Goal: Information Seeking & Learning: Check status

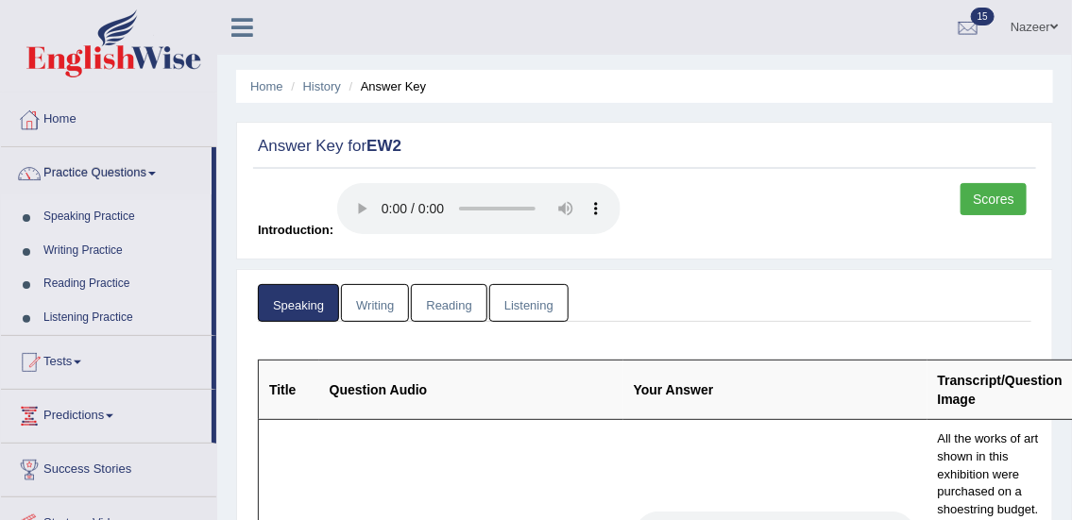
click at [550, 293] on link "Listening" at bounding box center [528, 303] width 79 height 39
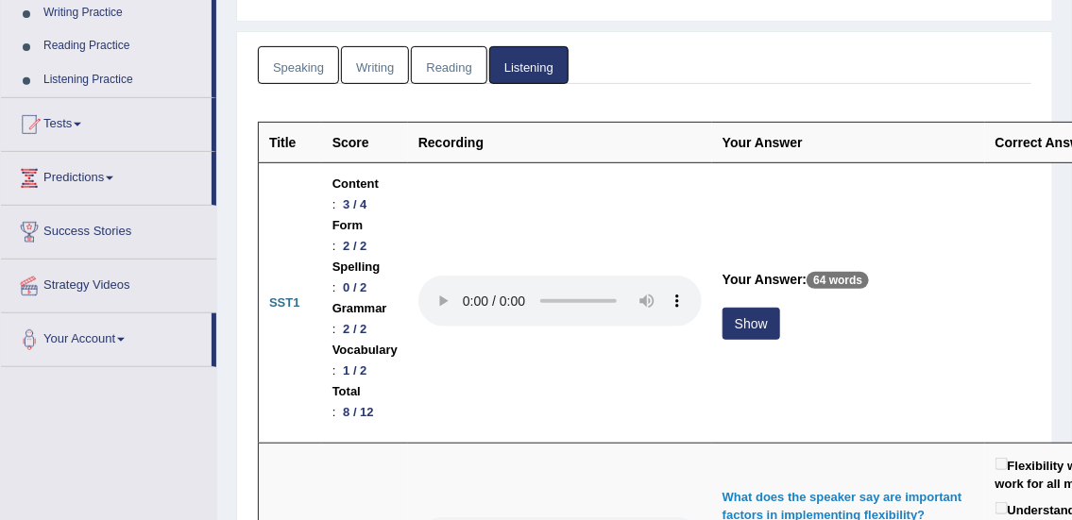
scroll to position [250, 0]
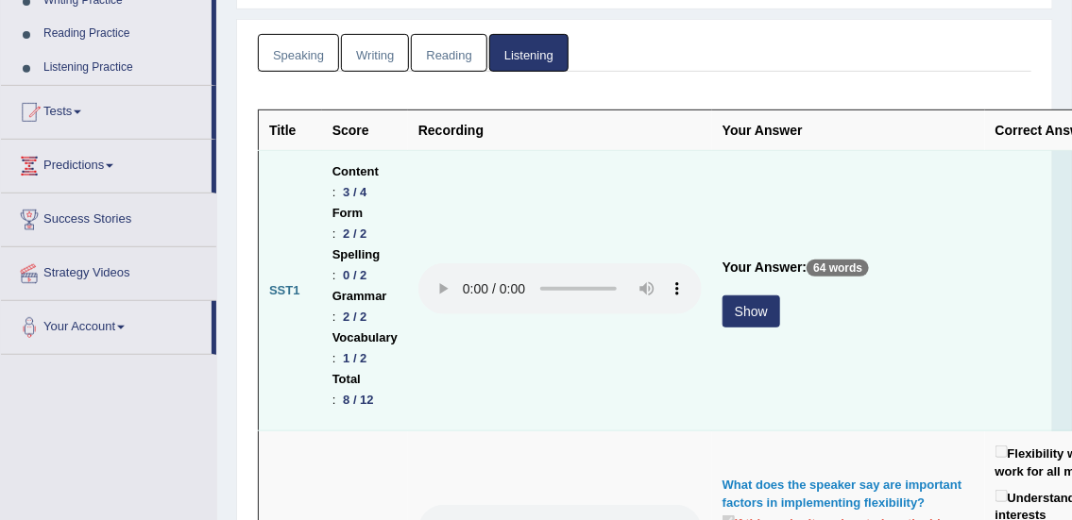
click at [769, 322] on button "Show" at bounding box center [751, 312] width 58 height 32
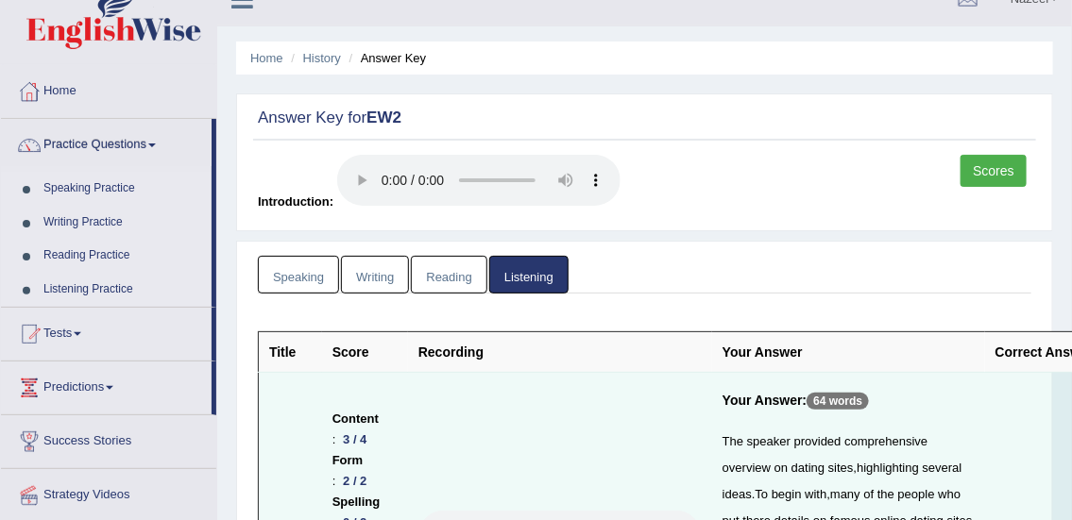
scroll to position [0, 0]
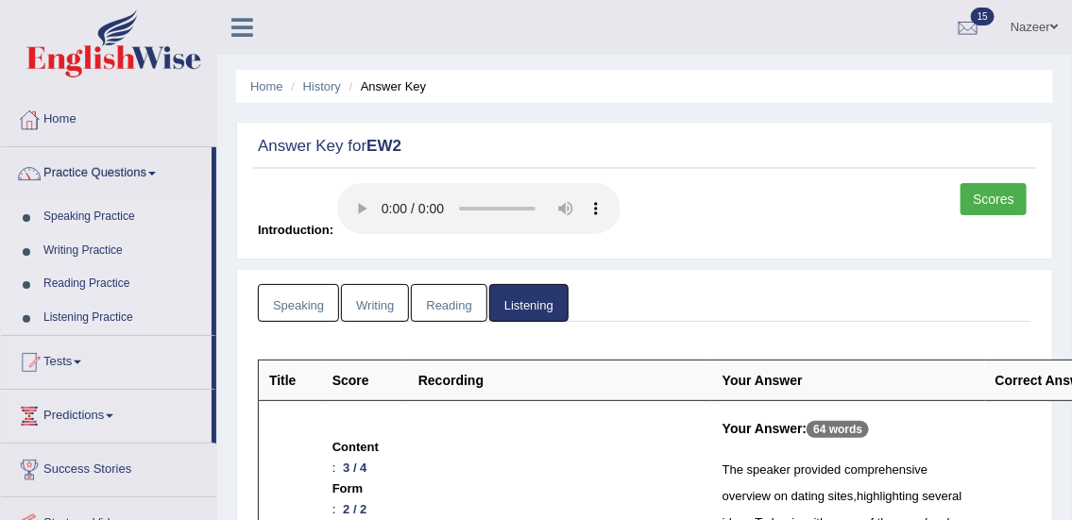
click at [81, 361] on span at bounding box center [78, 363] width 8 height 4
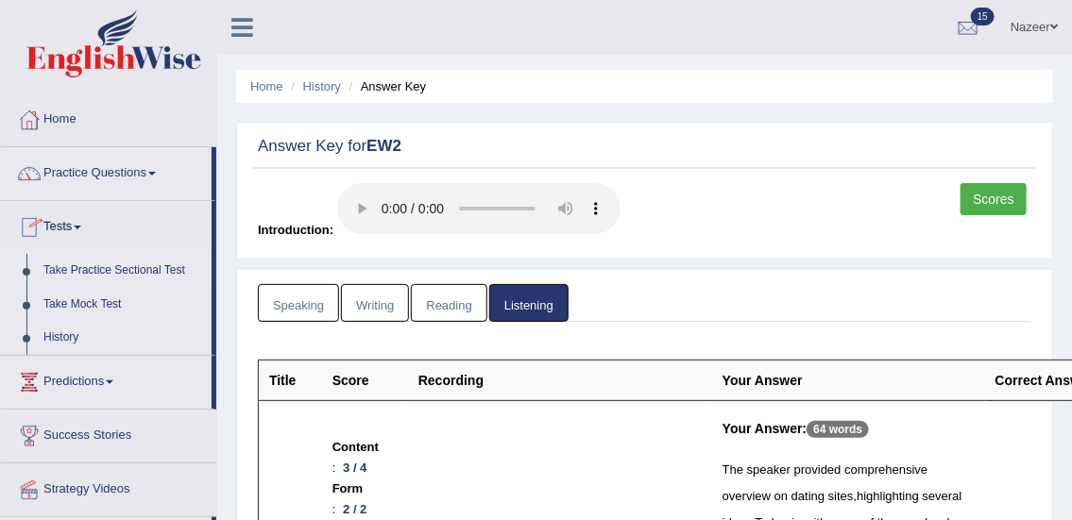
click at [130, 270] on link "Take Practice Sectional Test" at bounding box center [123, 271] width 177 height 34
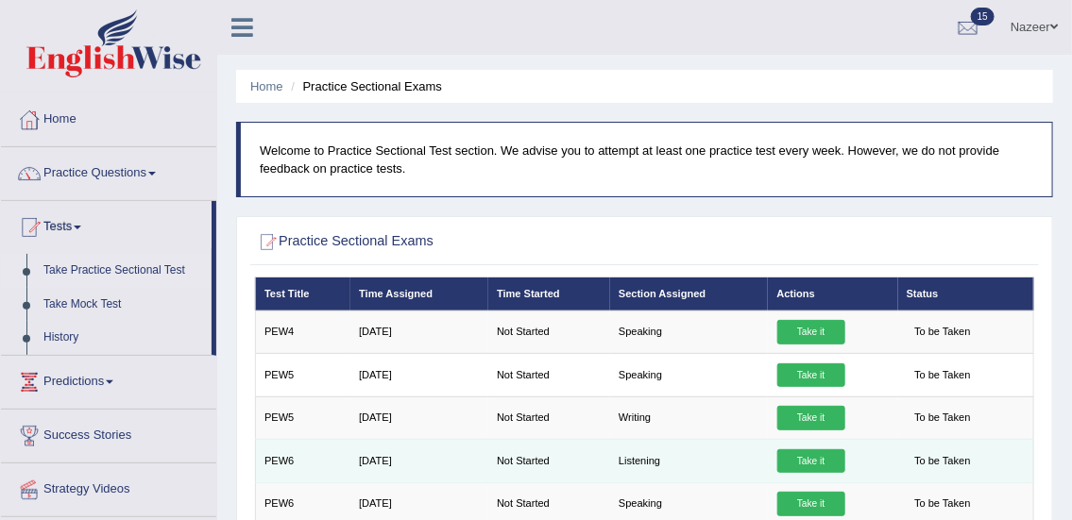
click at [811, 452] on link "Take it" at bounding box center [811, 462] width 68 height 25
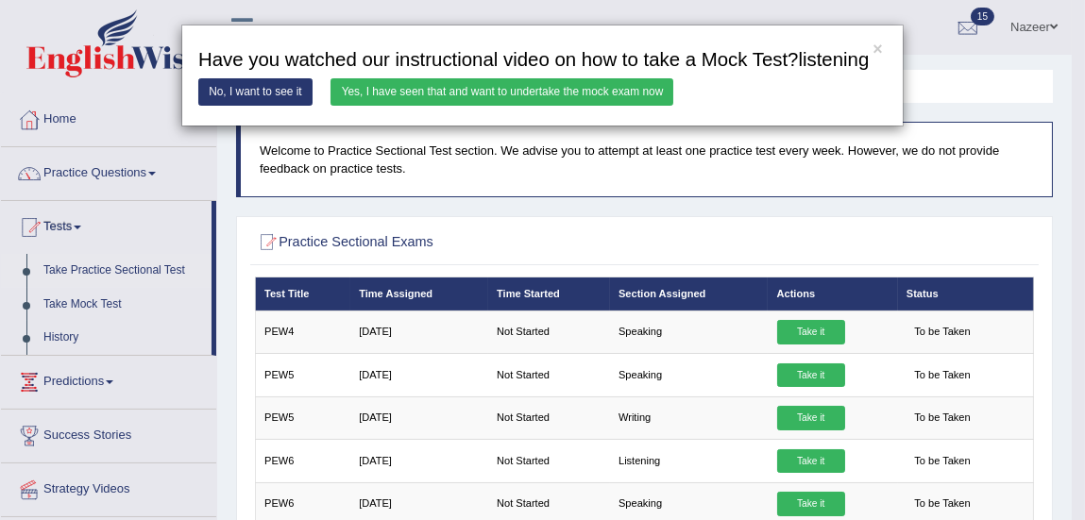
click at [264, 103] on link "No, I want to see it" at bounding box center [255, 91] width 114 height 27
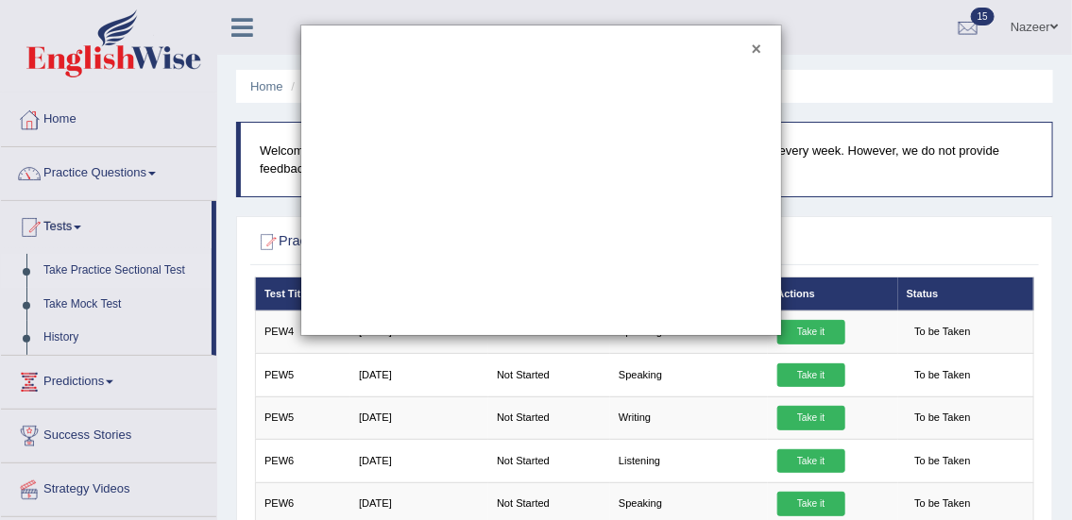
click at [756, 49] on button "×" at bounding box center [756, 50] width 9 height 17
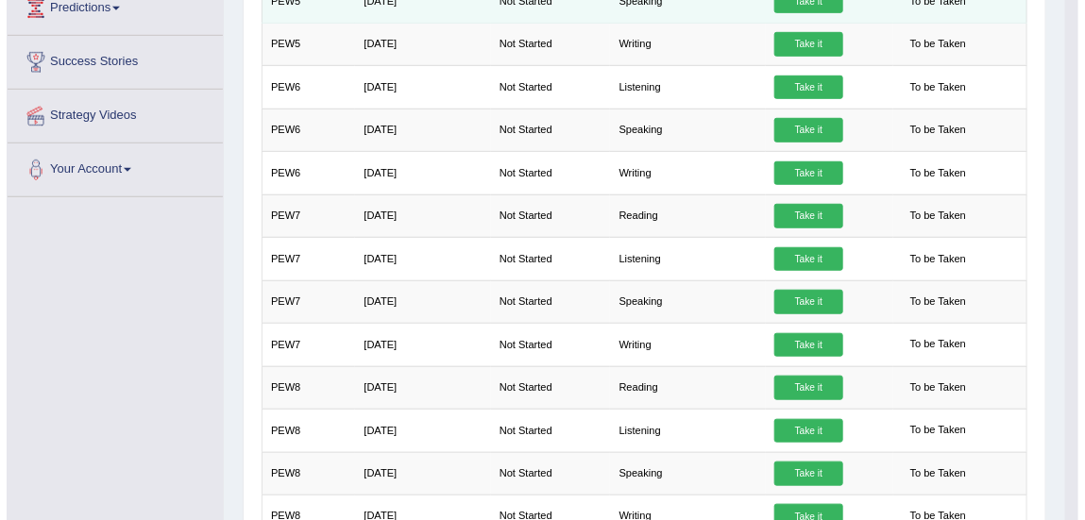
scroll to position [376, 0]
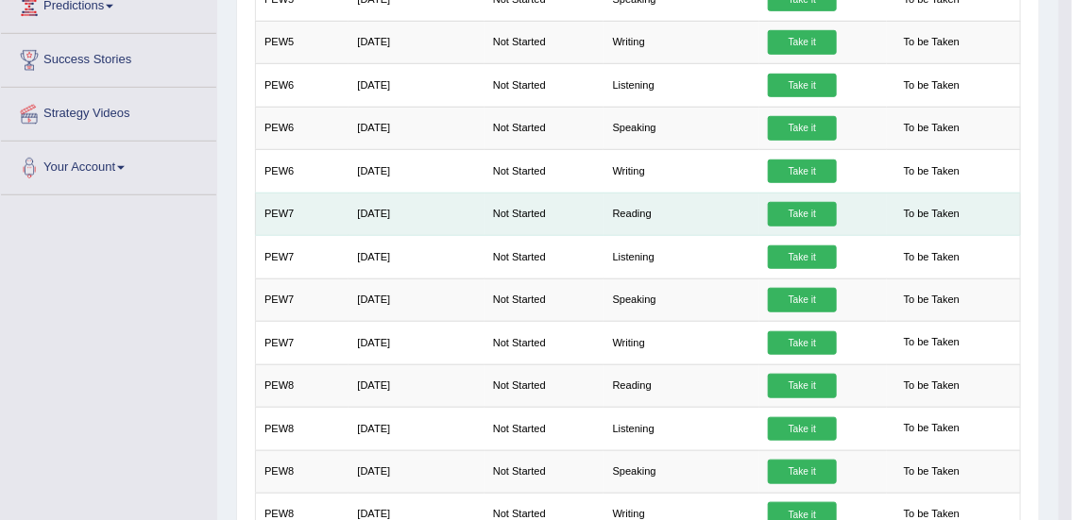
click at [829, 216] on link "Take it" at bounding box center [802, 214] width 68 height 25
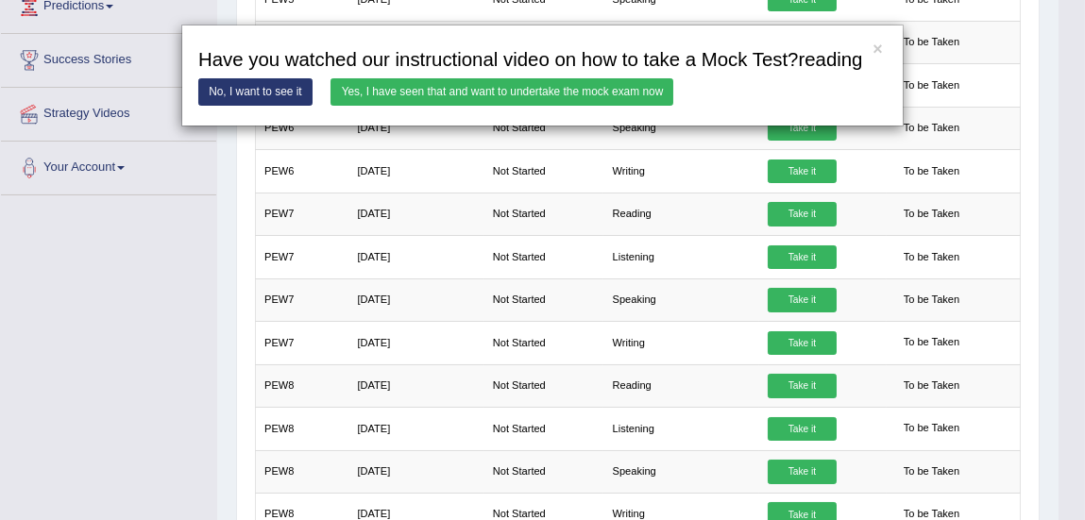
click at [388, 89] on link "Yes, I have seen that and want to undertake the mock exam now" at bounding box center [502, 91] width 343 height 27
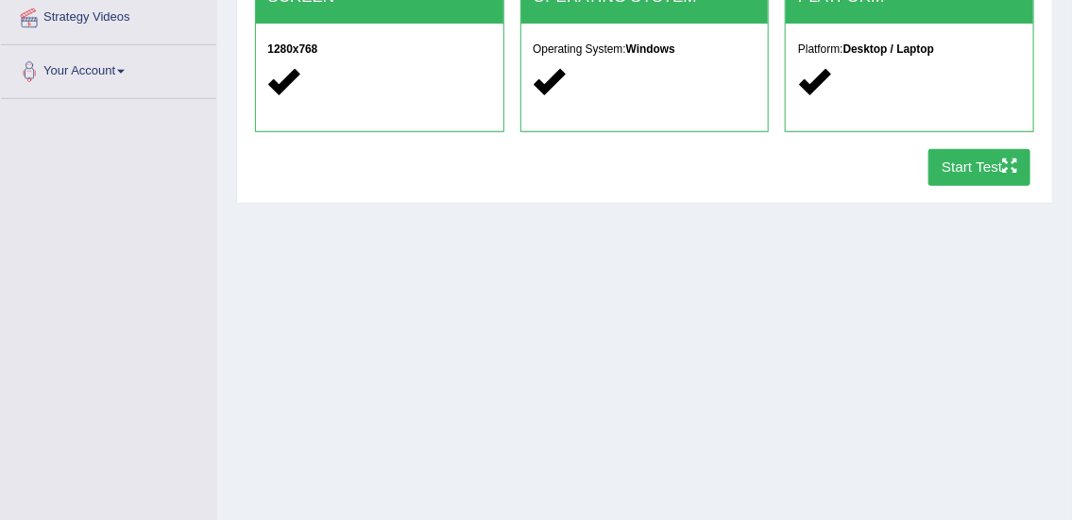
scroll to position [374, 0]
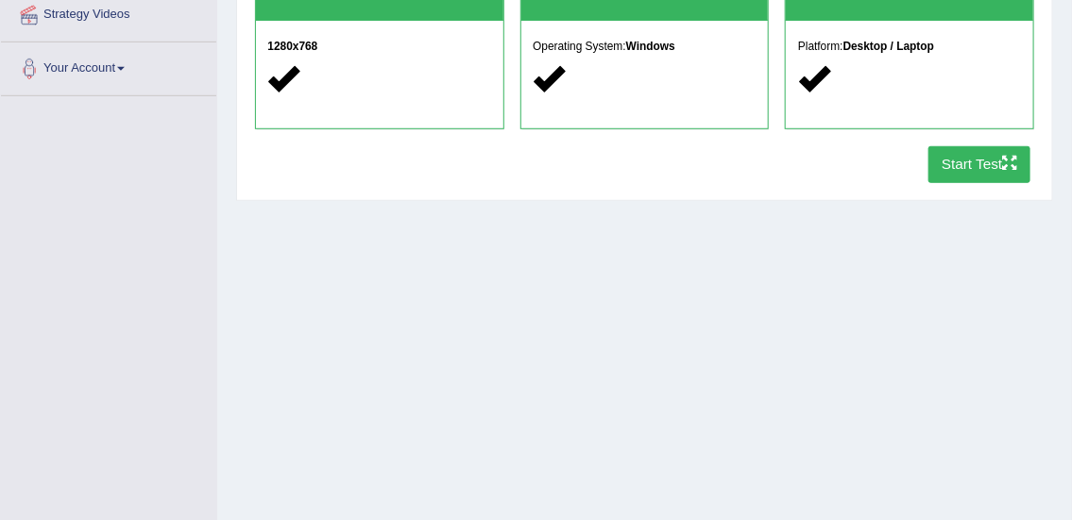
click at [1002, 161] on icon "button" at bounding box center [1009, 163] width 14 height 14
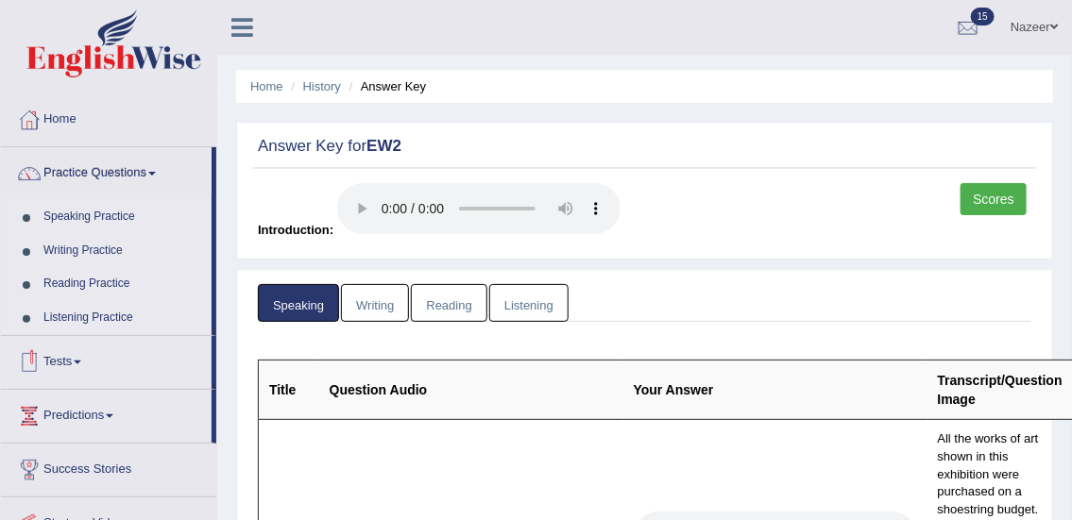
click at [66, 358] on link "Tests" at bounding box center [106, 359] width 211 height 47
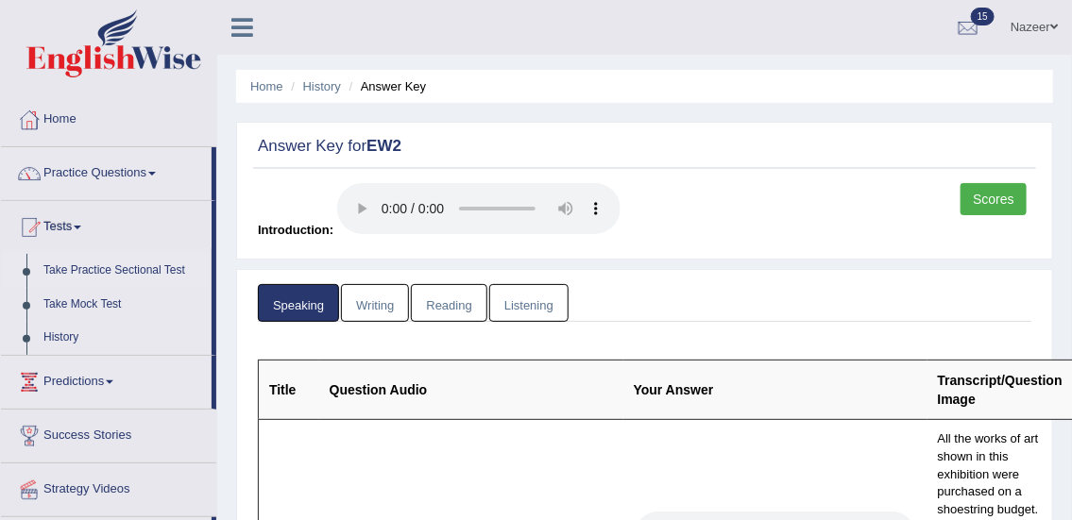
click at [94, 271] on link "Take Practice Sectional Test" at bounding box center [123, 271] width 177 height 34
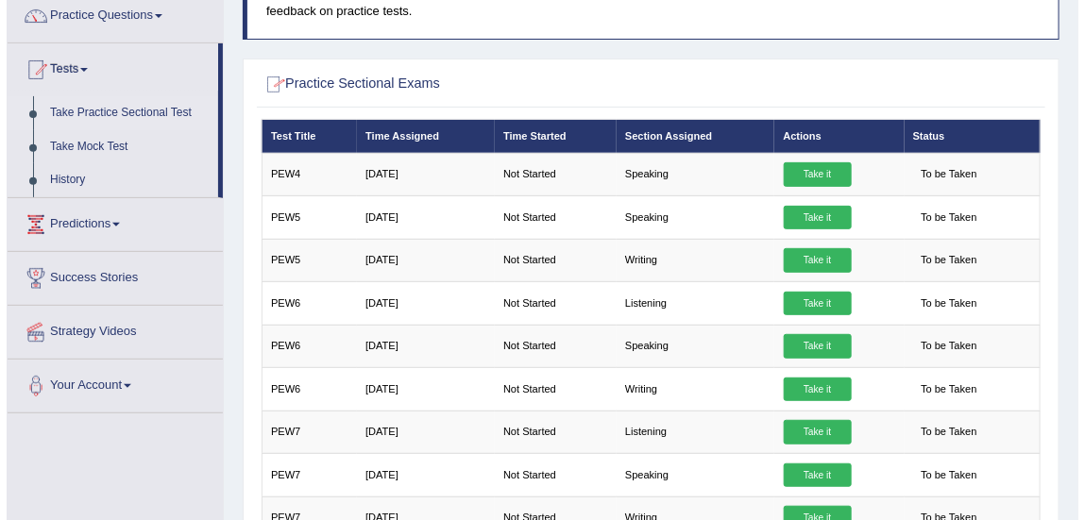
scroll to position [194, 0]
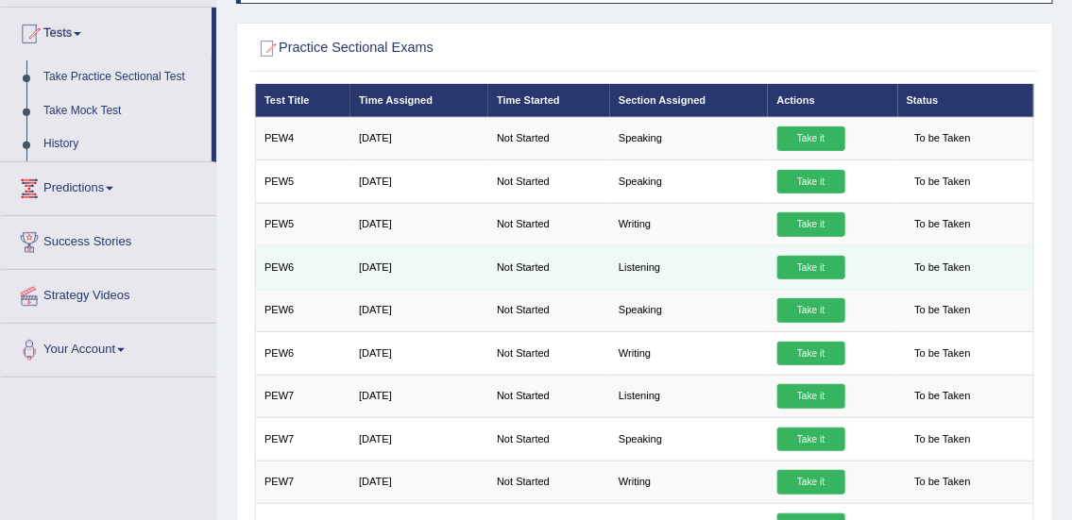
click at [823, 261] on link "Take it" at bounding box center [811, 268] width 68 height 25
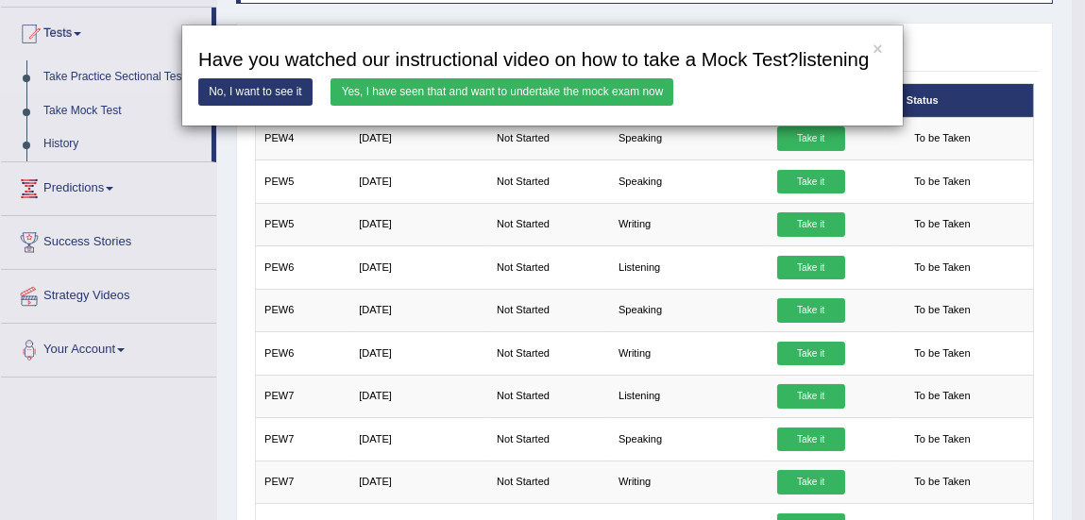
click at [588, 94] on link "Yes, I have seen that and want to undertake the mock exam now" at bounding box center [502, 91] width 343 height 27
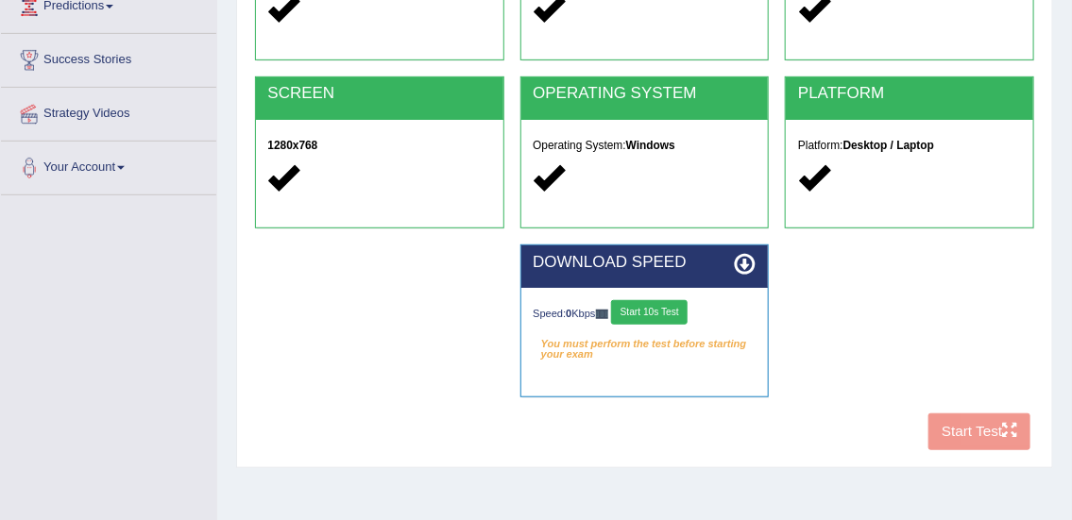
scroll to position [276, 0]
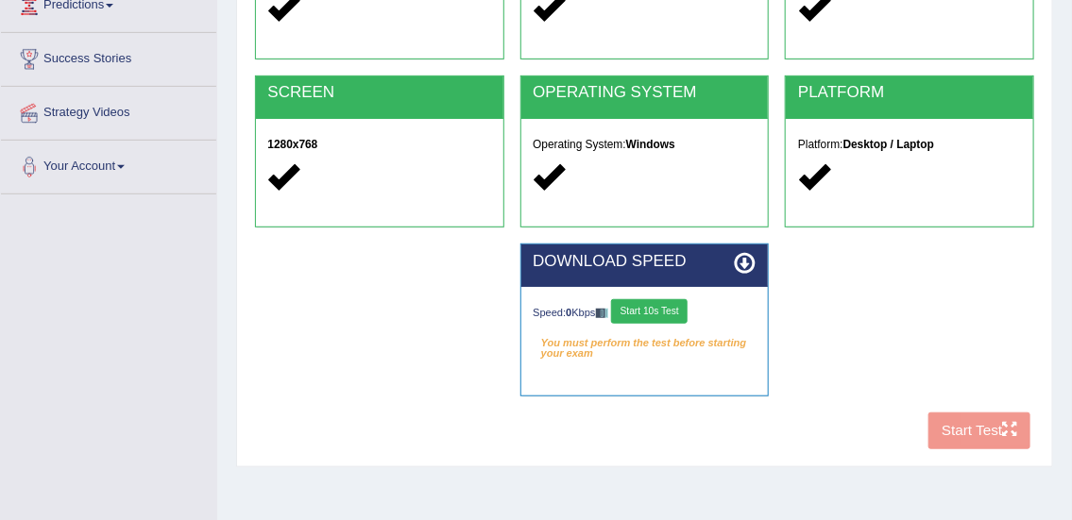
click at [670, 305] on button "Start 10s Test" at bounding box center [649, 311] width 76 height 25
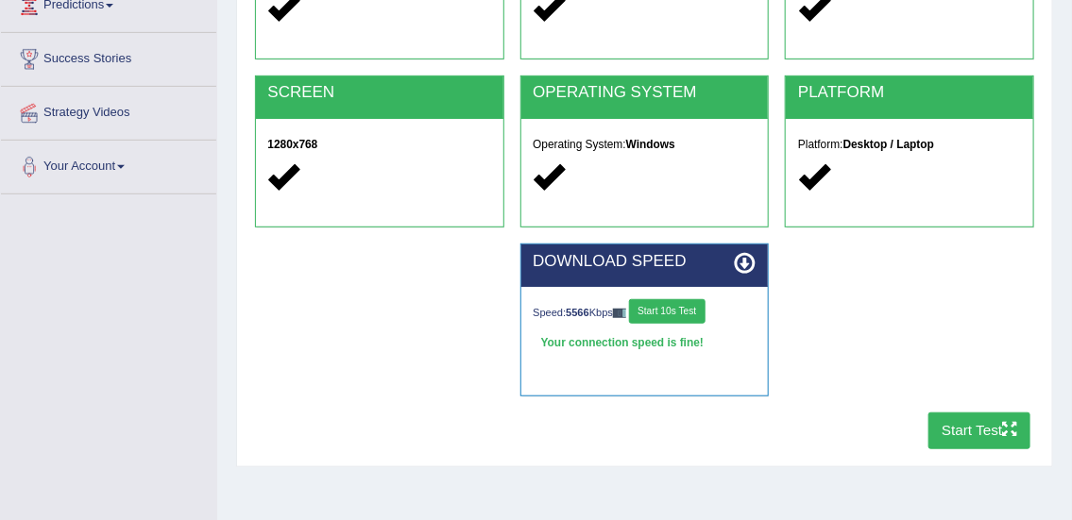
click at [984, 428] on button "Start Test" at bounding box center [979, 431] width 103 height 37
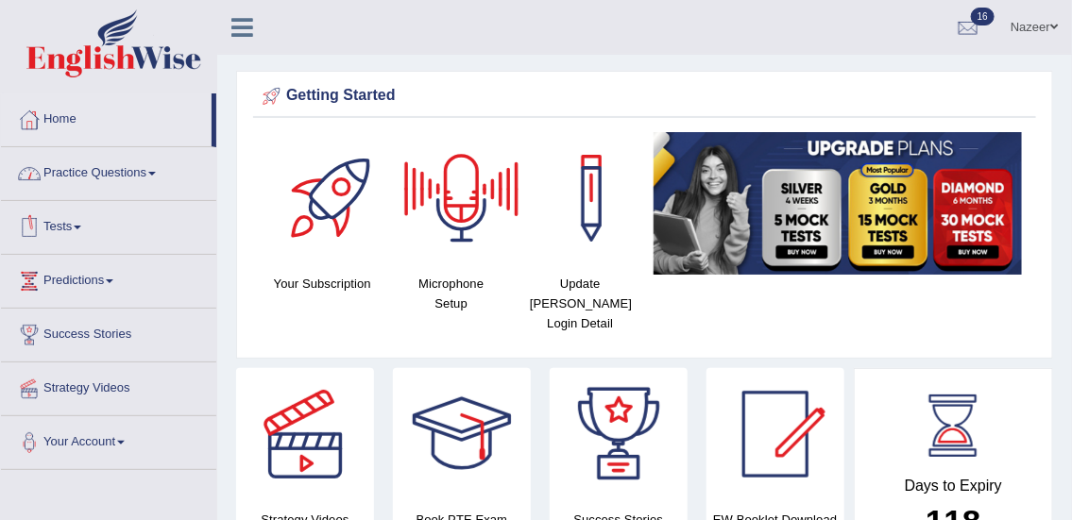
click at [82, 169] on link "Practice Questions" at bounding box center [108, 170] width 215 height 47
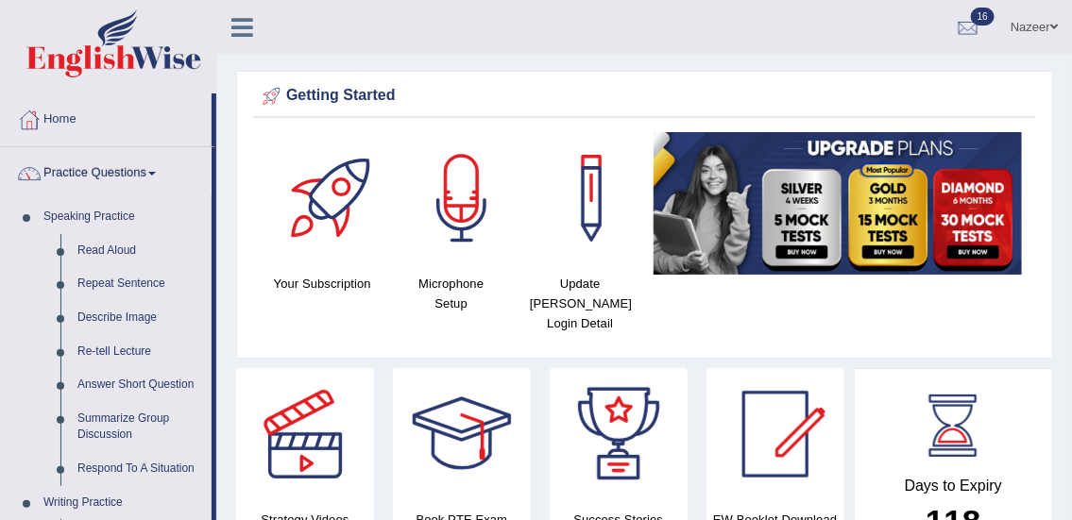
click at [82, 169] on link "Practice Questions" at bounding box center [106, 170] width 211 height 47
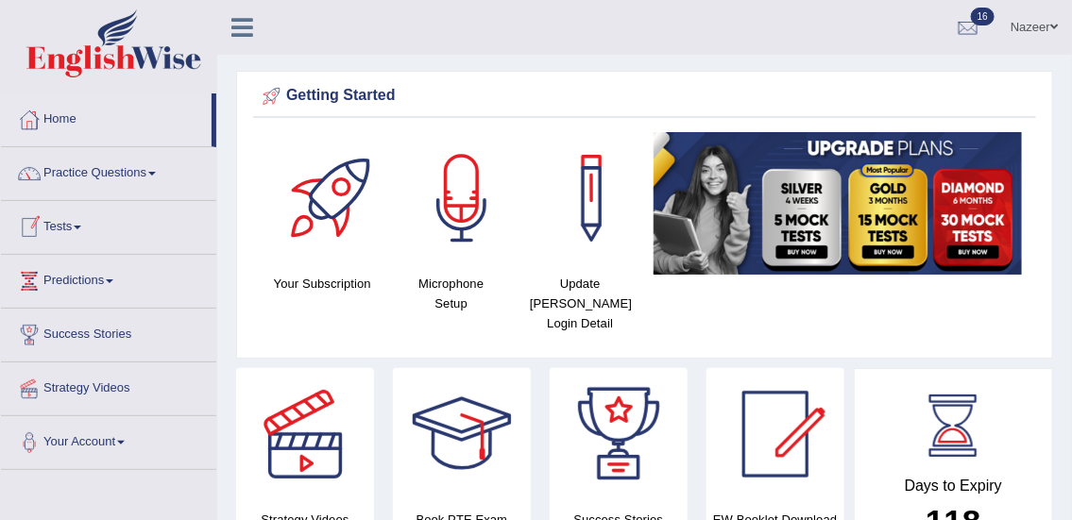
click at [62, 227] on link "Tests" at bounding box center [108, 224] width 215 height 47
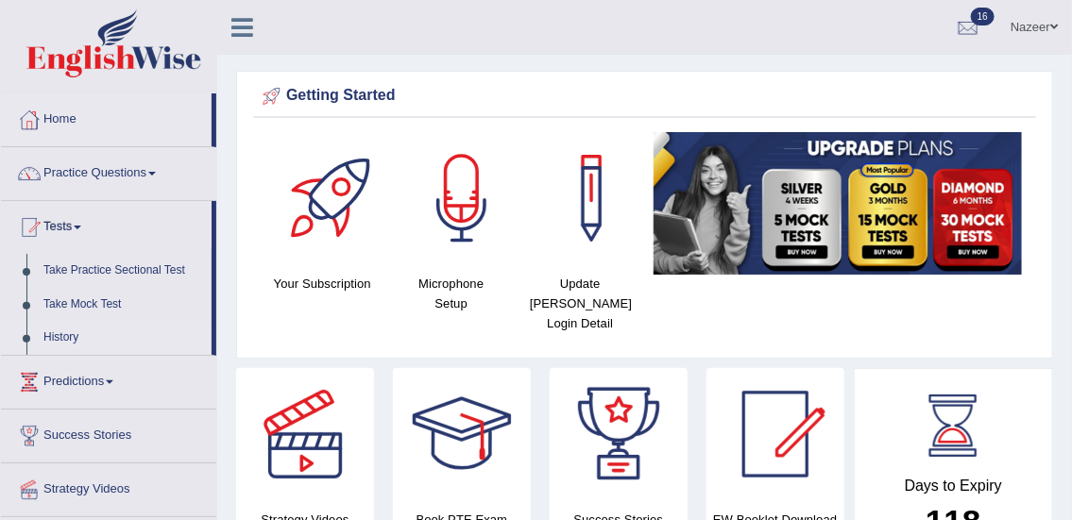
click at [59, 335] on link "History" at bounding box center [123, 338] width 177 height 34
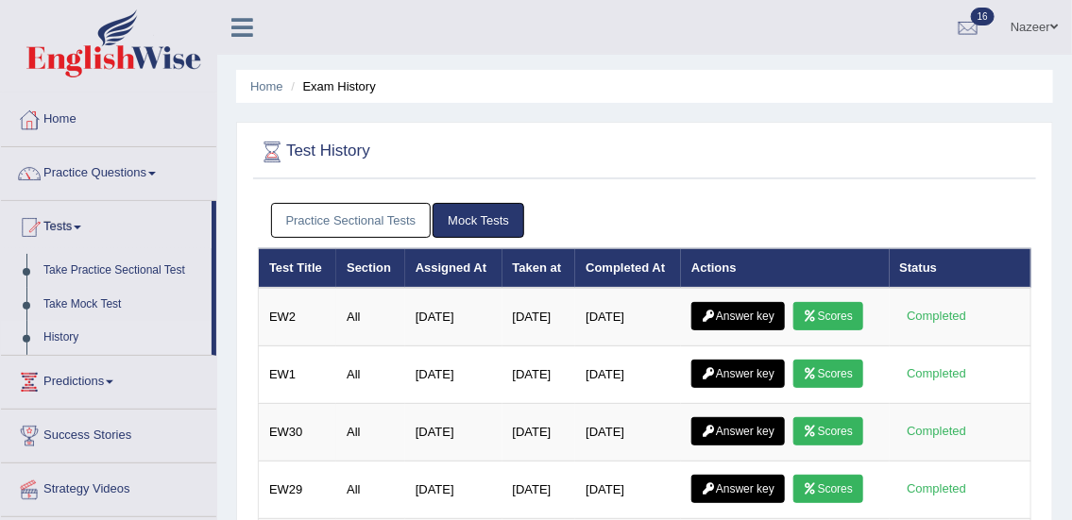
click at [311, 226] on link "Practice Sectional Tests" at bounding box center [351, 220] width 161 height 35
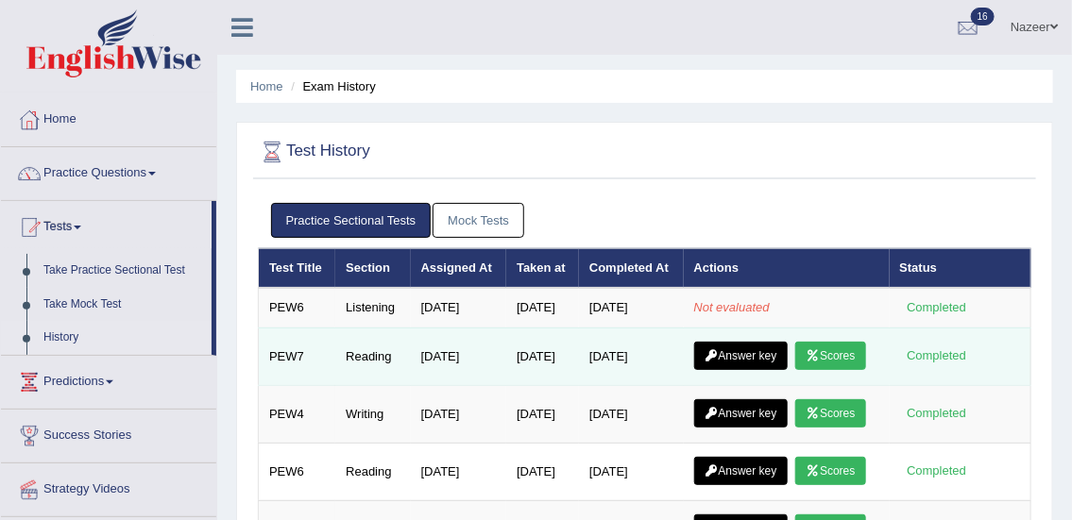
click at [795, 370] on link "Scores" at bounding box center [830, 356] width 70 height 28
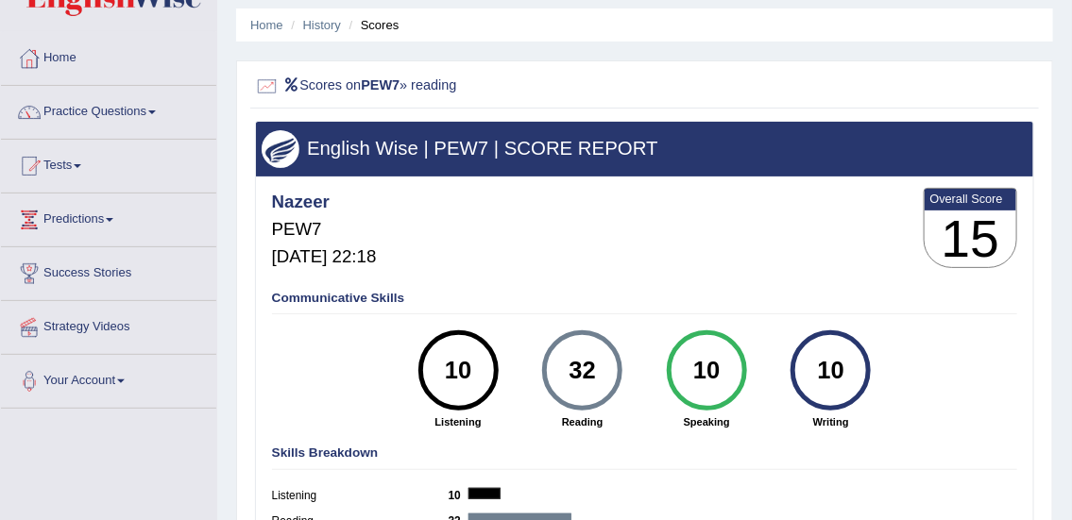
scroll to position [30, 0]
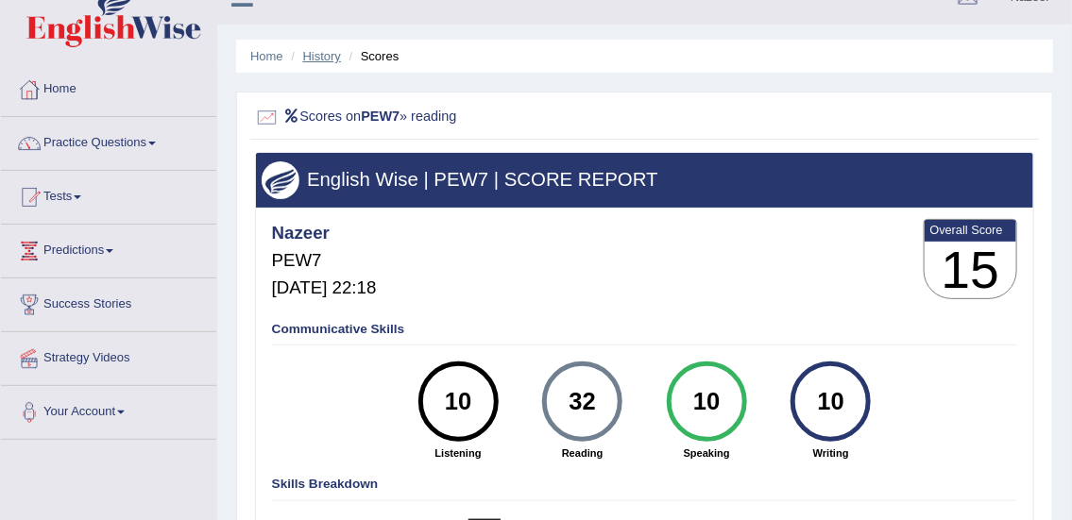
click at [321, 56] on link "History" at bounding box center [322, 56] width 38 height 14
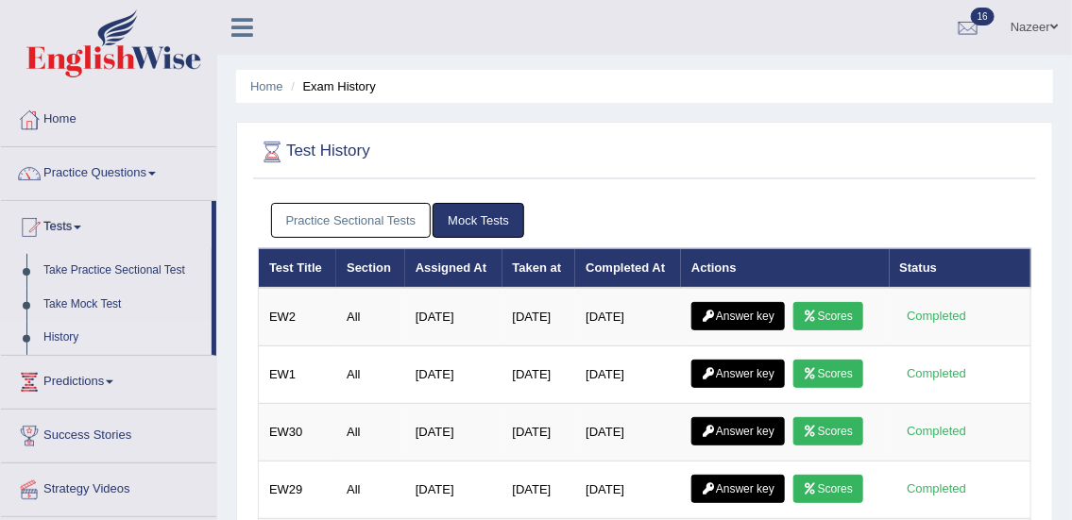
click at [326, 212] on link "Practice Sectional Tests" at bounding box center [351, 220] width 161 height 35
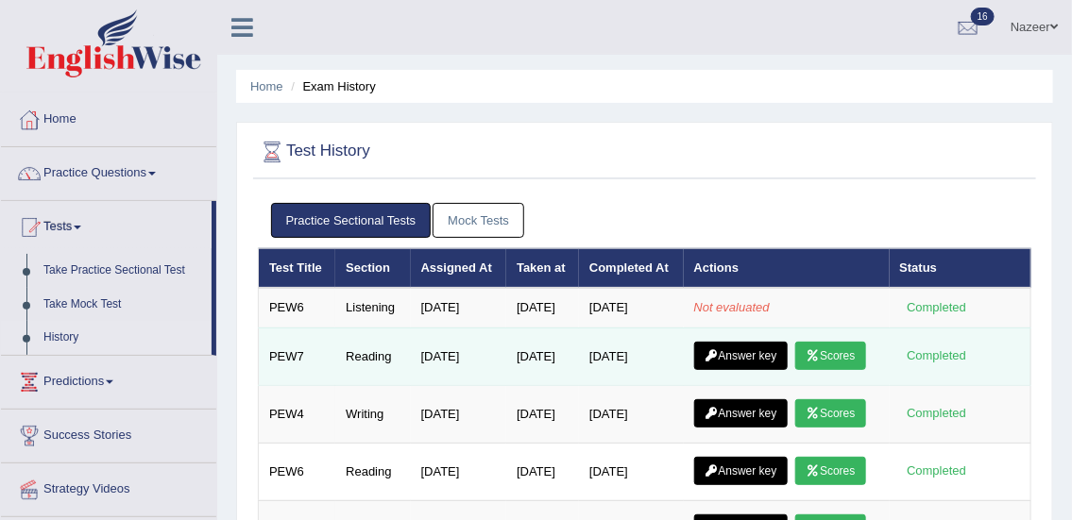
click at [746, 370] on link "Answer key" at bounding box center [740, 356] width 93 height 28
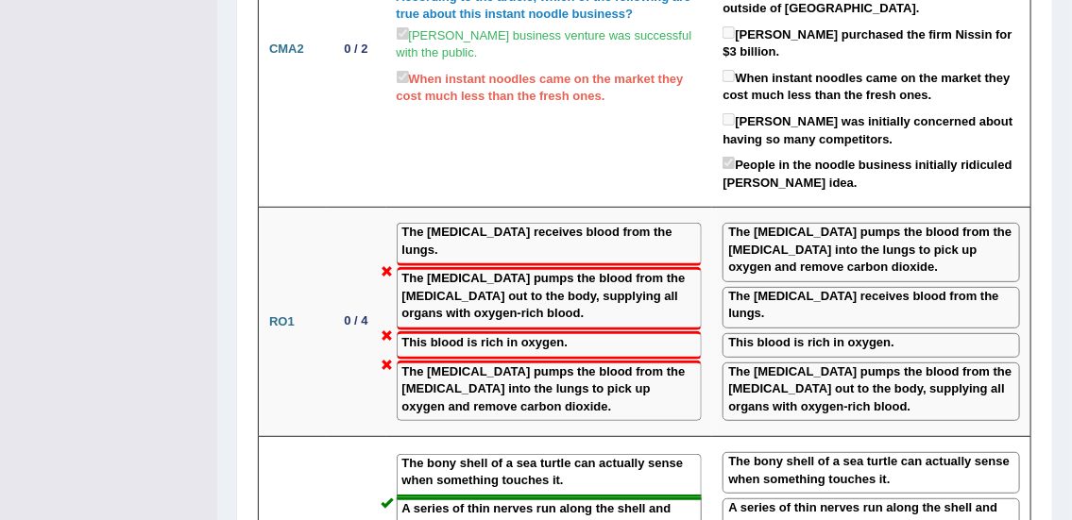
scroll to position [2435, 0]
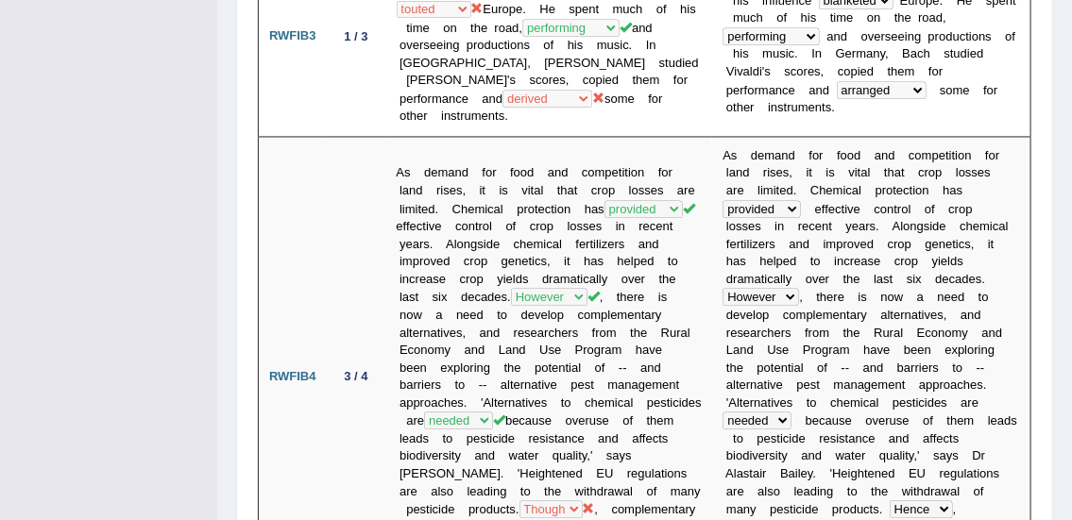
scroll to position [0, 0]
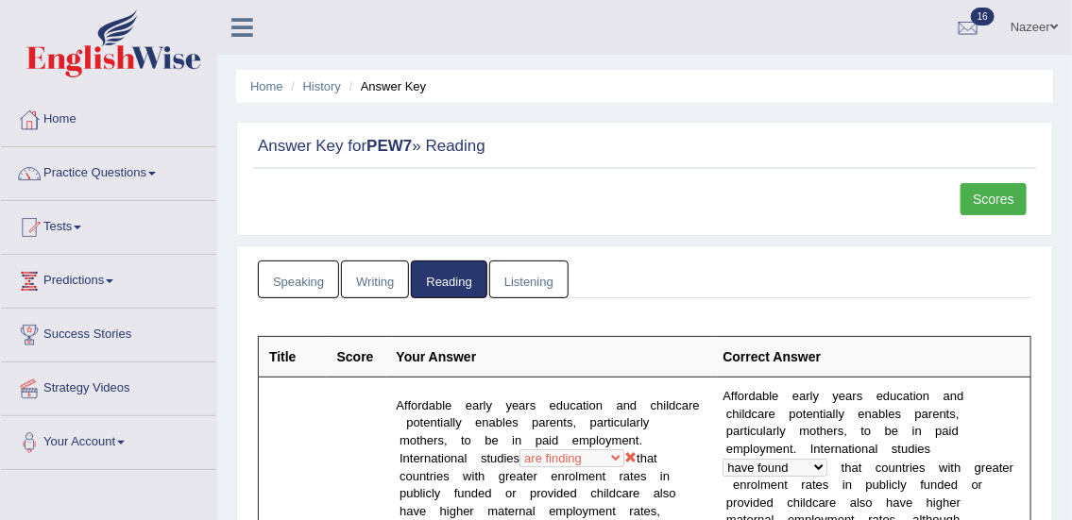
click at [502, 282] on link "Listening" at bounding box center [528, 280] width 79 height 39
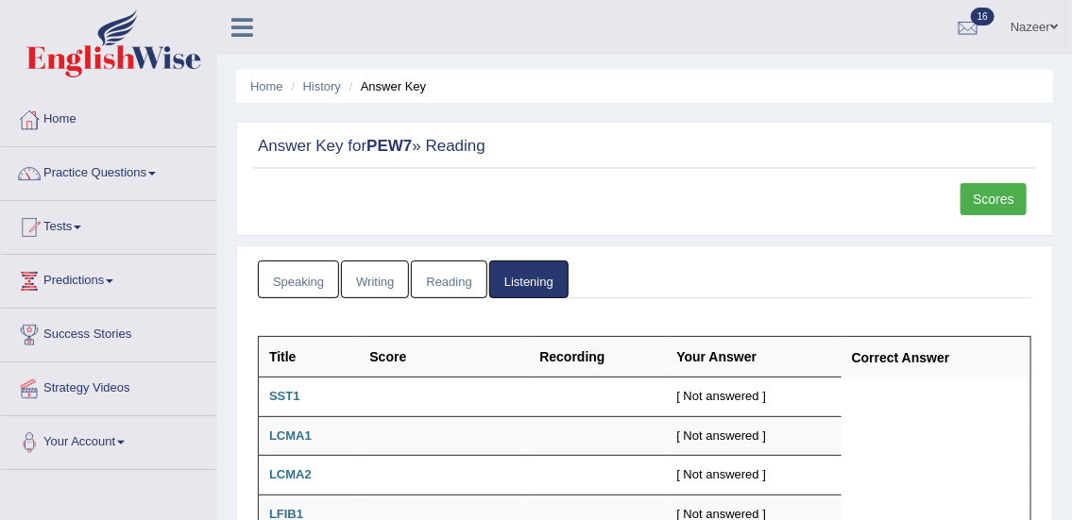
click at [95, 171] on link "Practice Questions" at bounding box center [108, 170] width 215 height 47
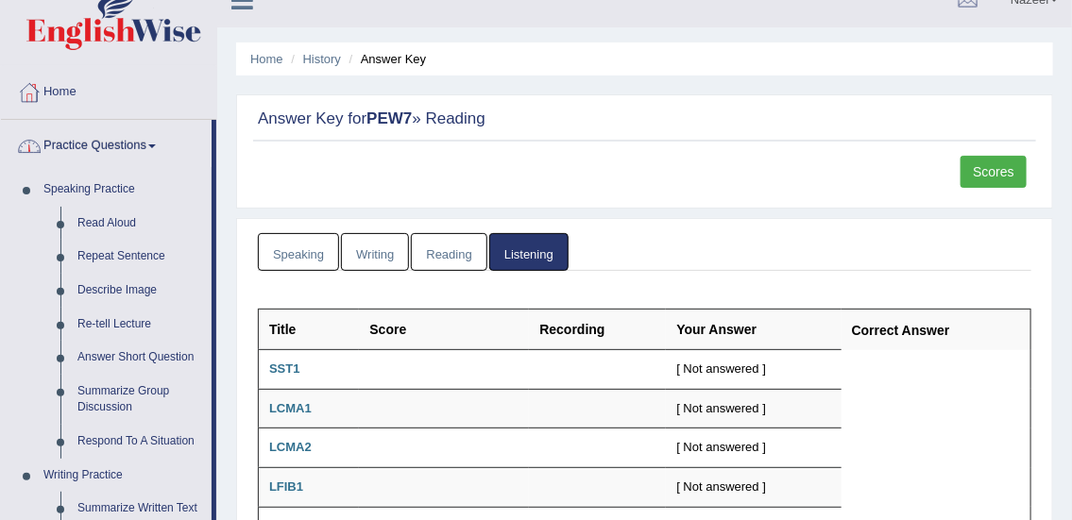
scroll to position [29, 0]
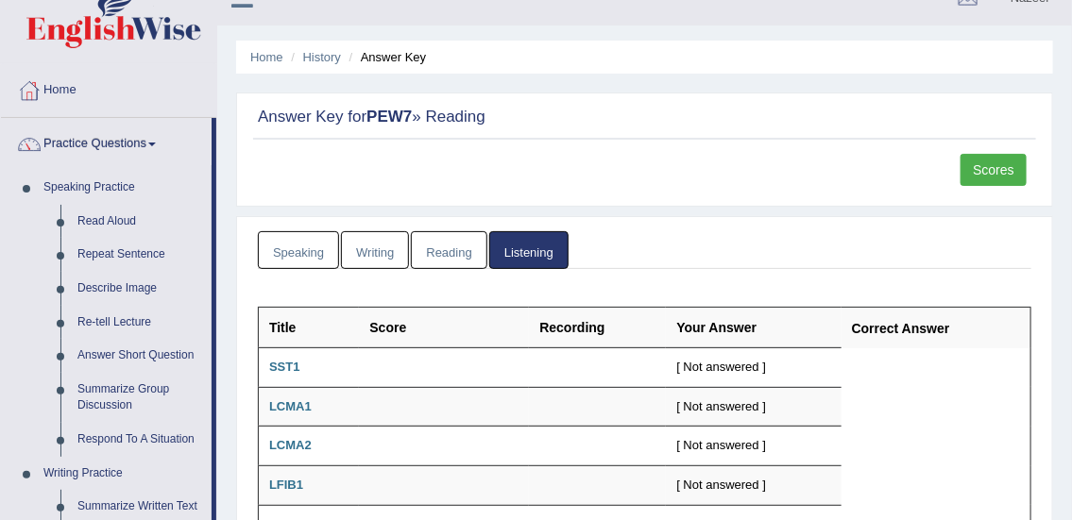
click at [109, 138] on link "Practice Questions" at bounding box center [106, 141] width 211 height 47
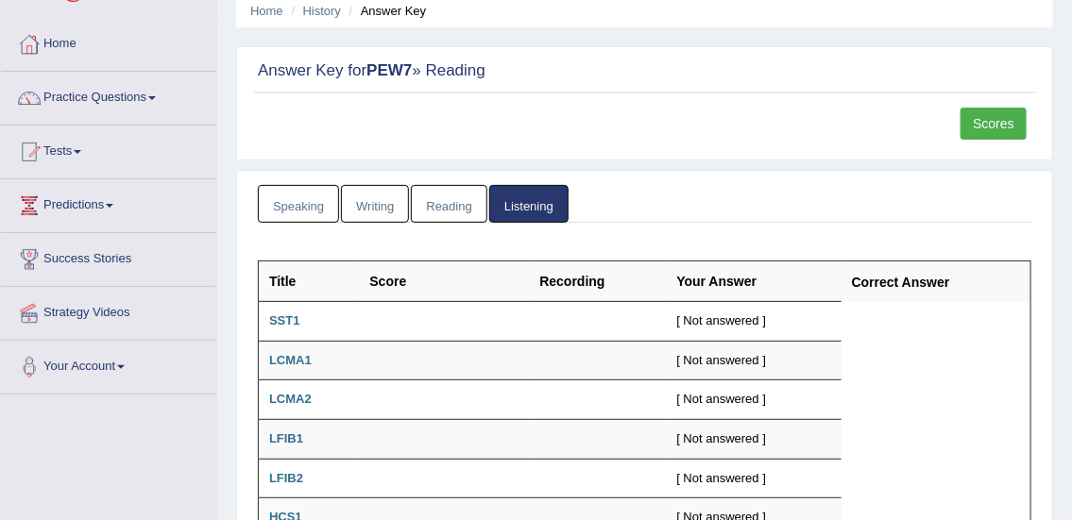
scroll to position [104, 0]
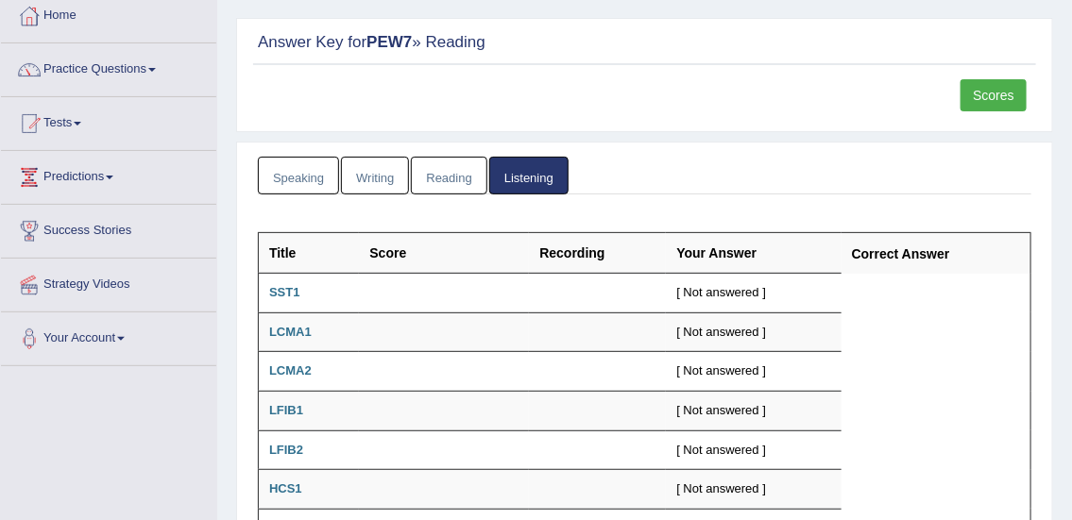
click at [64, 131] on link "Tests" at bounding box center [108, 120] width 215 height 47
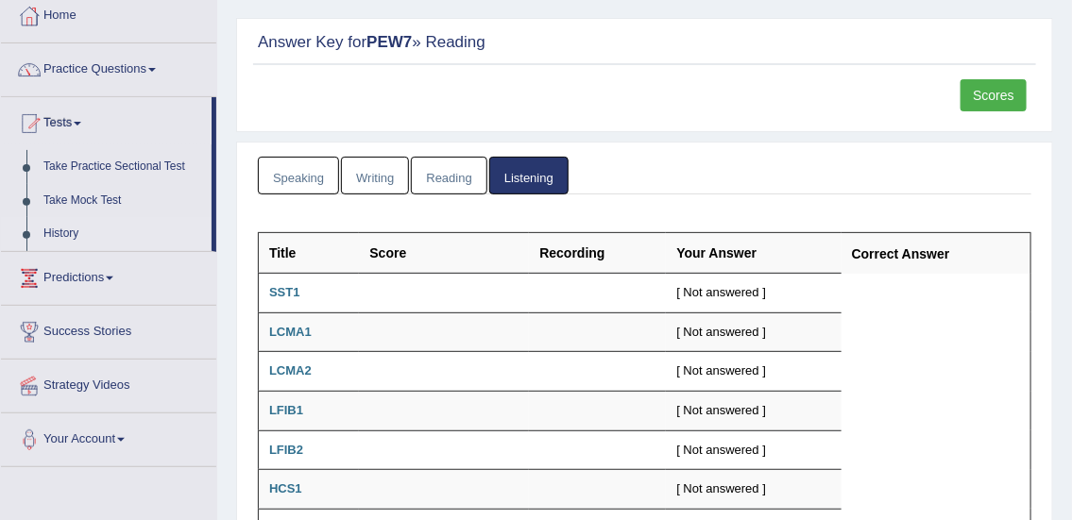
click at [62, 235] on link "History" at bounding box center [123, 234] width 177 height 34
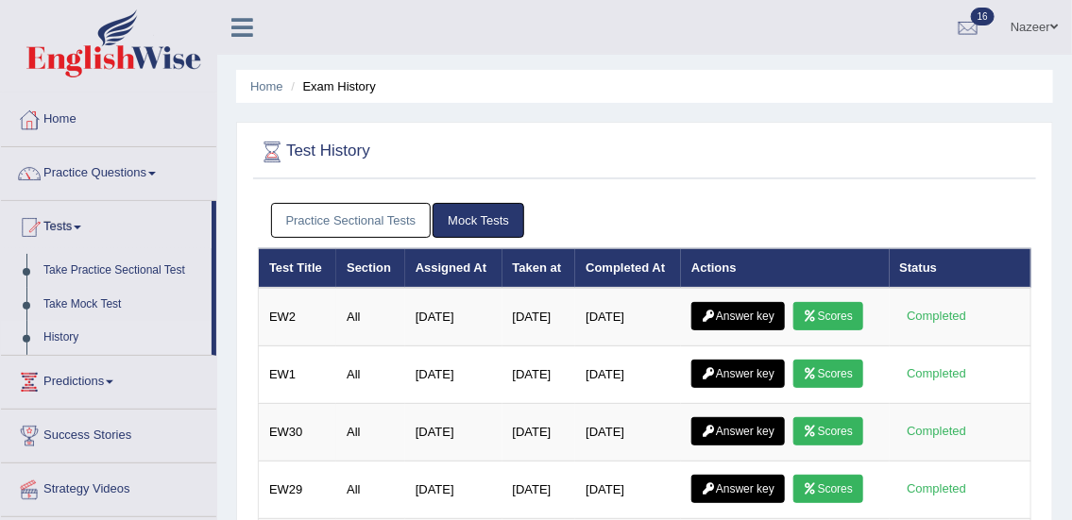
click at [381, 218] on link "Practice Sectional Tests" at bounding box center [351, 220] width 161 height 35
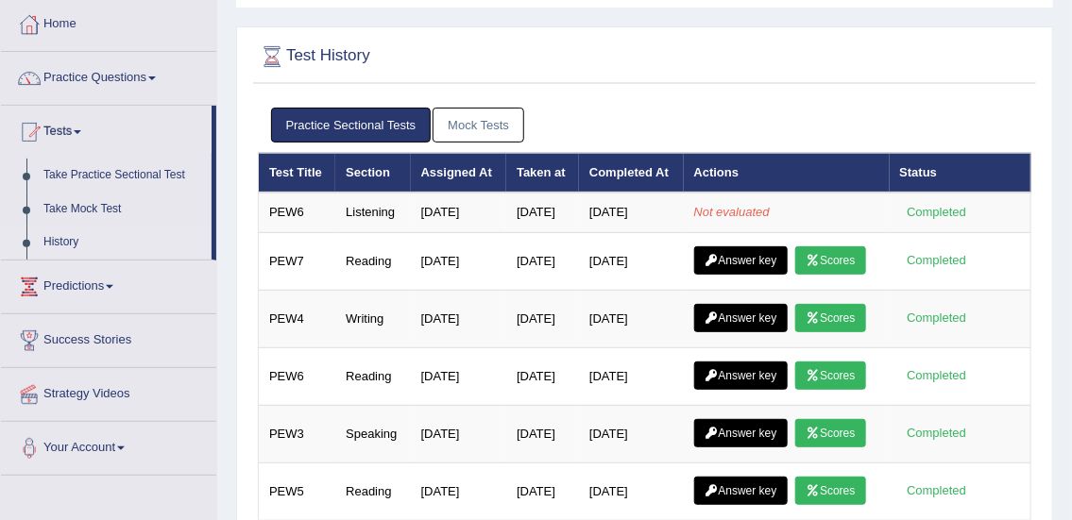
scroll to position [89, 0]
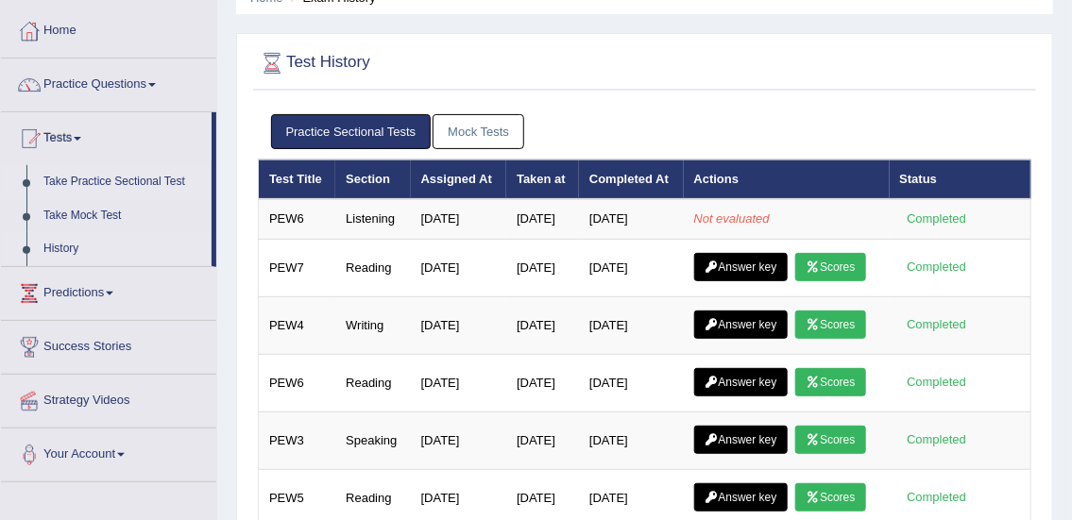
click at [137, 182] on link "Take Practice Sectional Test" at bounding box center [123, 182] width 177 height 34
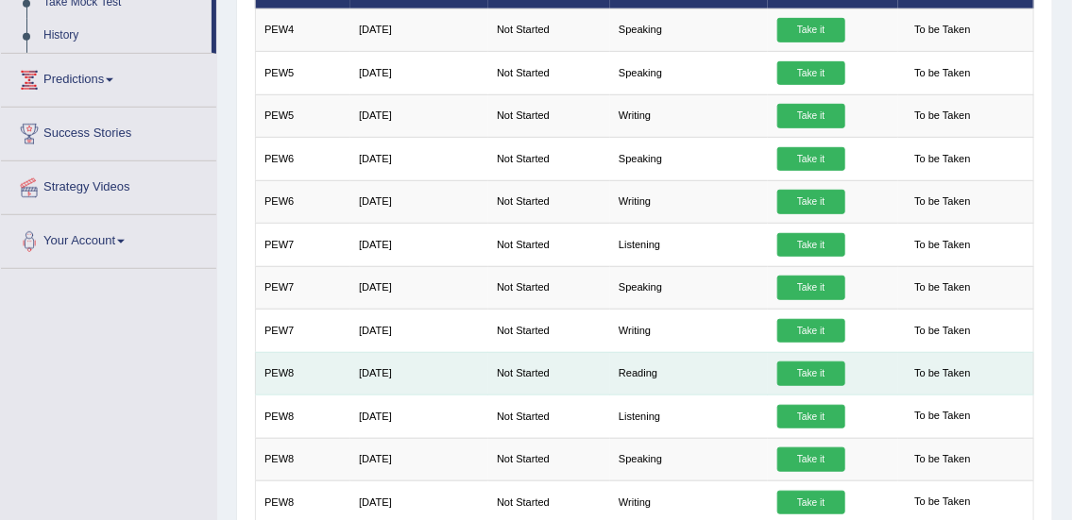
click at [810, 370] on link "Take it" at bounding box center [811, 374] width 68 height 25
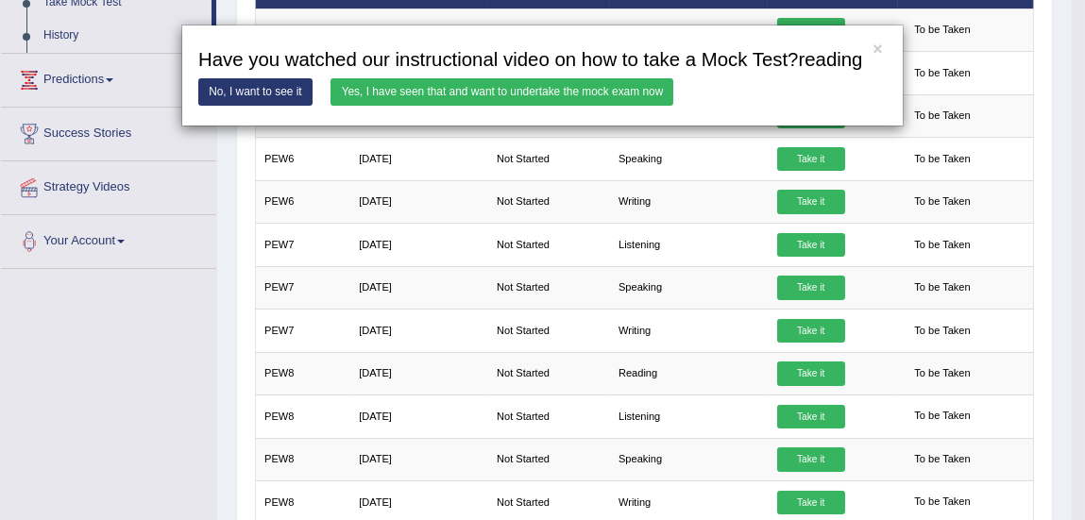
click at [484, 87] on link "Yes, I have seen that and want to undertake the mock exam now" at bounding box center [502, 91] width 343 height 27
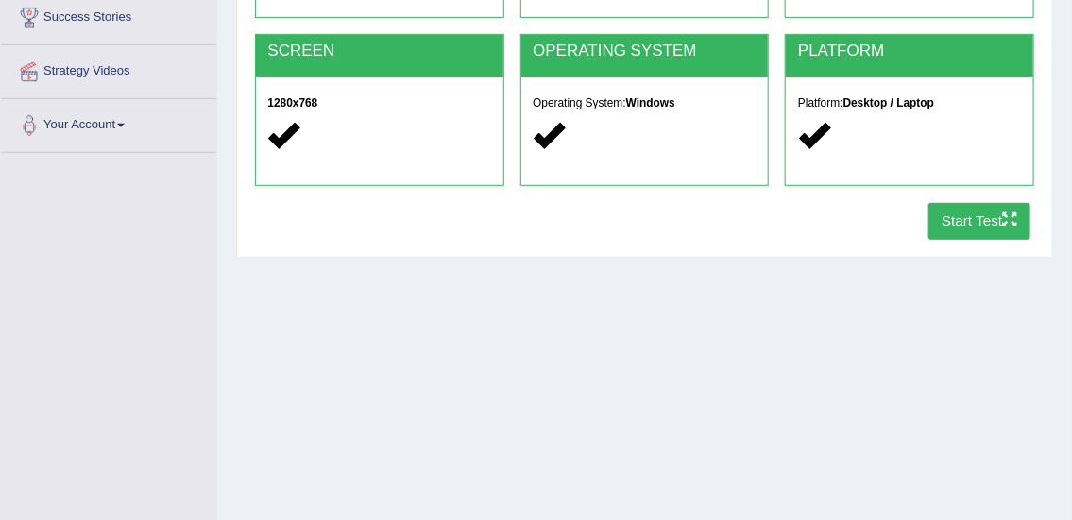
scroll to position [329, 0]
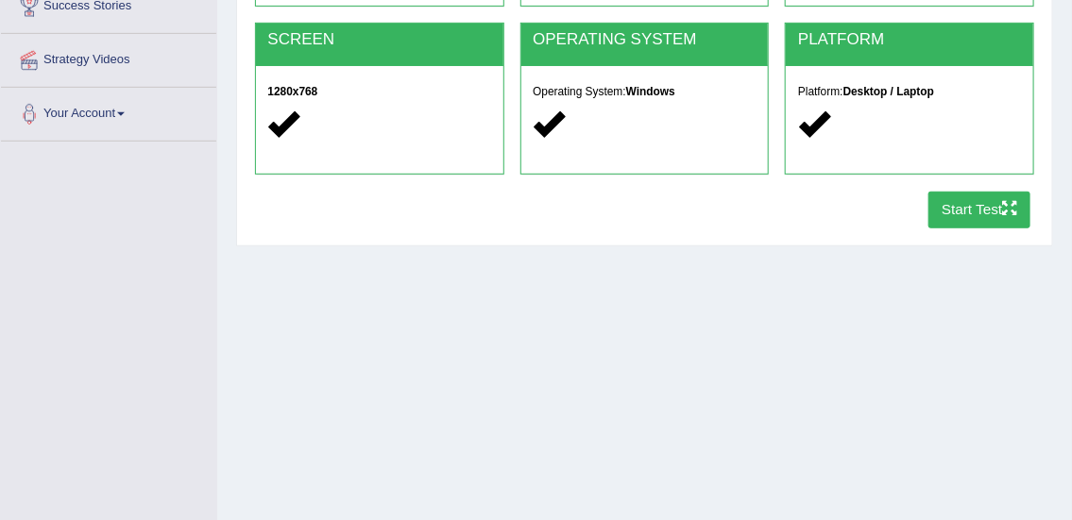
click at [1004, 208] on icon "button" at bounding box center [1009, 208] width 14 height 14
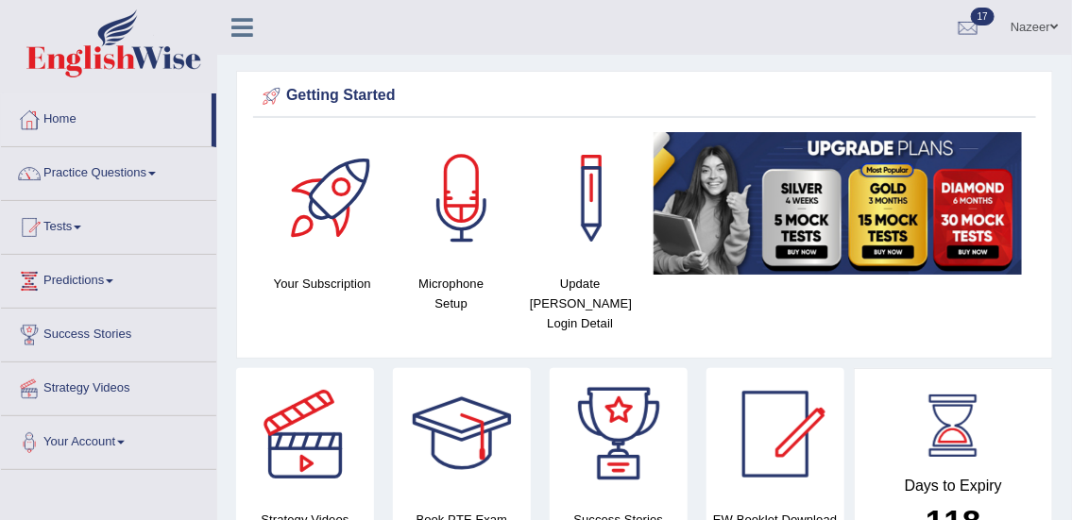
click at [40, 231] on div at bounding box center [29, 227] width 28 height 28
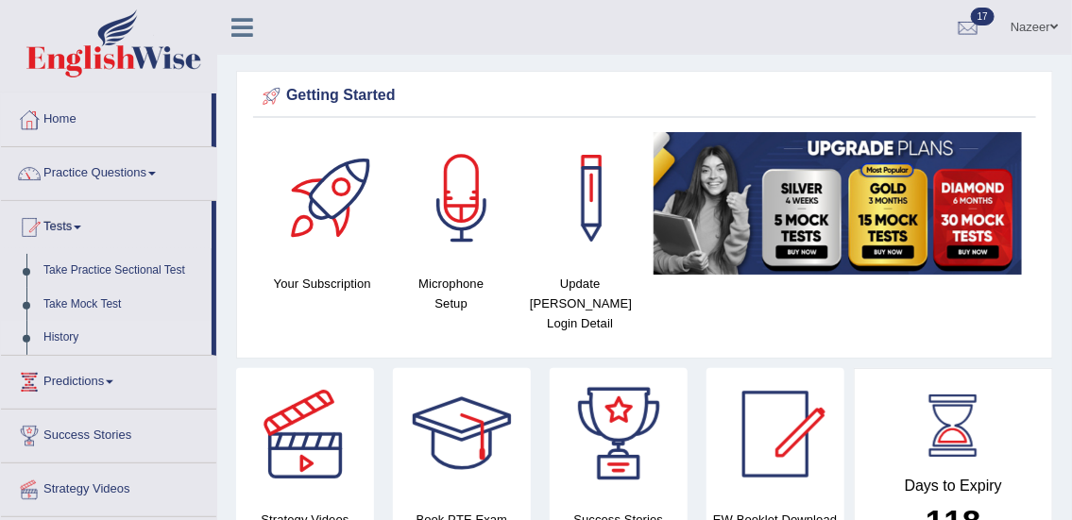
click at [66, 347] on link "History" at bounding box center [123, 338] width 177 height 34
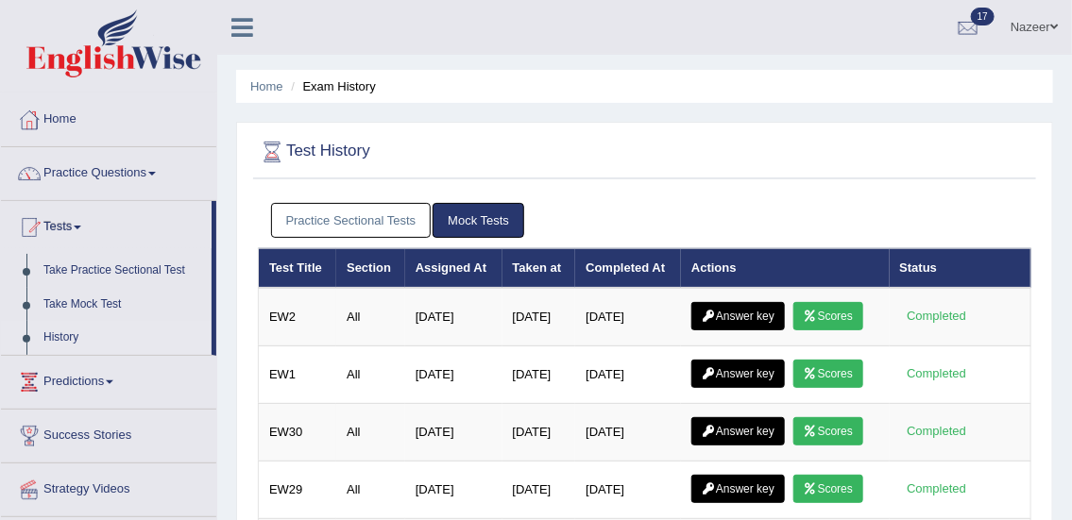
click at [361, 220] on link "Practice Sectional Tests" at bounding box center [351, 220] width 161 height 35
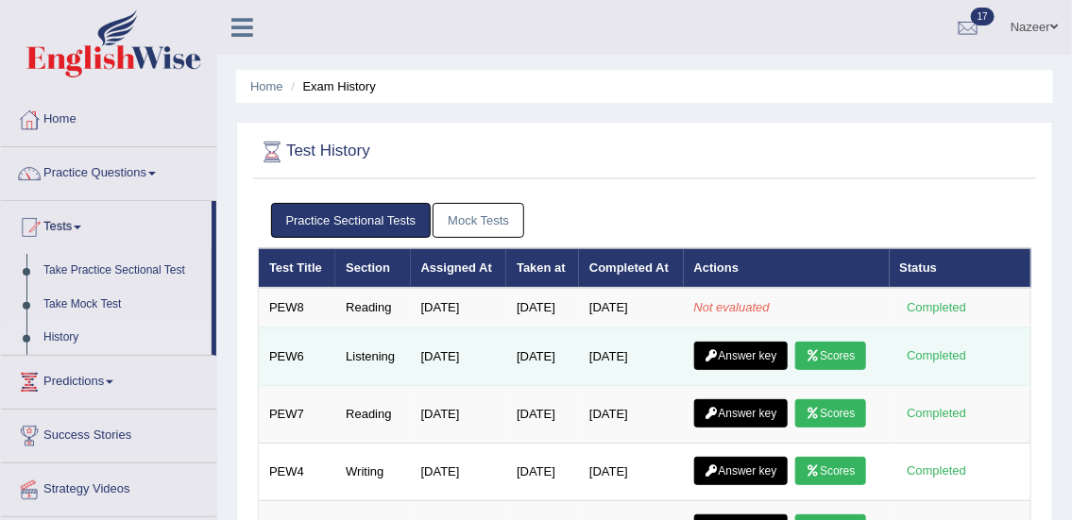
click at [795, 370] on link "Scores" at bounding box center [830, 356] width 70 height 28
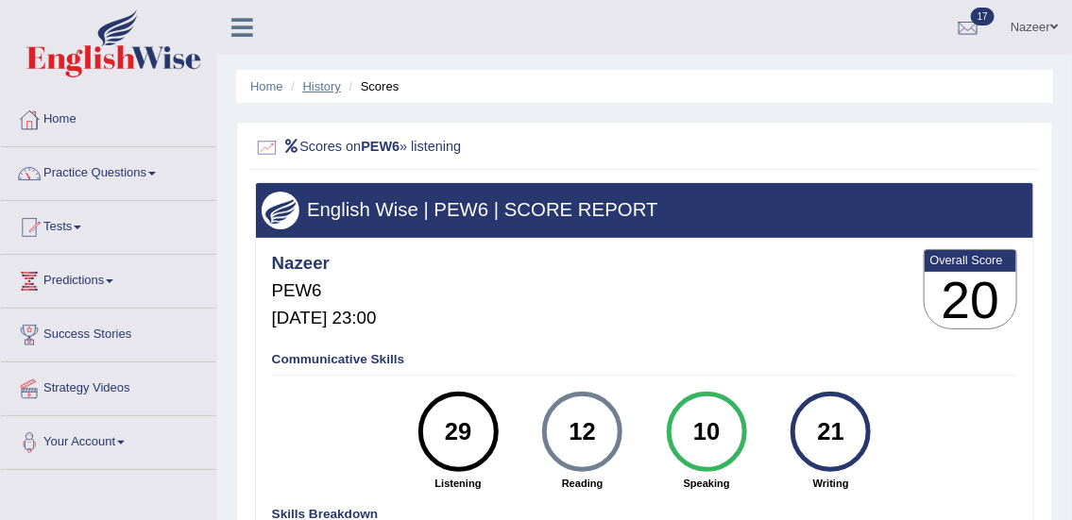
click at [311, 80] on link "History" at bounding box center [322, 86] width 38 height 14
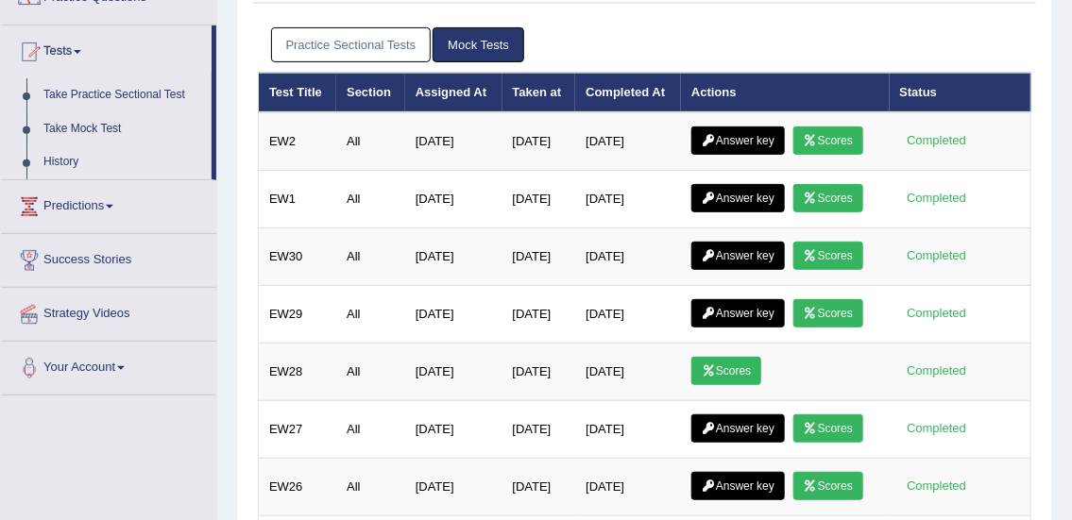
scroll to position [167, 0]
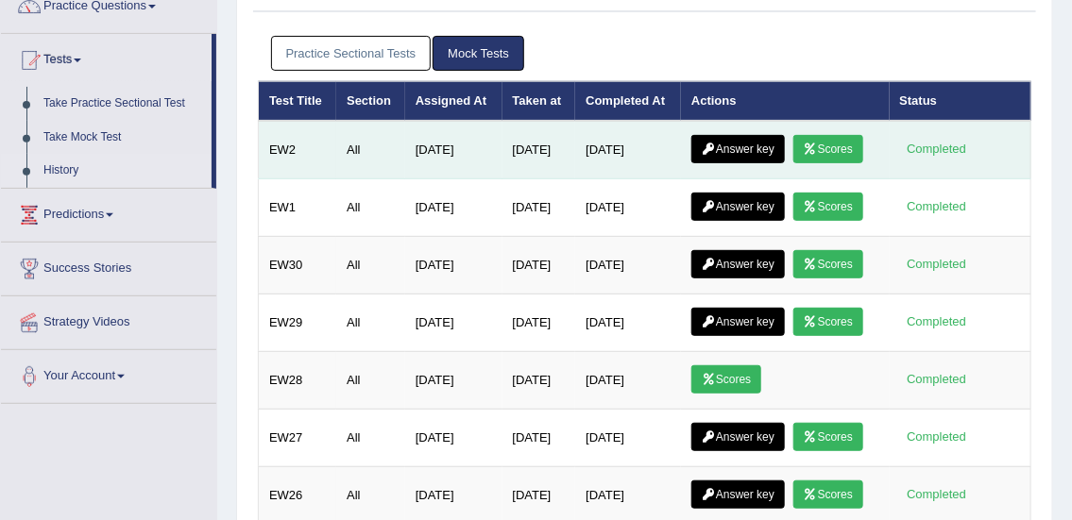
click at [735, 147] on link "Answer key" at bounding box center [737, 149] width 93 height 28
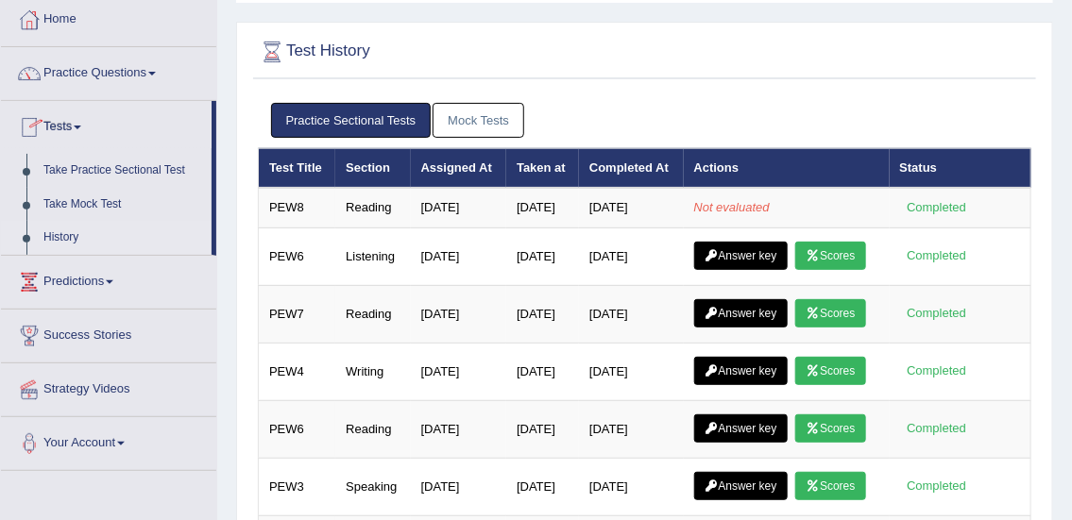
scroll to position [103, 0]
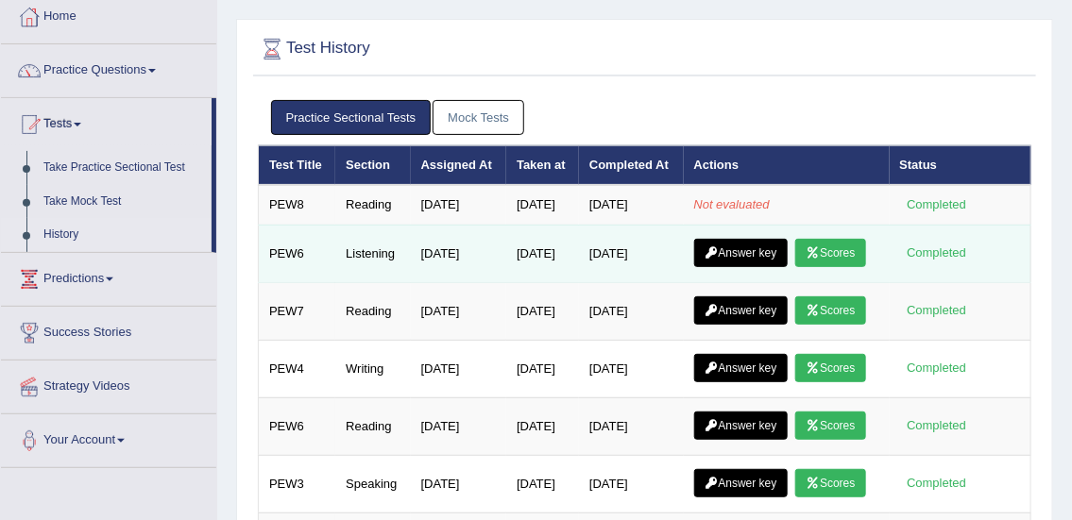
click at [759, 267] on link "Answer key" at bounding box center [740, 253] width 93 height 28
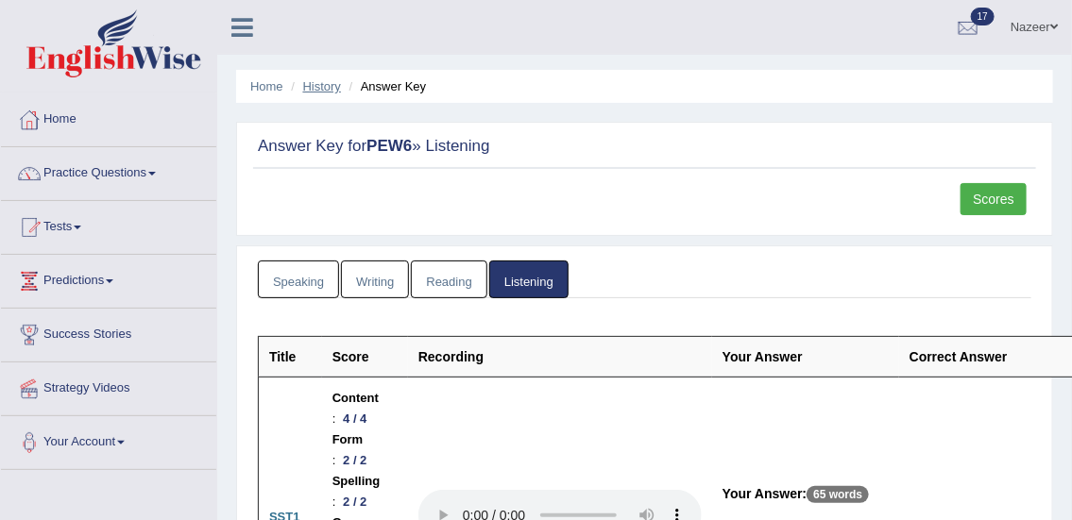
click at [318, 86] on link "History" at bounding box center [322, 86] width 38 height 14
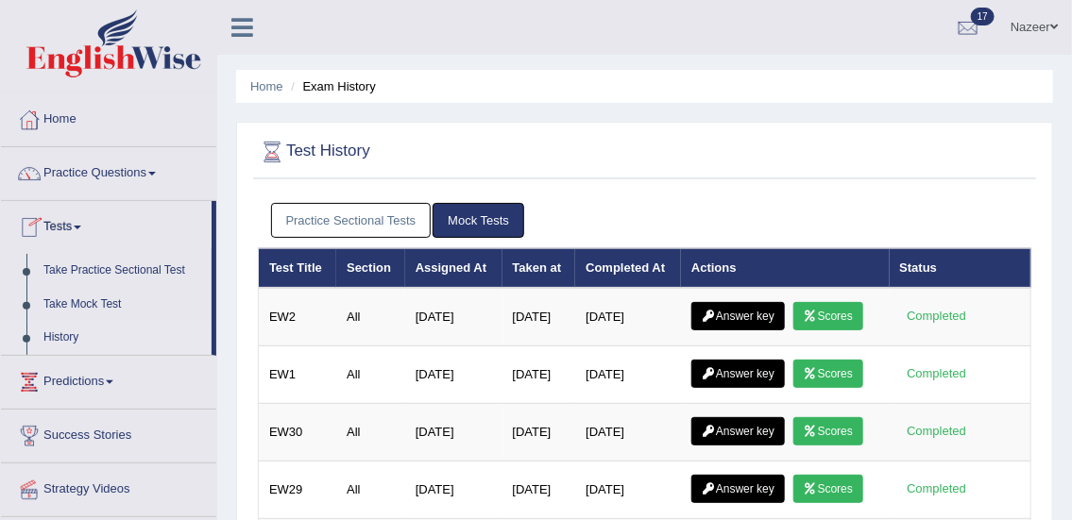
click at [378, 234] on link "Practice Sectional Tests" at bounding box center [351, 220] width 161 height 35
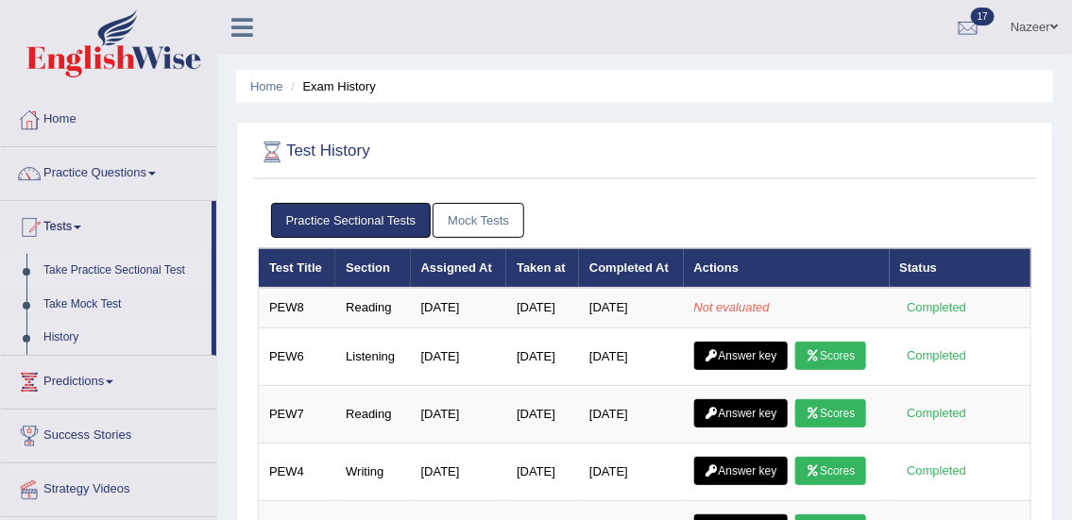
click at [124, 272] on link "Take Practice Sectional Test" at bounding box center [123, 271] width 177 height 34
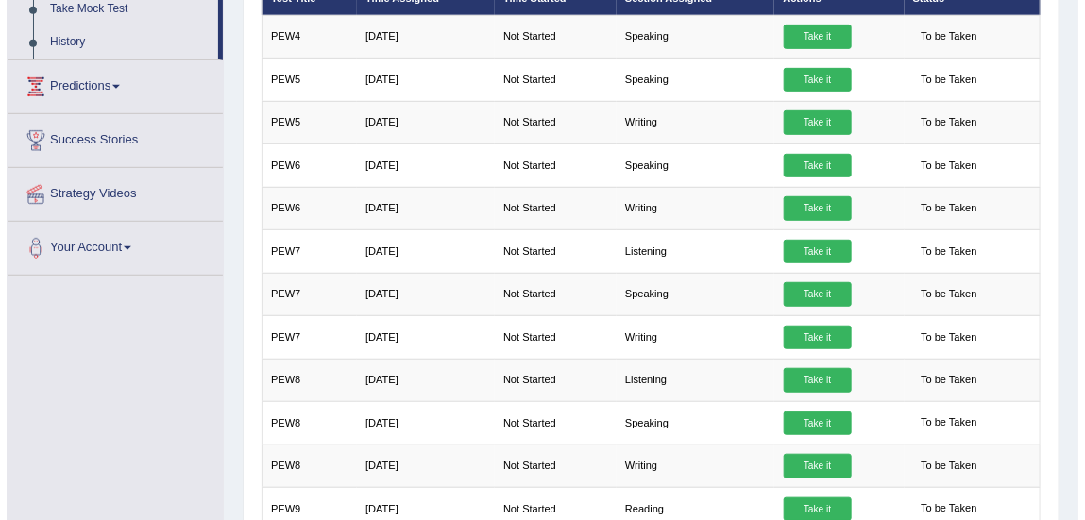
scroll to position [297, 0]
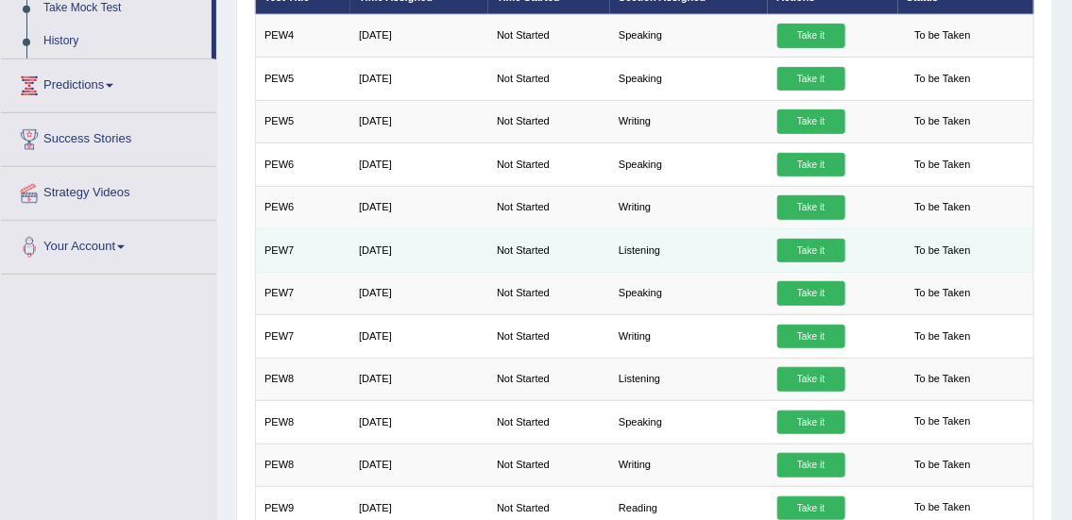
click at [821, 251] on link "Take it" at bounding box center [811, 251] width 68 height 25
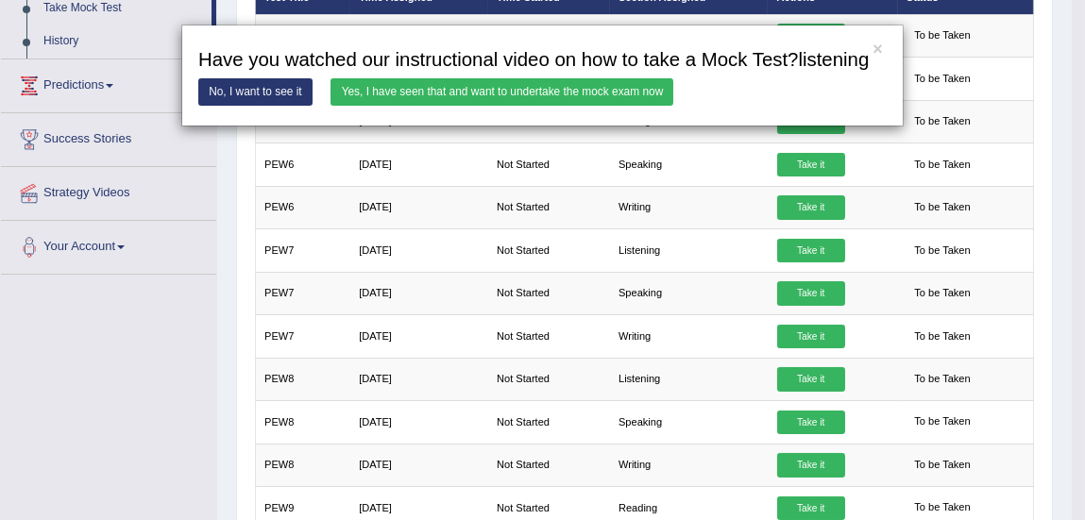
click at [622, 92] on link "Yes, I have seen that and want to undertake the mock exam now" at bounding box center [502, 91] width 343 height 27
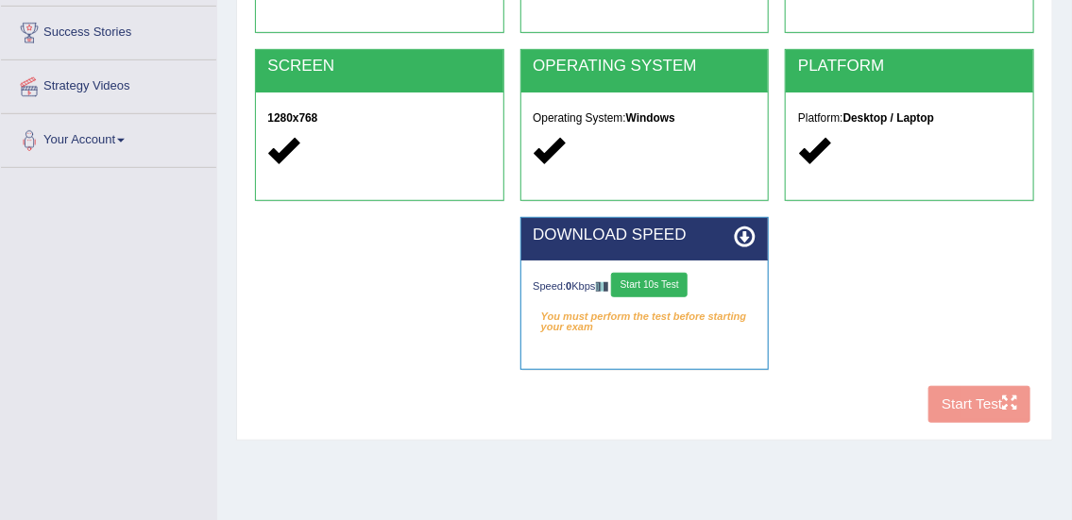
scroll to position [307, 0]
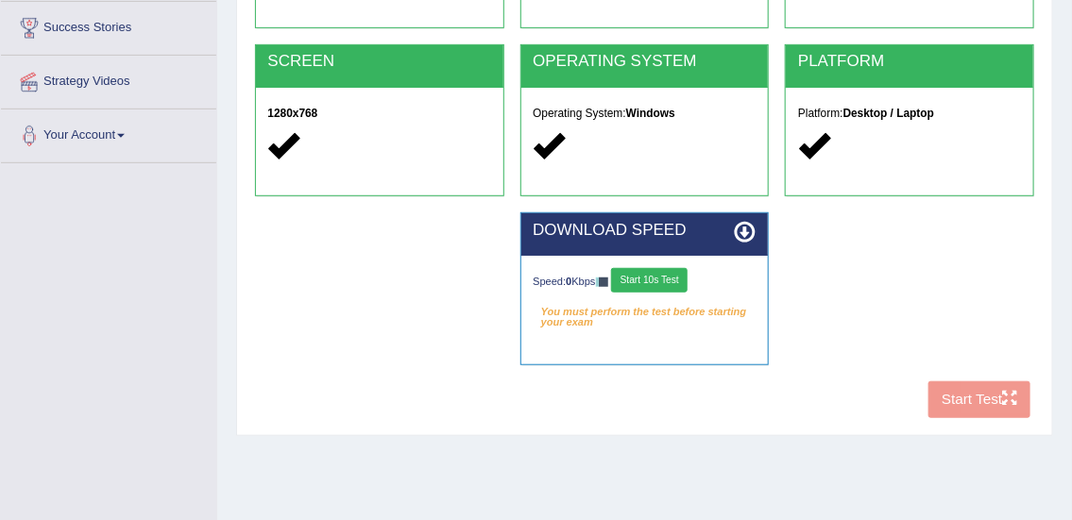
click at [662, 281] on button "Start 10s Test" at bounding box center [649, 280] width 76 height 25
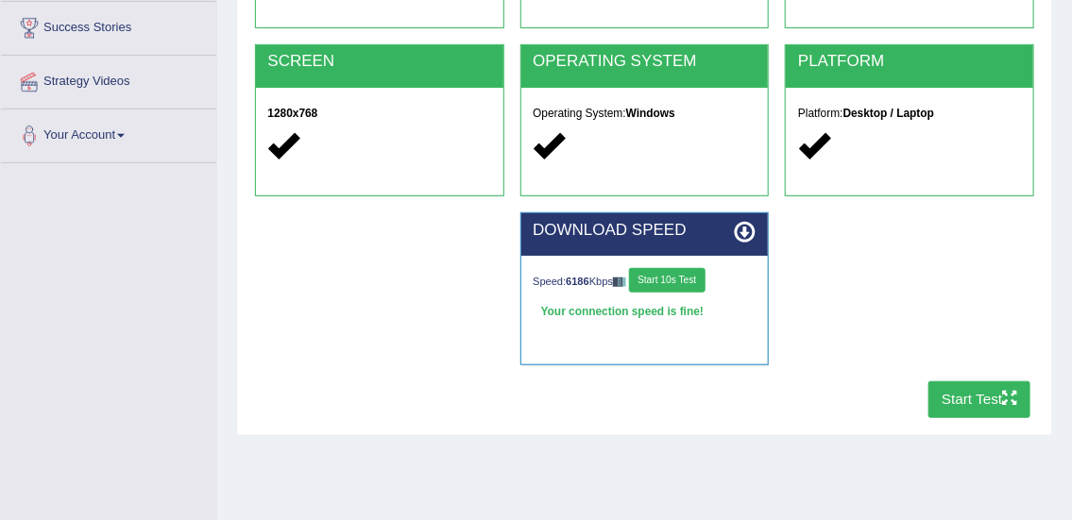
click at [1009, 398] on icon "button" at bounding box center [1009, 398] width 14 height 14
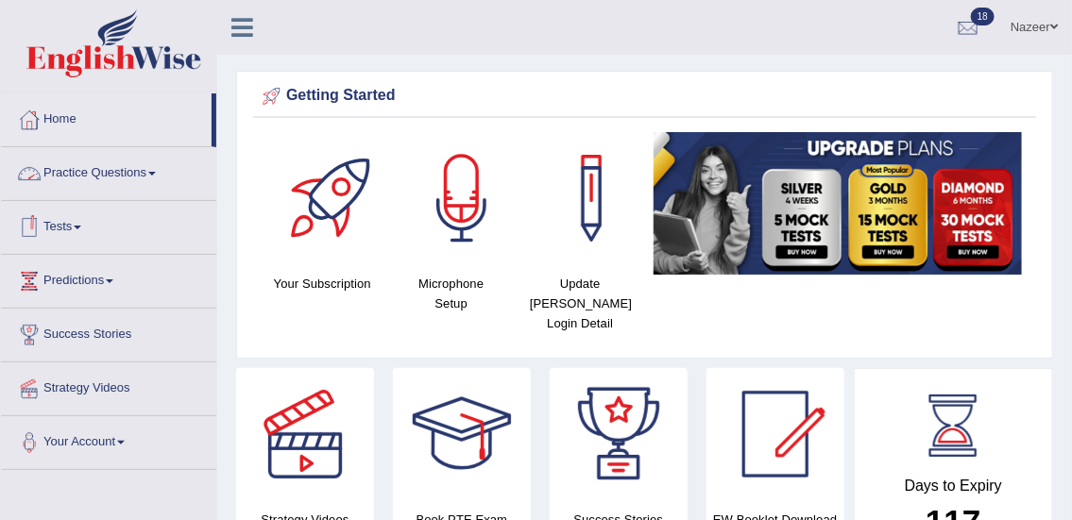
click at [65, 171] on link "Practice Questions" at bounding box center [108, 170] width 215 height 47
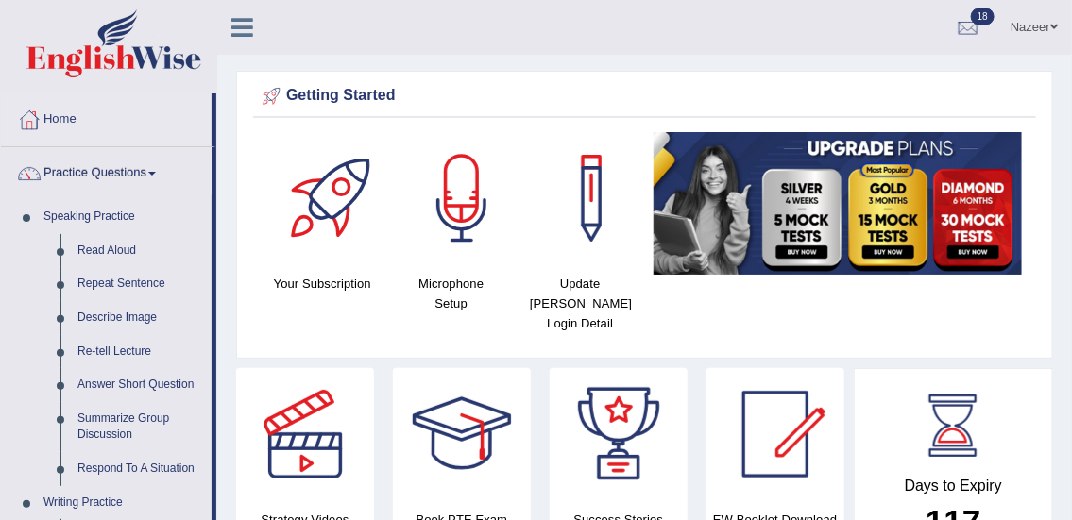
click at [65, 171] on link "Practice Questions" at bounding box center [106, 170] width 211 height 47
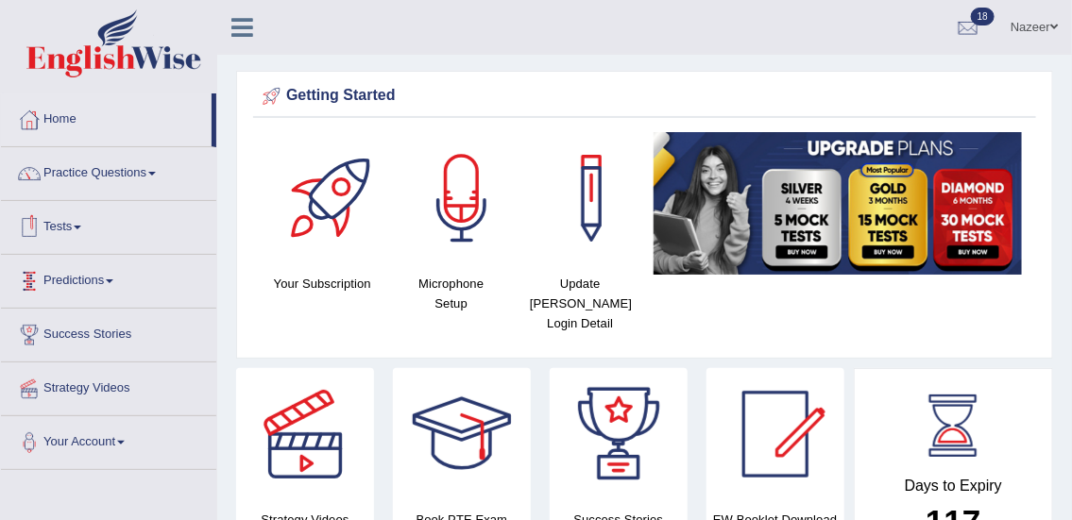
click at [63, 226] on link "Tests" at bounding box center [108, 224] width 215 height 47
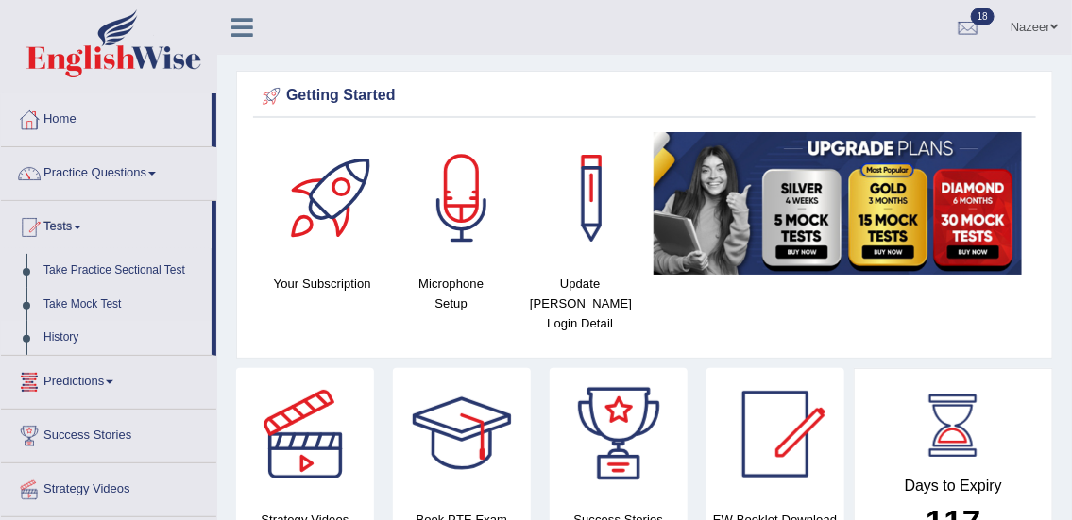
click at [49, 338] on link "History" at bounding box center [123, 338] width 177 height 34
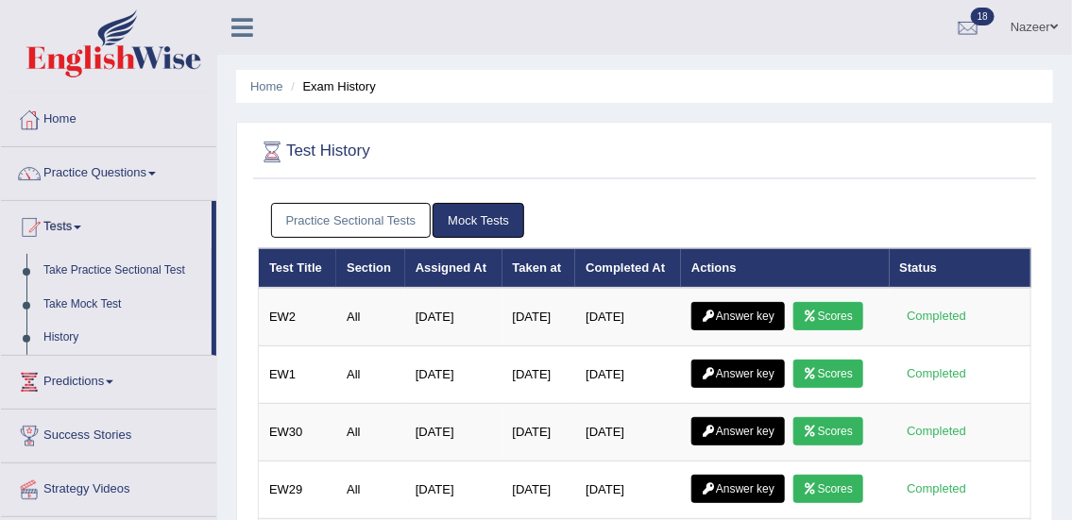
click at [378, 215] on link "Practice Sectional Tests" at bounding box center [351, 220] width 161 height 35
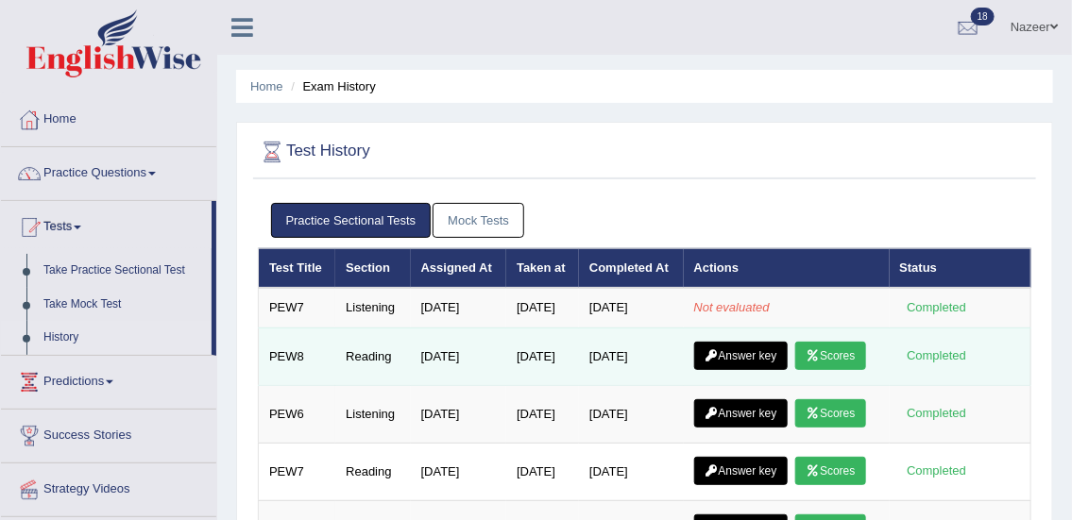
click at [795, 370] on link "Scores" at bounding box center [830, 356] width 70 height 28
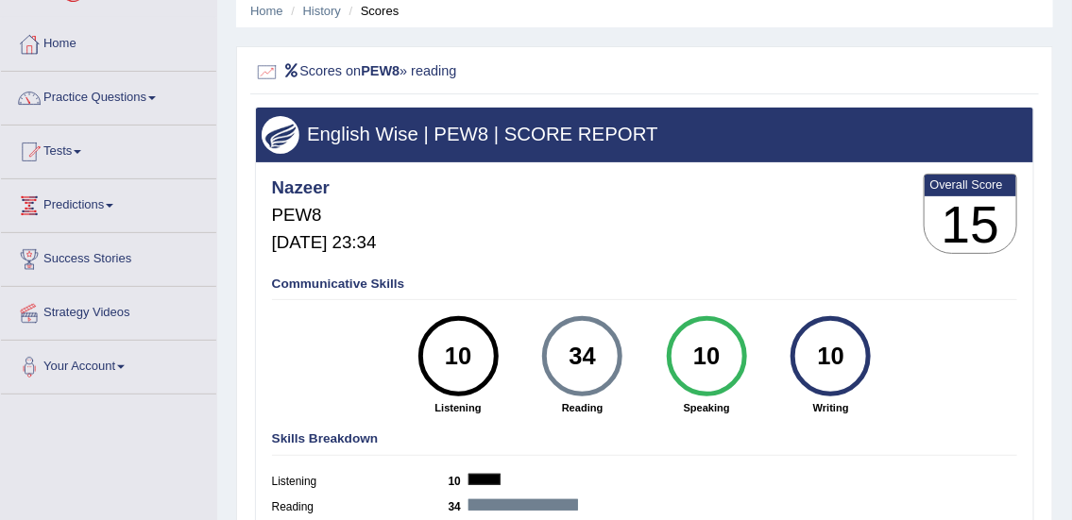
scroll to position [76, 0]
click at [318, 11] on link "History" at bounding box center [322, 11] width 38 height 14
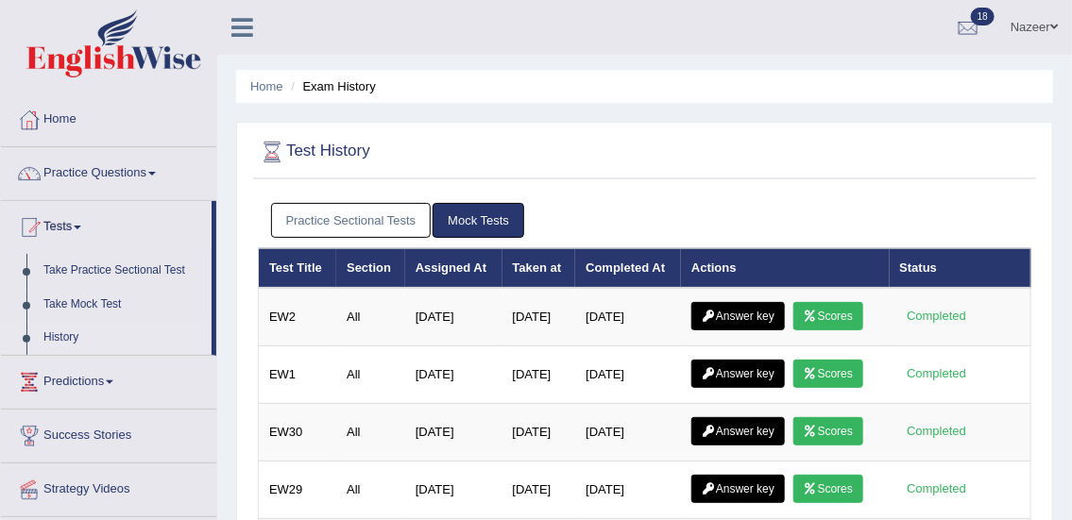
click at [365, 217] on link "Practice Sectional Tests" at bounding box center [351, 220] width 161 height 35
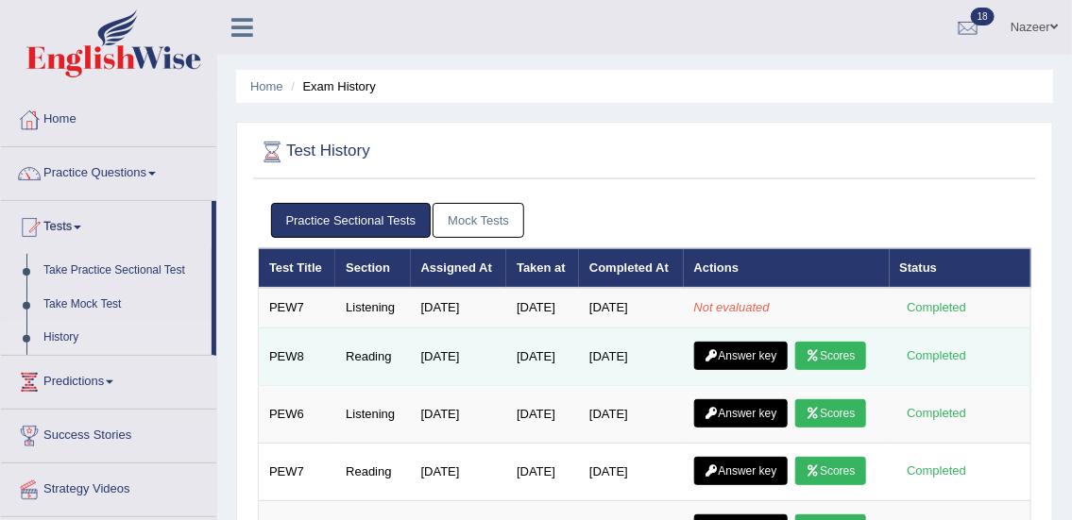
click at [755, 370] on link "Answer key" at bounding box center [740, 356] width 93 height 28
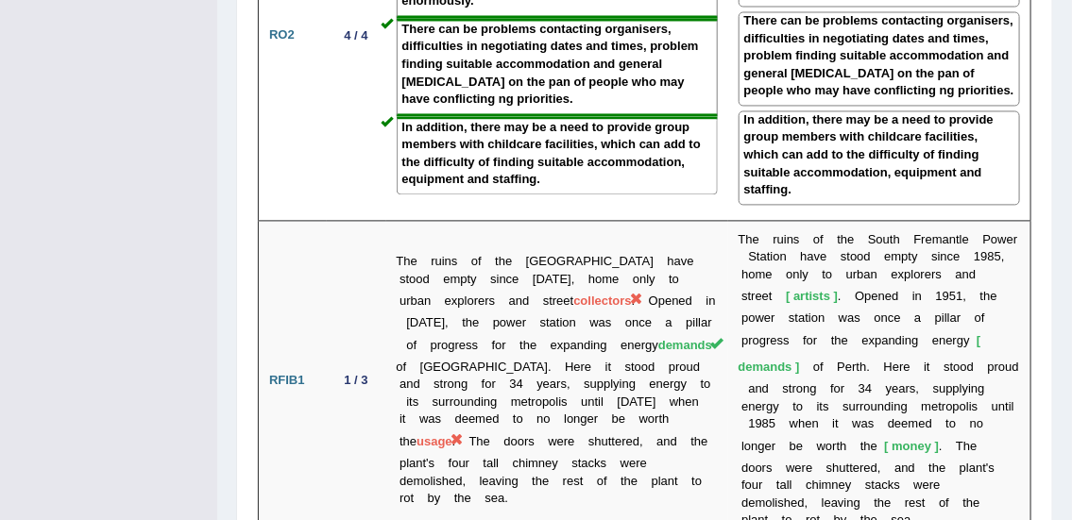
scroll to position [3567, 0]
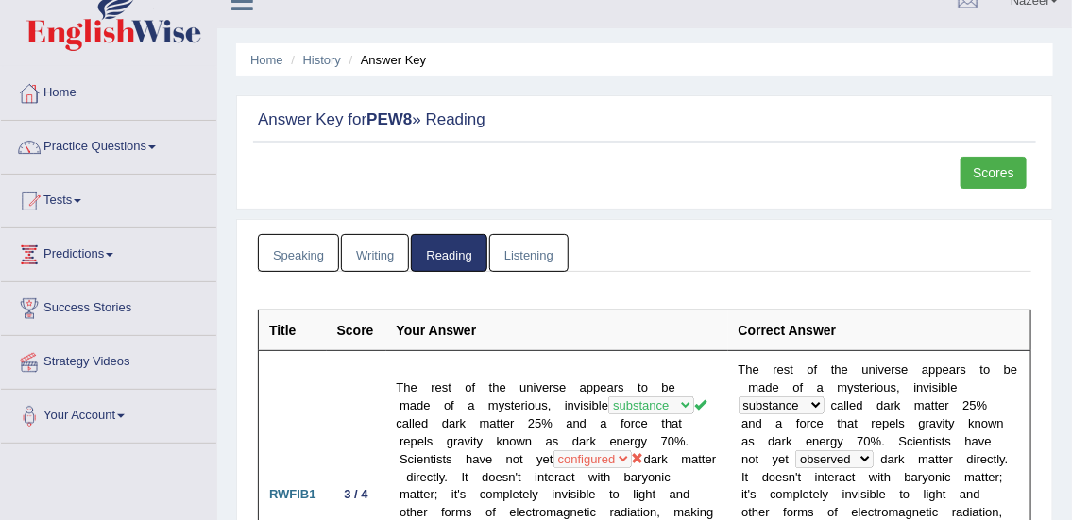
scroll to position [20, 0]
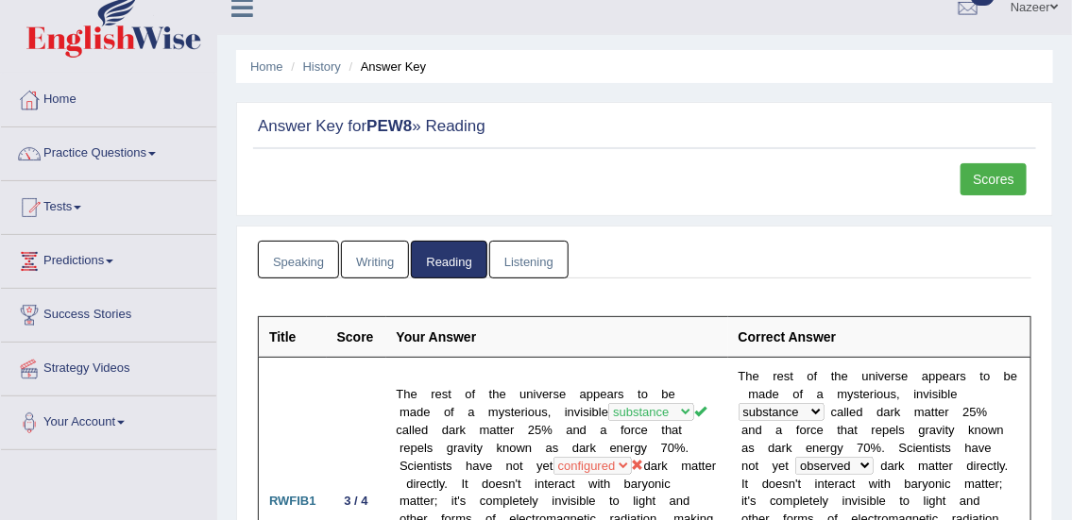
click at [40, 205] on div at bounding box center [29, 208] width 28 height 28
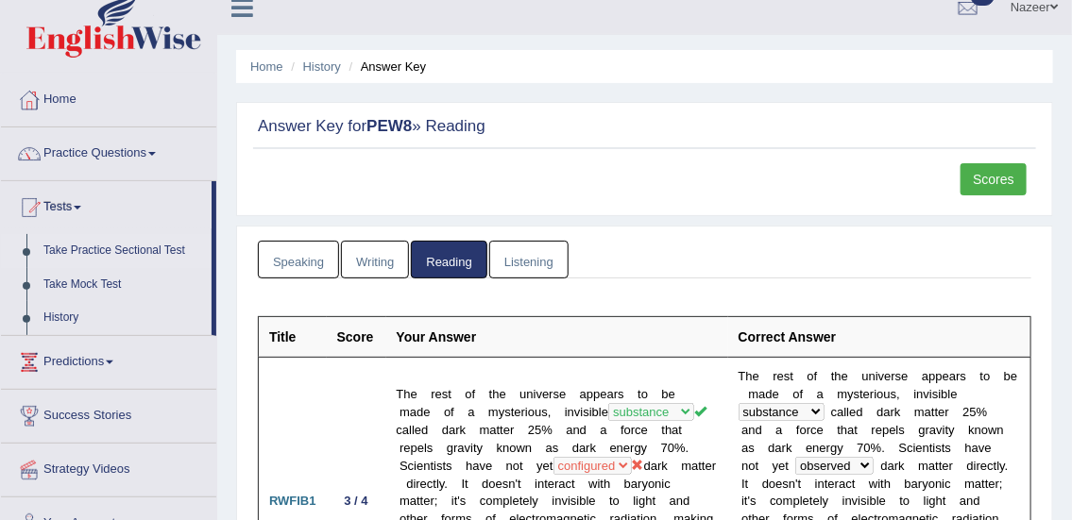
click at [165, 252] on link "Take Practice Sectional Test" at bounding box center [123, 251] width 177 height 34
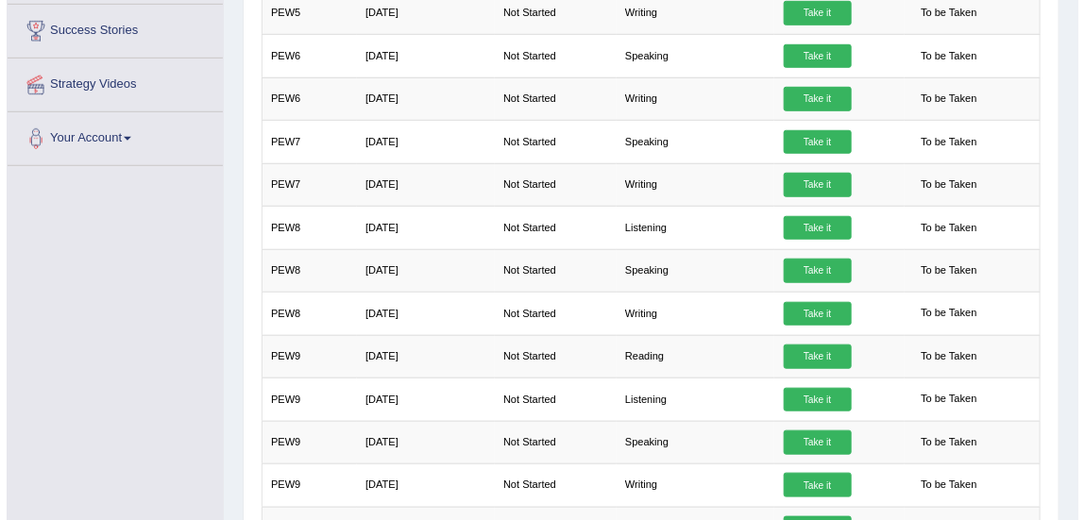
scroll to position [407, 0]
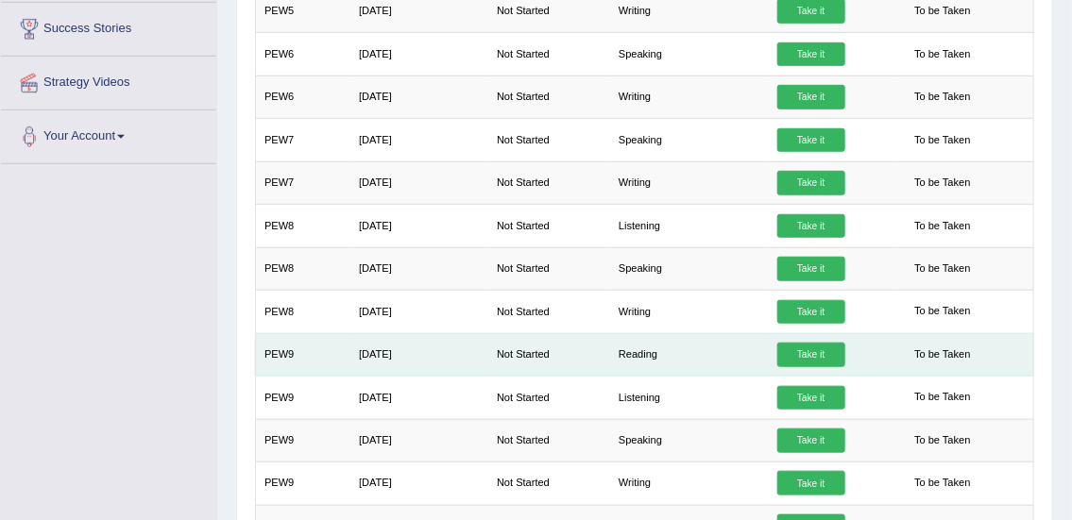
click at [806, 353] on link "Take it" at bounding box center [811, 355] width 68 height 25
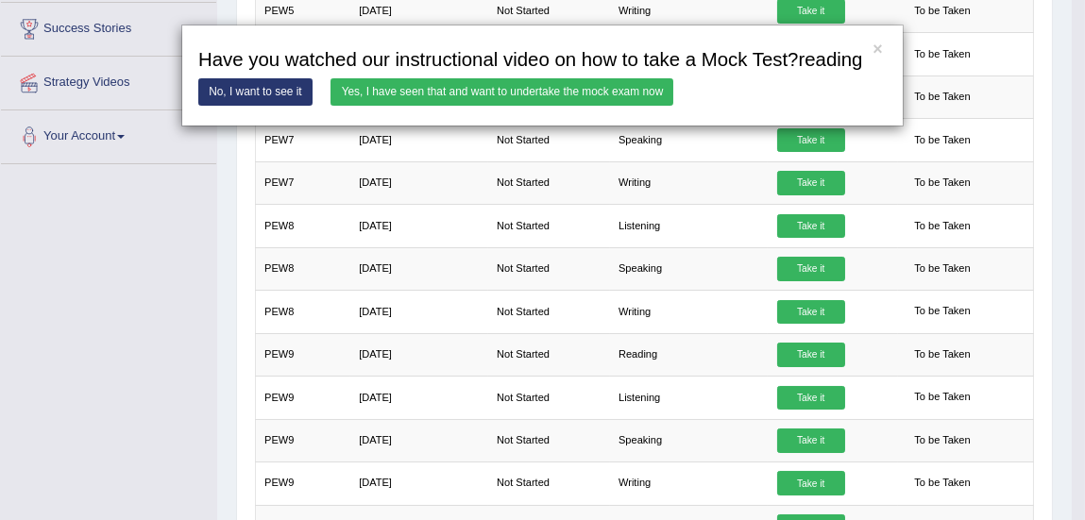
click at [633, 103] on link "Yes, I have seen that and want to undertake the mock exam now" at bounding box center [502, 91] width 343 height 27
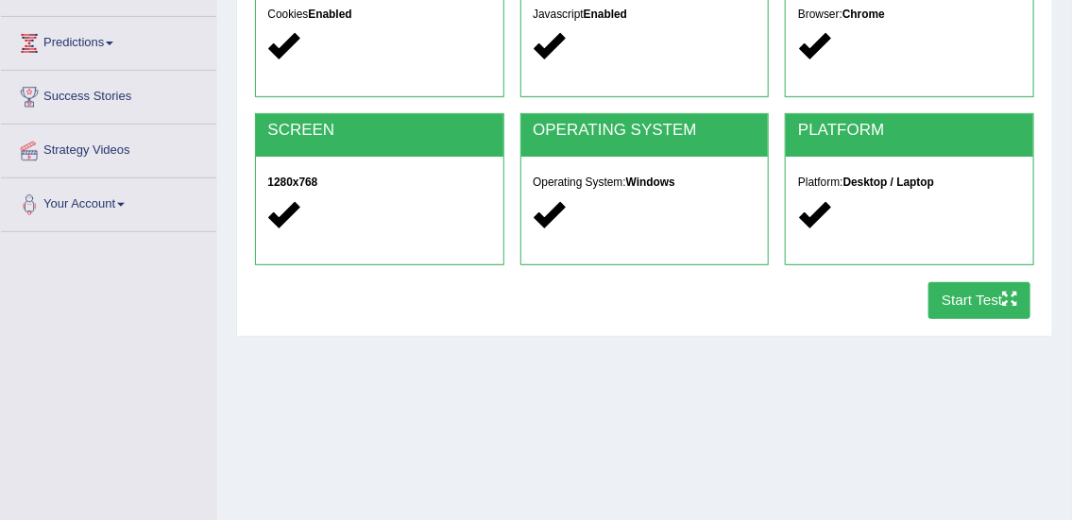
scroll to position [240, 0]
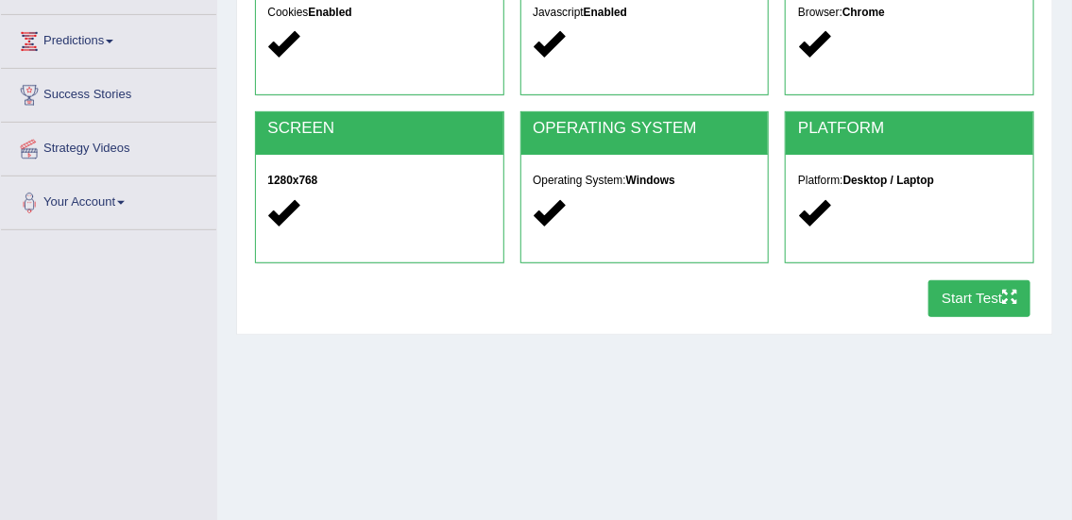
click at [976, 302] on button "Start Test" at bounding box center [979, 298] width 103 height 37
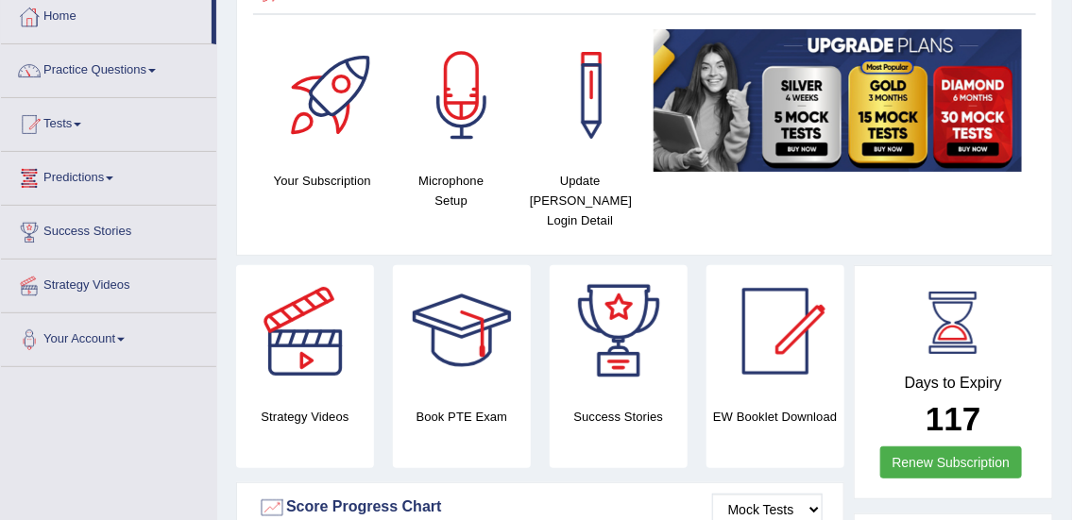
scroll to position [99, 0]
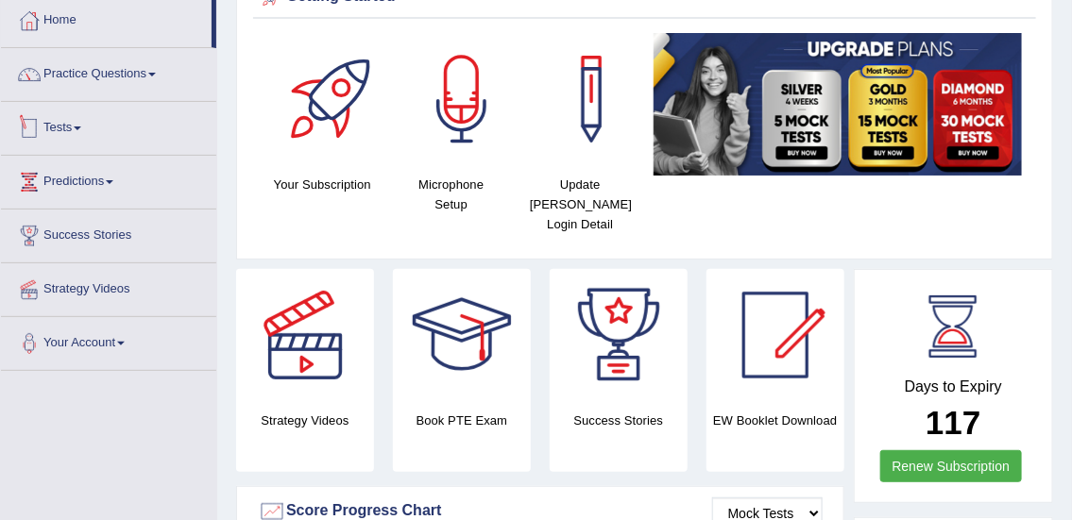
click at [62, 117] on link "Tests" at bounding box center [108, 125] width 215 height 47
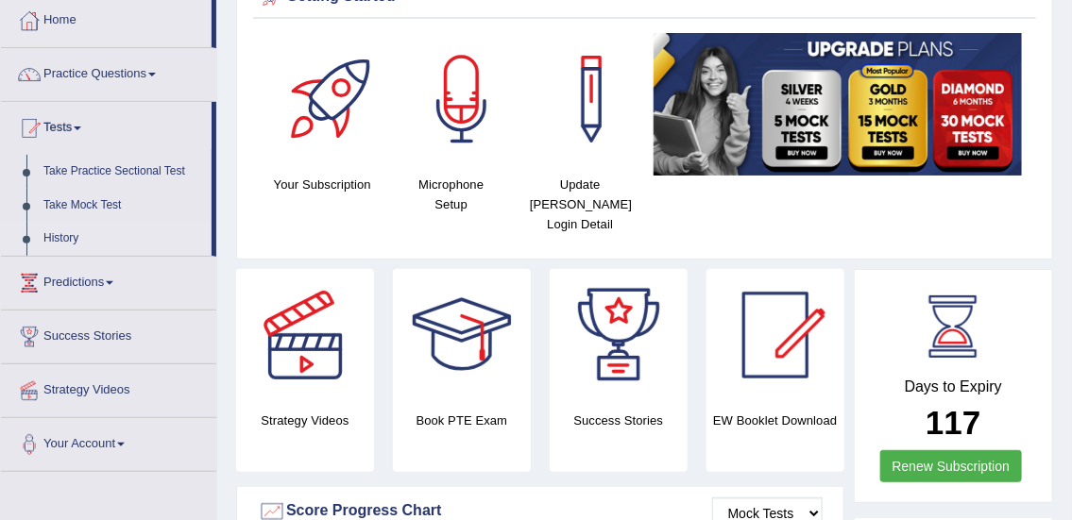
click at [76, 239] on link "History" at bounding box center [123, 239] width 177 height 34
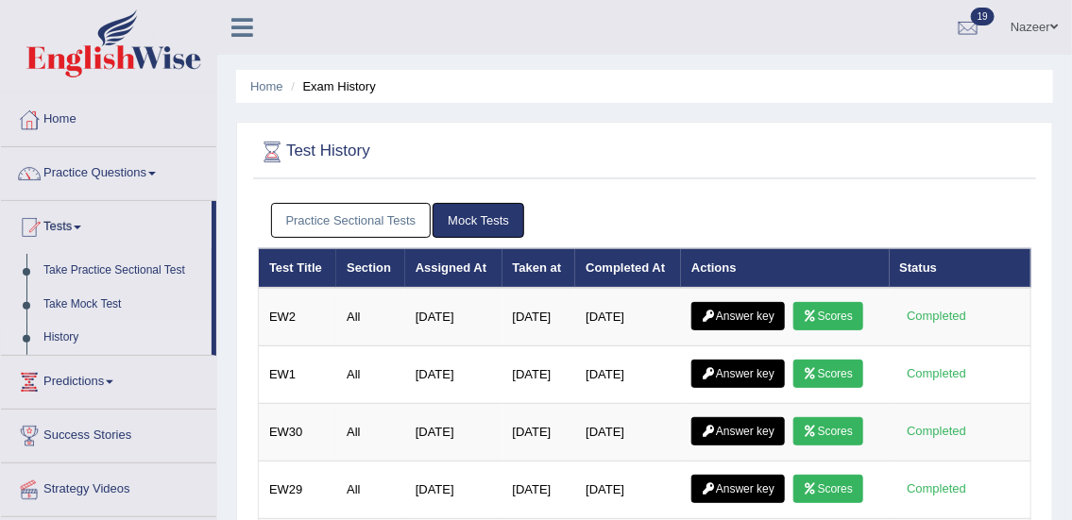
click at [378, 224] on link "Practice Sectional Tests" at bounding box center [351, 220] width 161 height 35
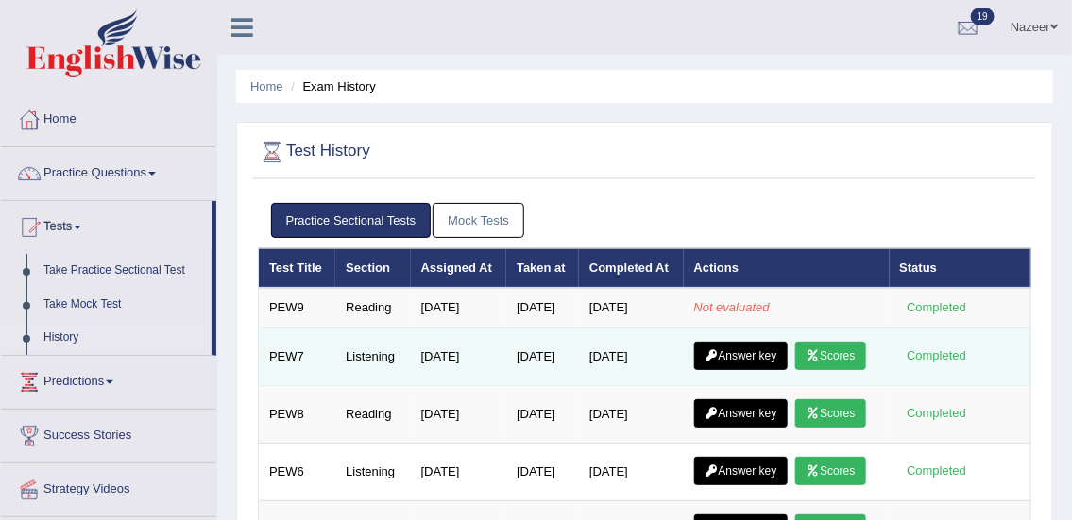
click at [746, 370] on link "Answer key" at bounding box center [740, 356] width 93 height 28
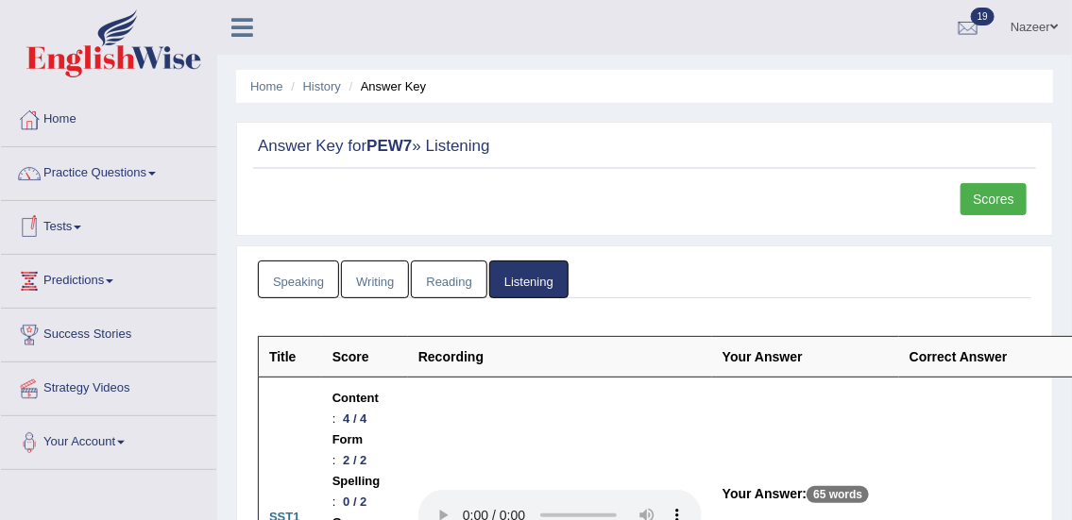
click at [61, 226] on link "Tests" at bounding box center [108, 224] width 215 height 47
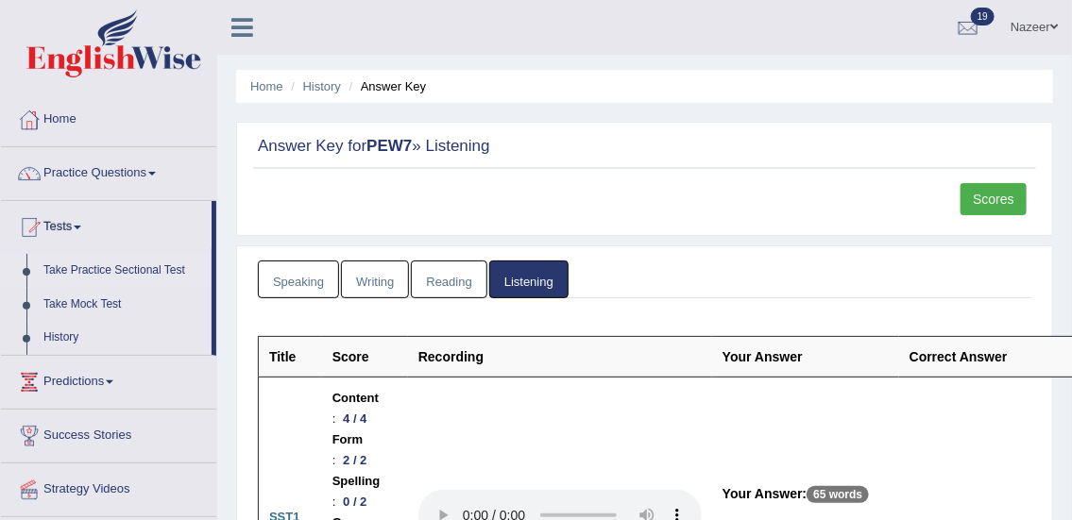
click at [85, 268] on link "Take Practice Sectional Test" at bounding box center [123, 271] width 177 height 34
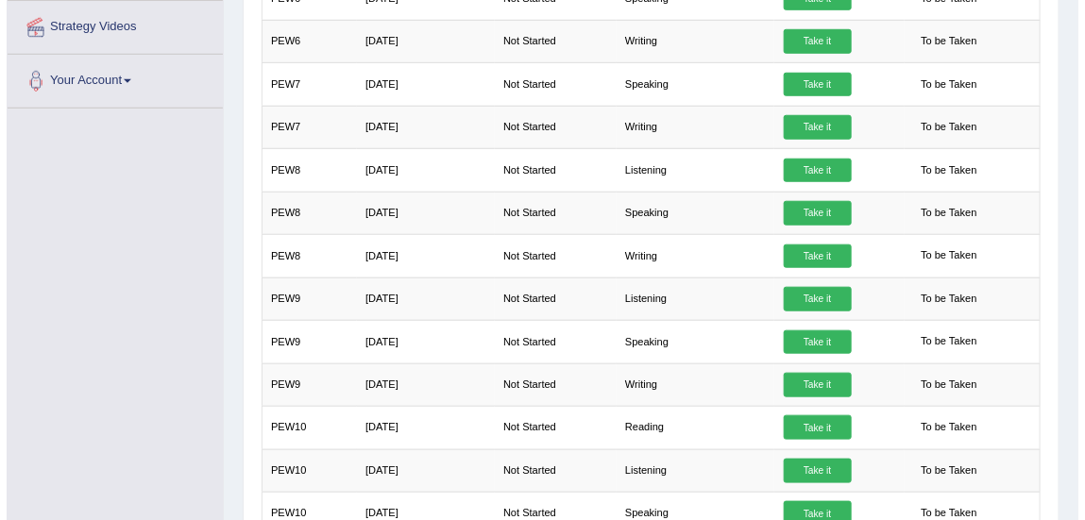
scroll to position [463, 0]
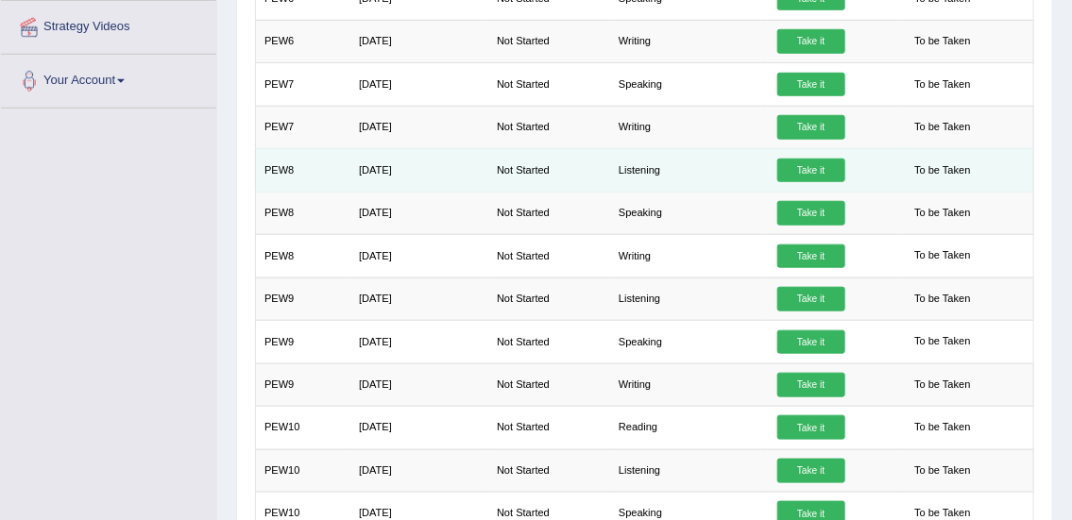
click at [809, 171] on link "Take it" at bounding box center [811, 171] width 68 height 25
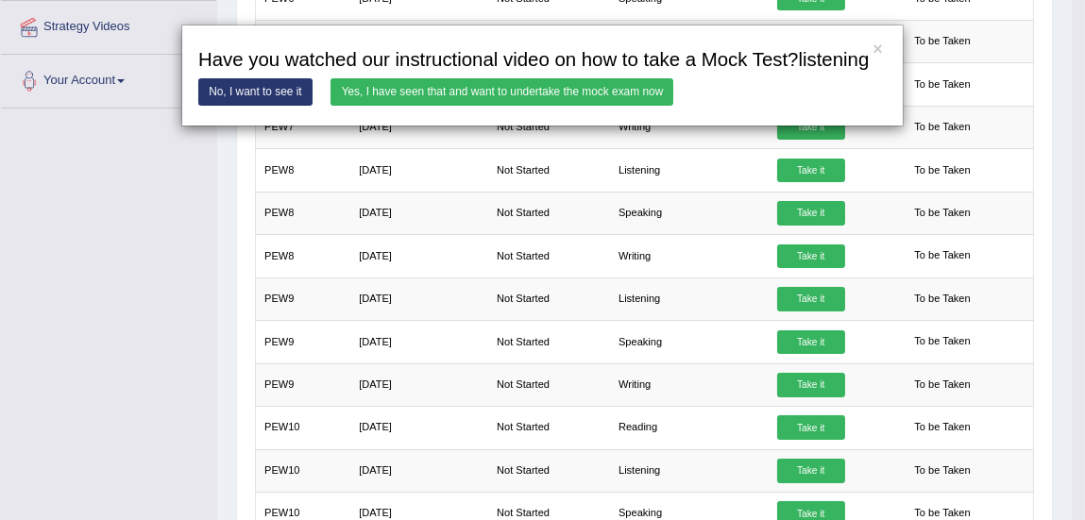
click at [655, 96] on link "Yes, I have seen that and want to undertake the mock exam now" at bounding box center [502, 91] width 343 height 27
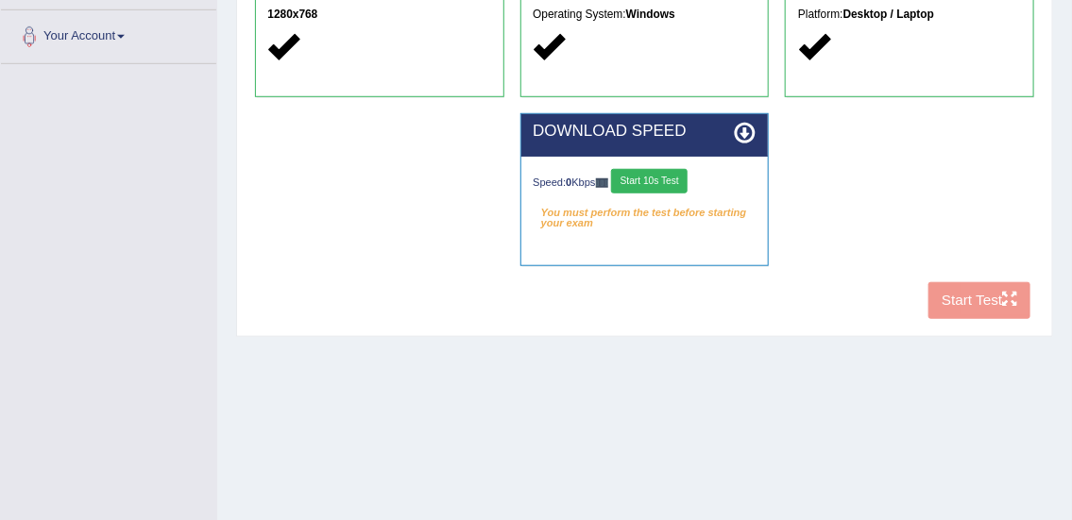
scroll to position [409, 0]
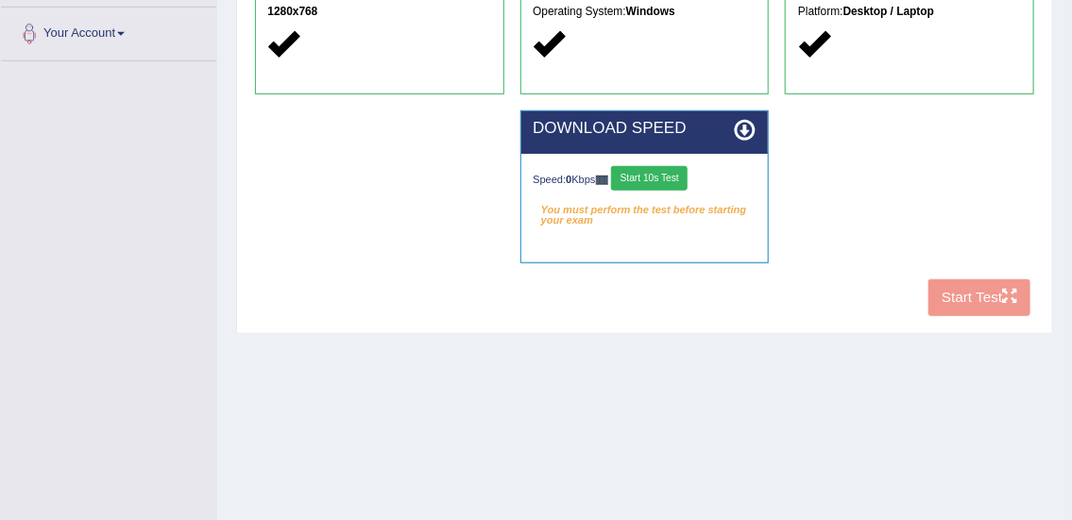
click at [673, 180] on button "Start 10s Test" at bounding box center [649, 178] width 76 height 25
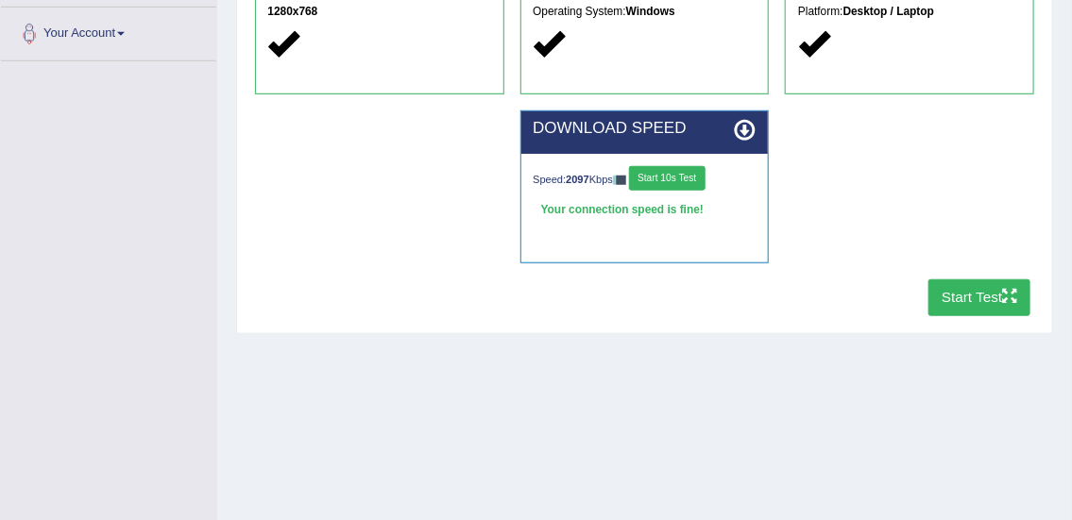
click at [1004, 296] on icon "button" at bounding box center [1009, 296] width 14 height 14
click at [983, 298] on button "Start Test" at bounding box center [979, 298] width 103 height 37
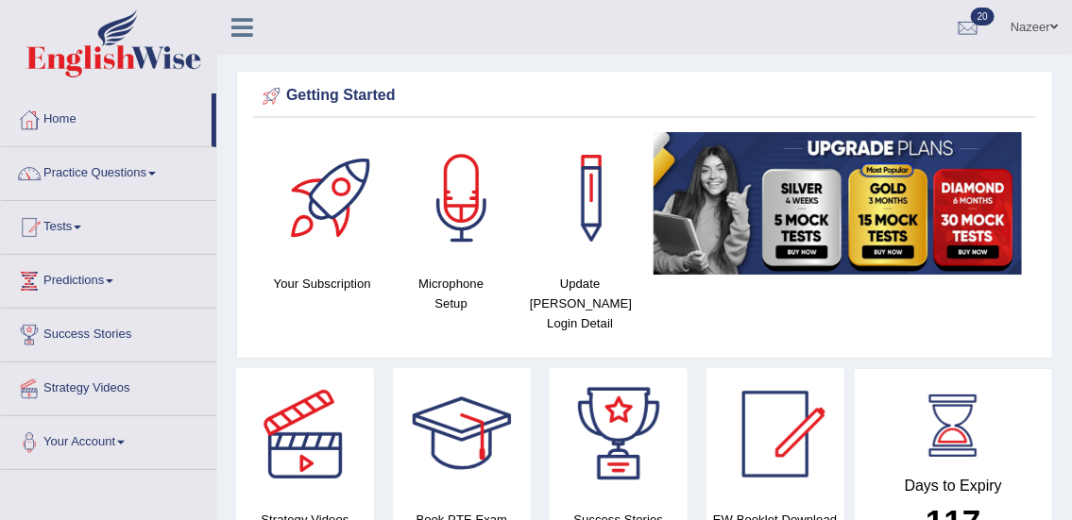
click at [64, 236] on link "Tests" at bounding box center [108, 224] width 215 height 47
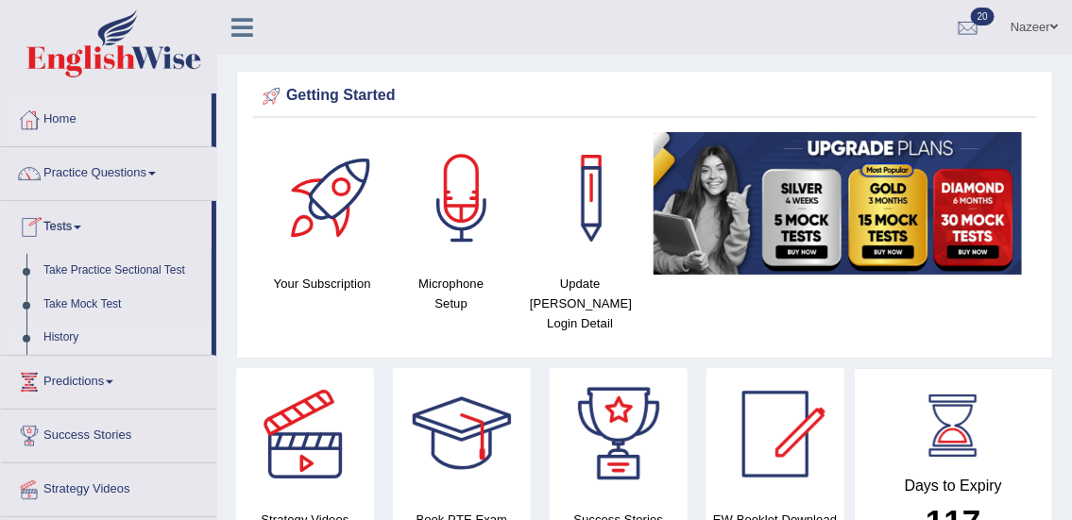
click at [66, 349] on link "History" at bounding box center [123, 338] width 177 height 34
click at [468, 251] on div at bounding box center [462, 198] width 132 height 132
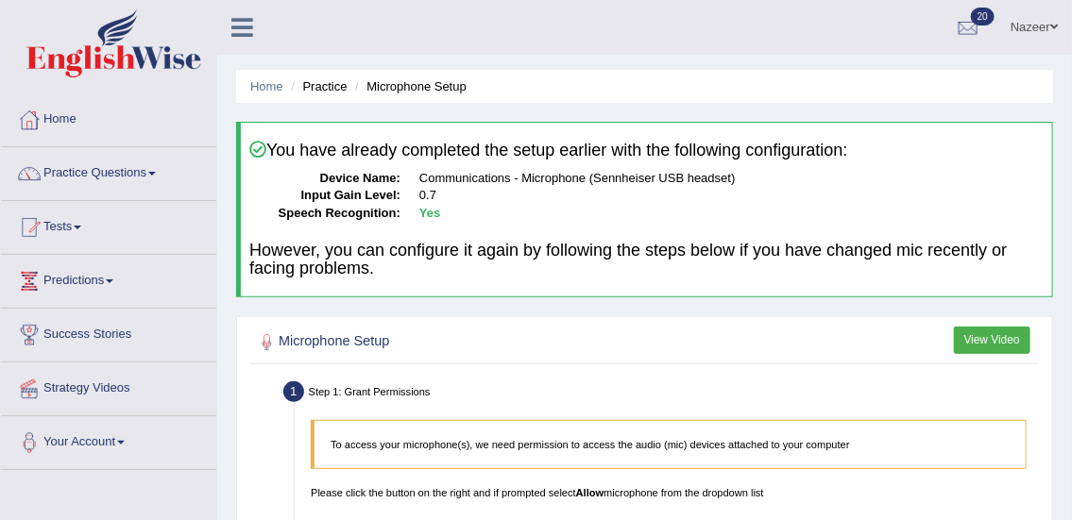
click at [81, 226] on span at bounding box center [78, 228] width 8 height 4
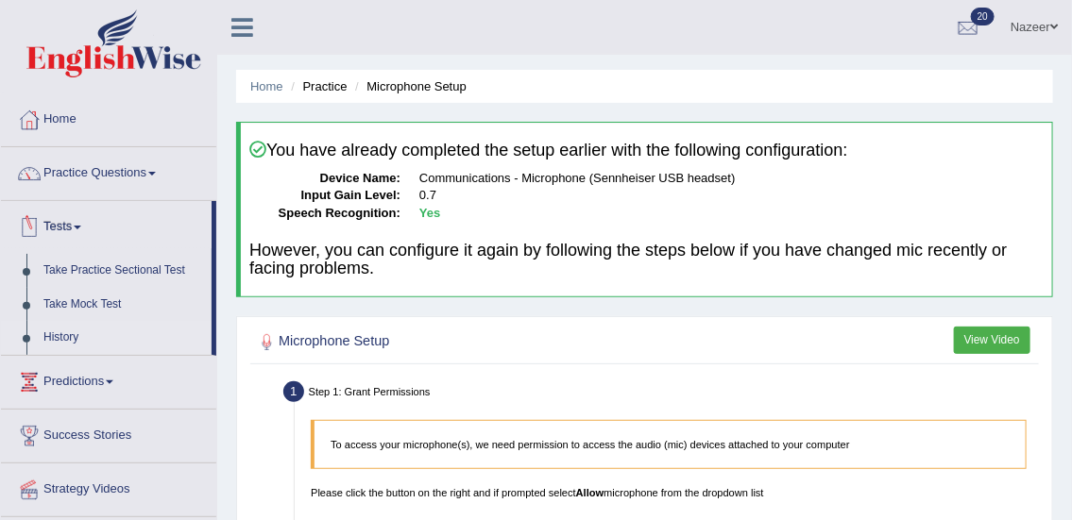
click at [69, 349] on link "History" at bounding box center [123, 338] width 177 height 34
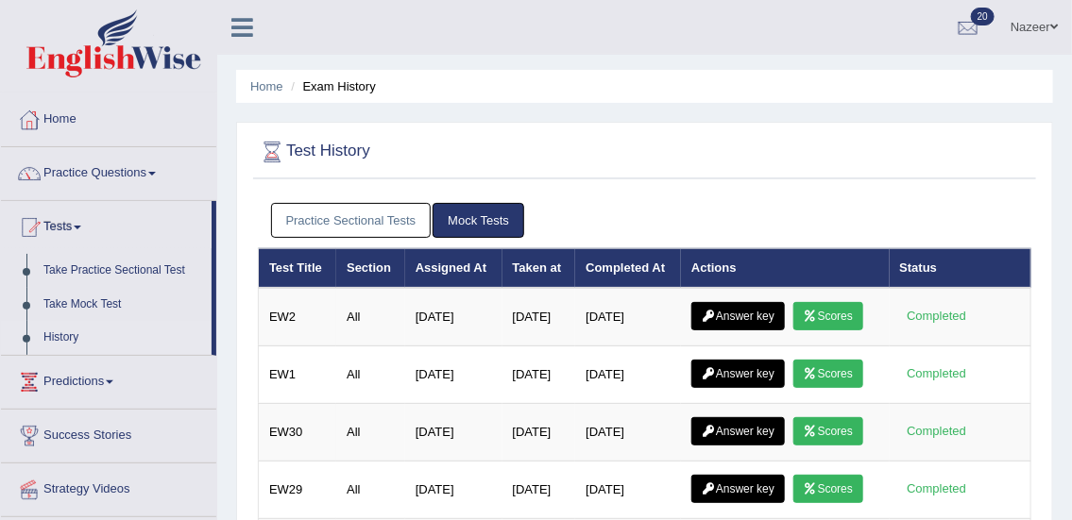
click at [384, 219] on link "Practice Sectional Tests" at bounding box center [351, 220] width 161 height 35
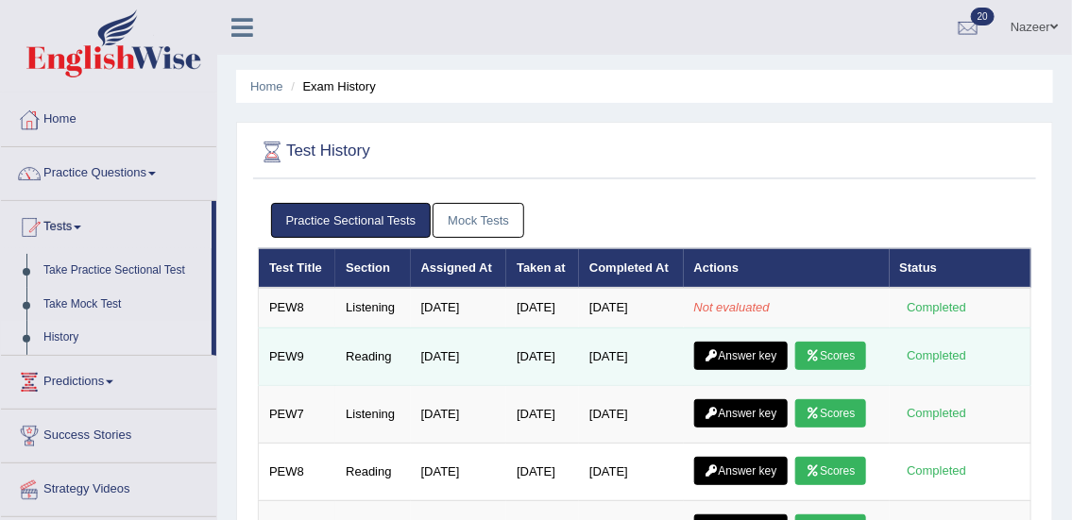
click at [795, 370] on link "Scores" at bounding box center [830, 356] width 70 height 28
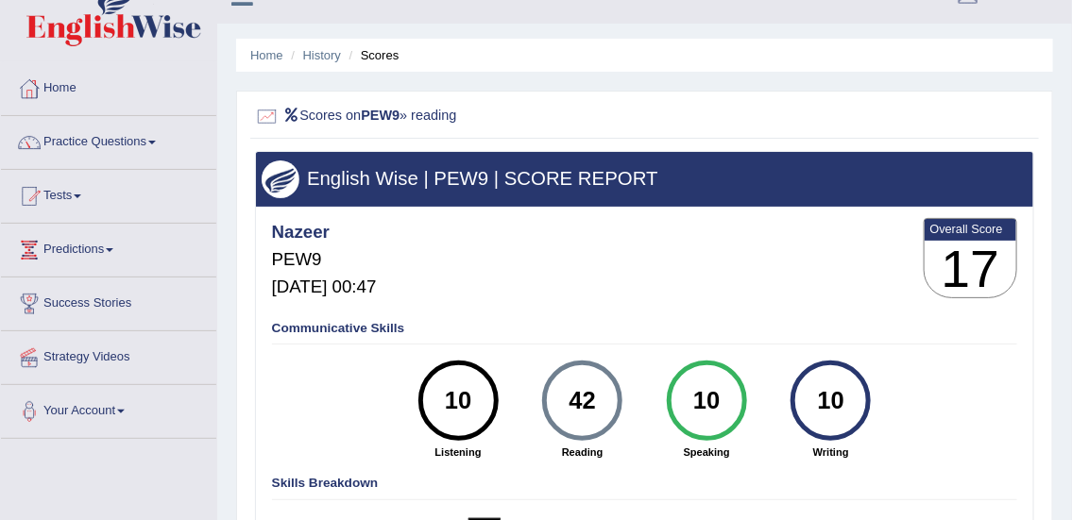
scroll to position [24, 0]
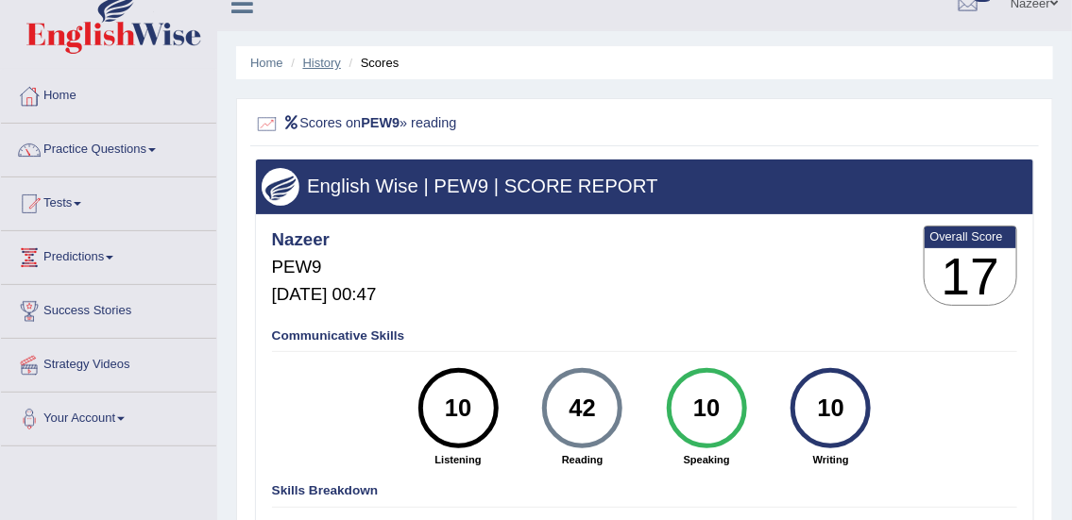
click at [331, 67] on link "History" at bounding box center [322, 63] width 38 height 14
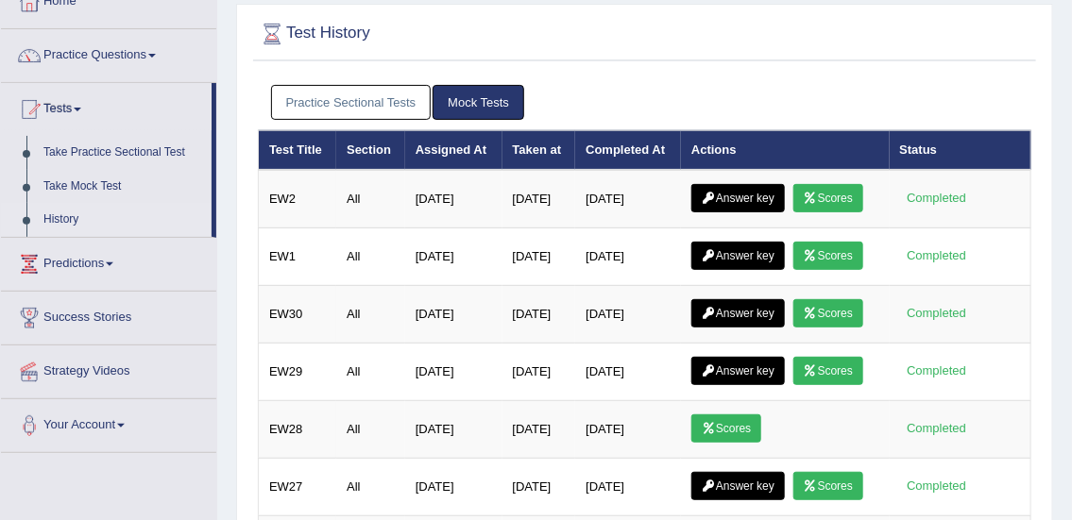
scroll to position [99, 0]
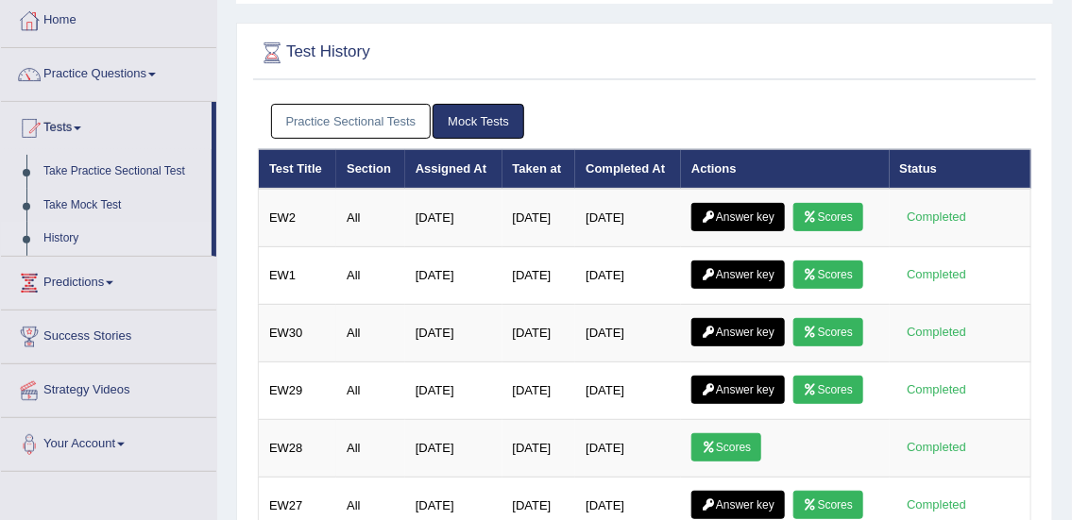
click at [365, 120] on link "Practice Sectional Tests" at bounding box center [351, 121] width 161 height 35
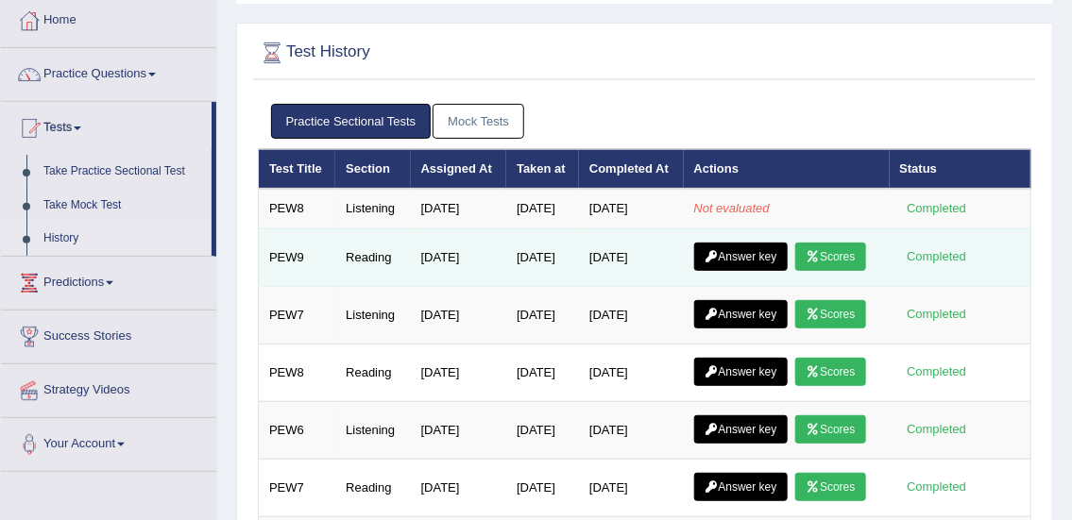
click at [765, 271] on link "Answer key" at bounding box center [740, 257] width 93 height 28
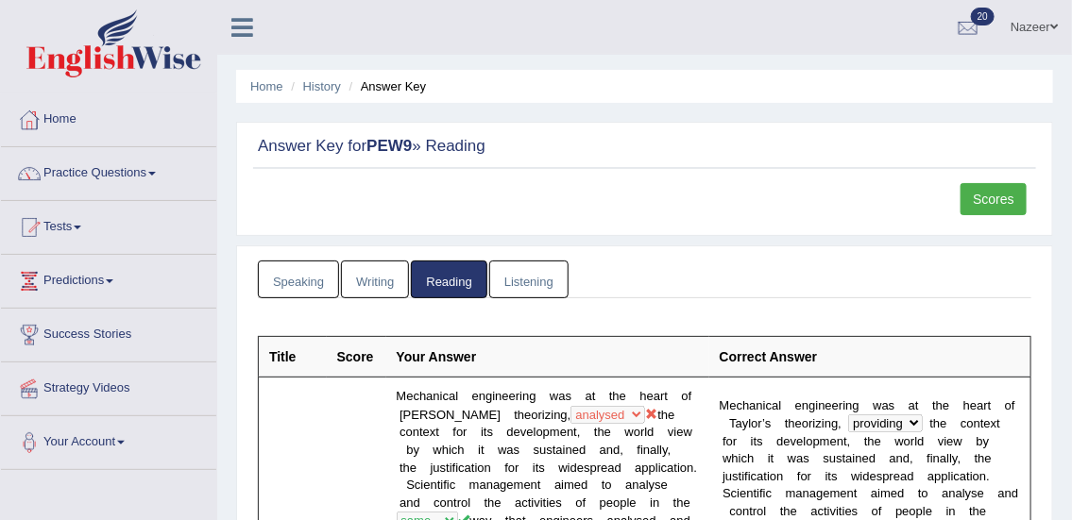
click at [64, 227] on link "Tests" at bounding box center [108, 224] width 215 height 47
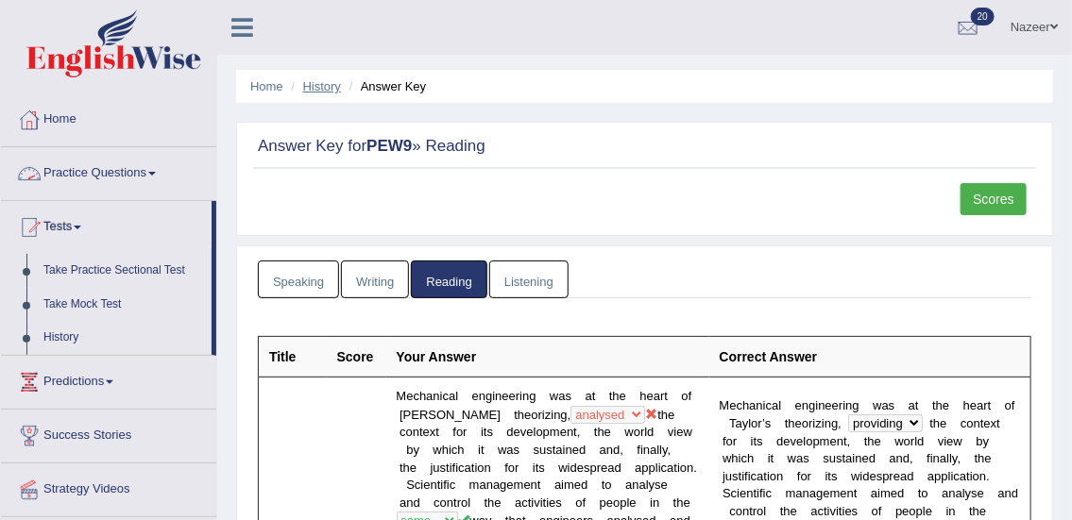
click at [321, 86] on link "History" at bounding box center [322, 86] width 38 height 14
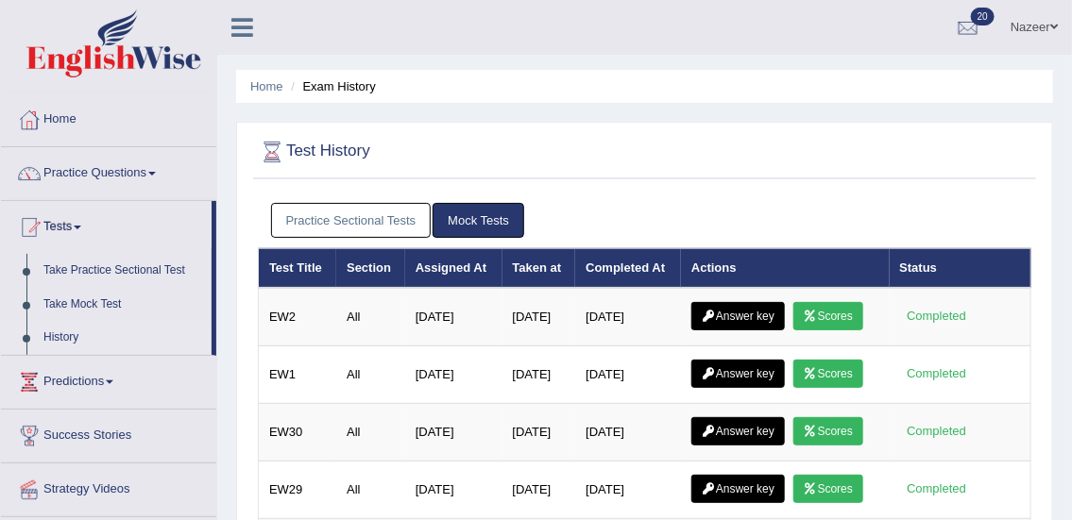
click at [363, 215] on link "Practice Sectional Tests" at bounding box center [351, 220] width 161 height 35
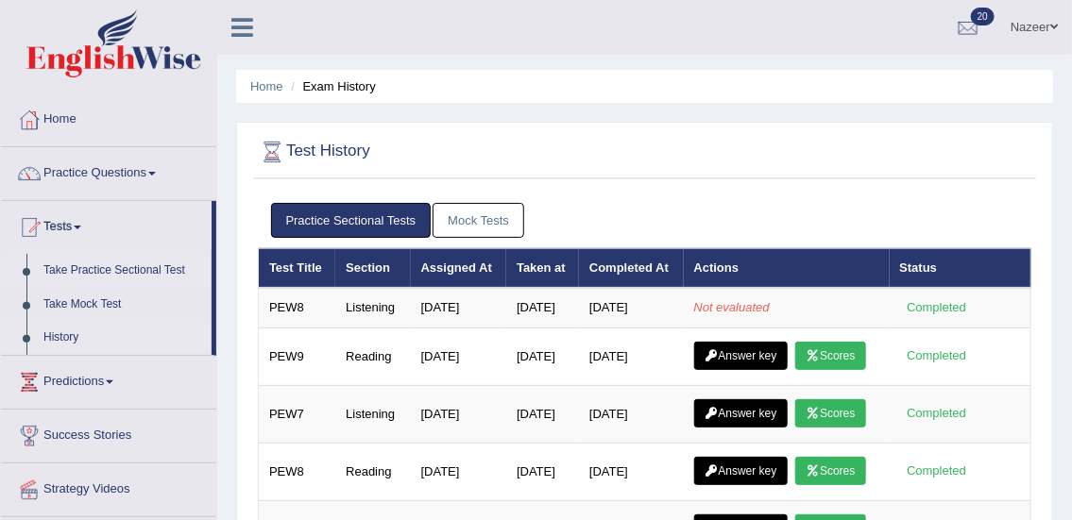
click at [65, 267] on link "Take Practice Sectional Test" at bounding box center [123, 271] width 177 height 34
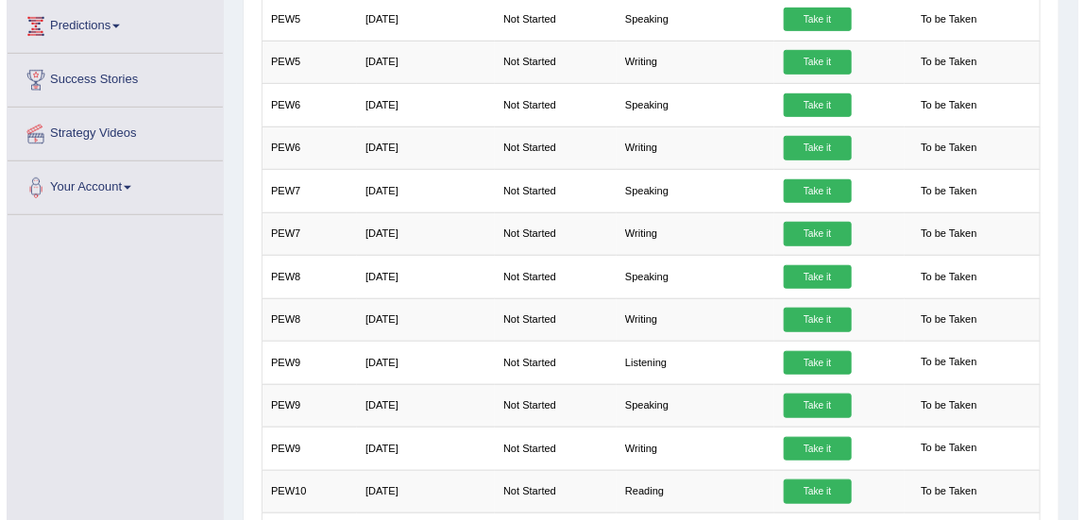
scroll to position [380, 0]
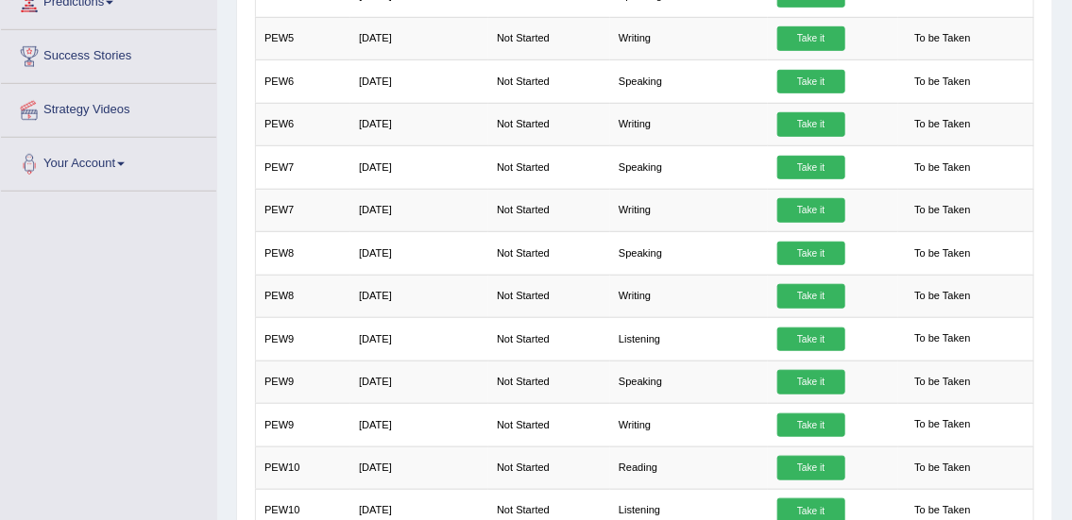
click at [461, 298] on td "[DATE]" at bounding box center [419, 296] width 138 height 42
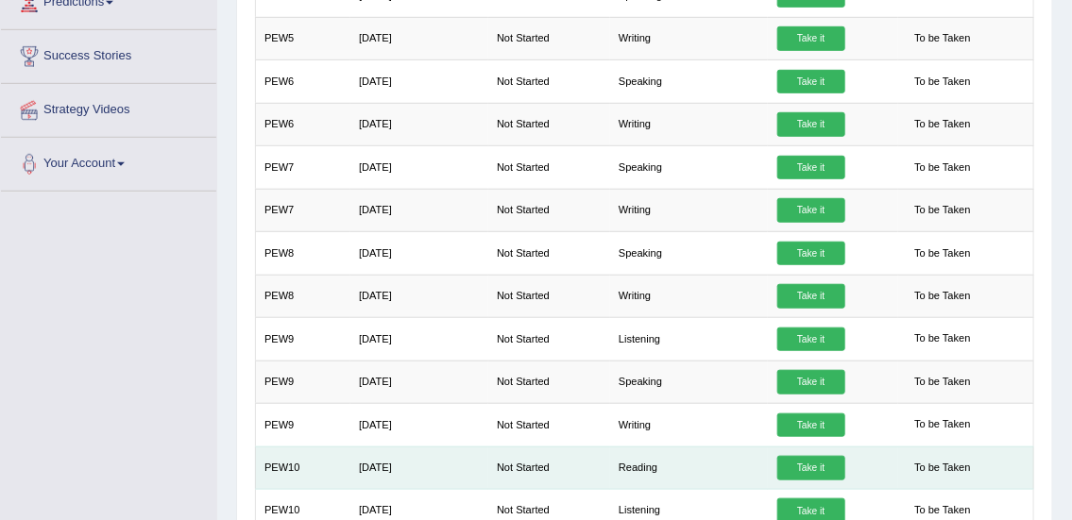
click at [802, 462] on link "Take it" at bounding box center [811, 468] width 68 height 25
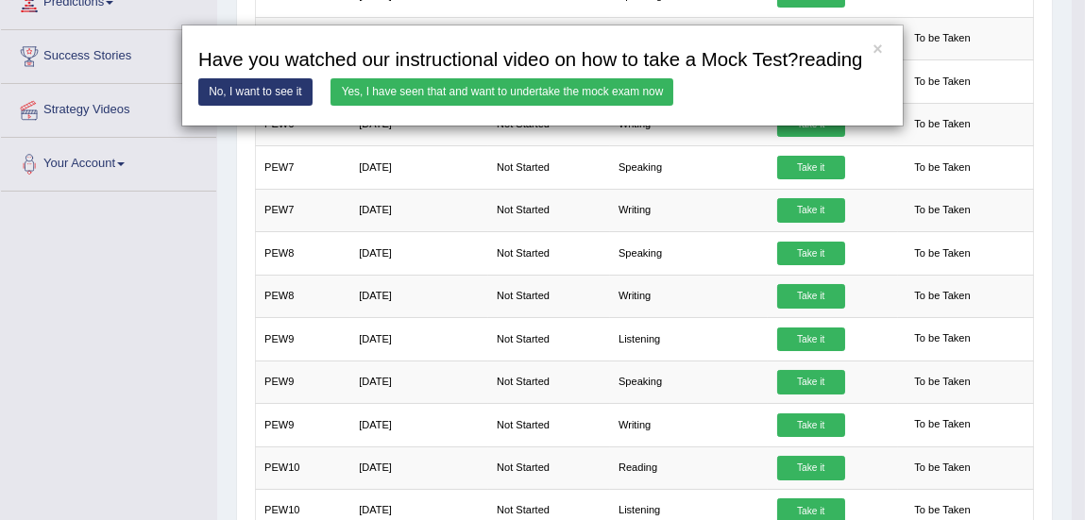
click at [589, 87] on link "Yes, I have seen that and want to undertake the mock exam now" at bounding box center [502, 91] width 343 height 27
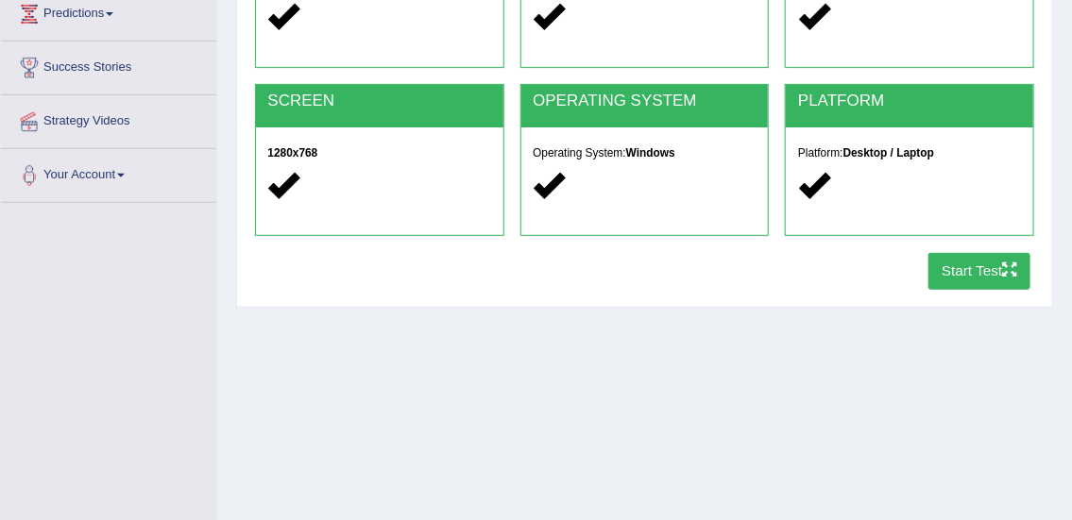
scroll to position [299, 0]
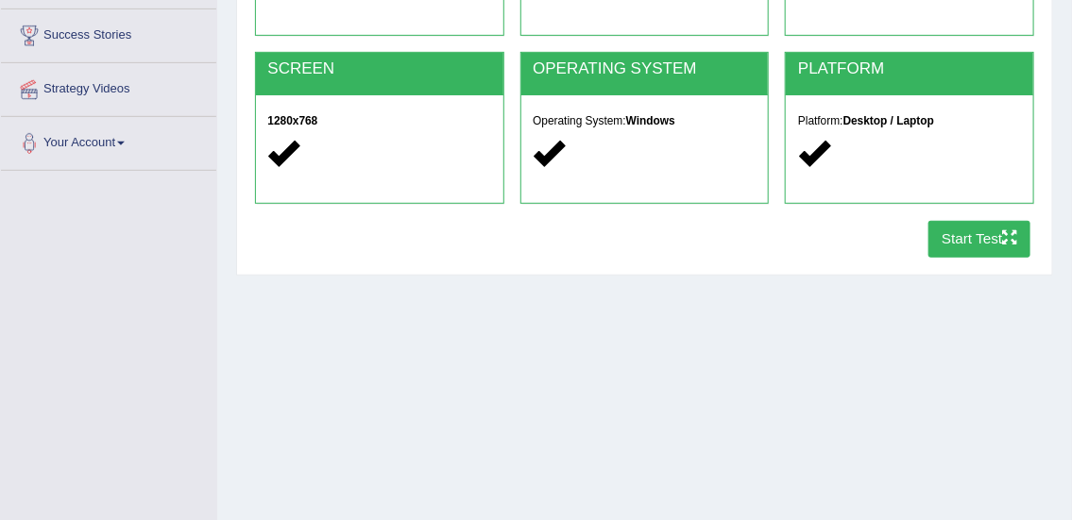
click at [976, 234] on button "Start Test" at bounding box center [979, 239] width 103 height 37
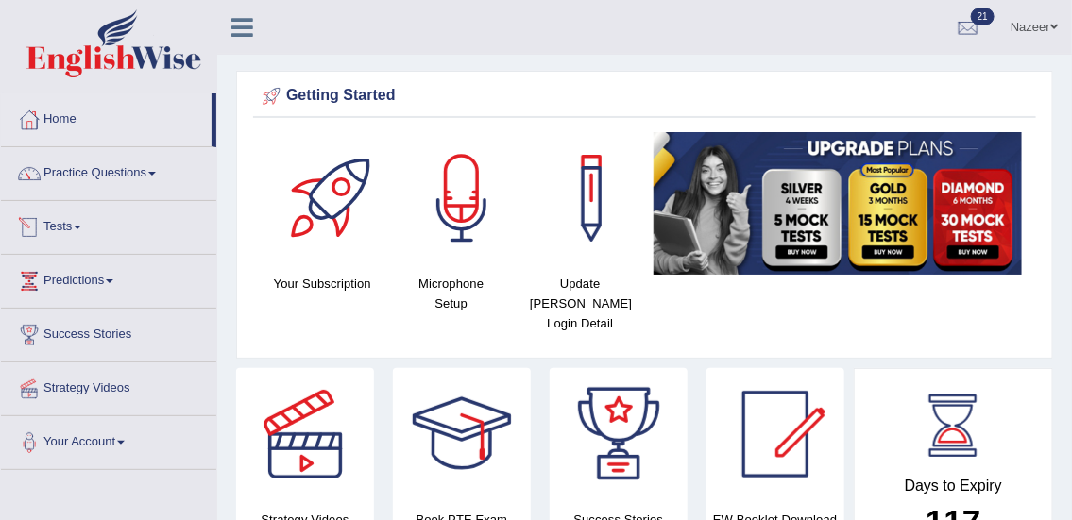
click at [59, 222] on link "Tests" at bounding box center [108, 224] width 215 height 47
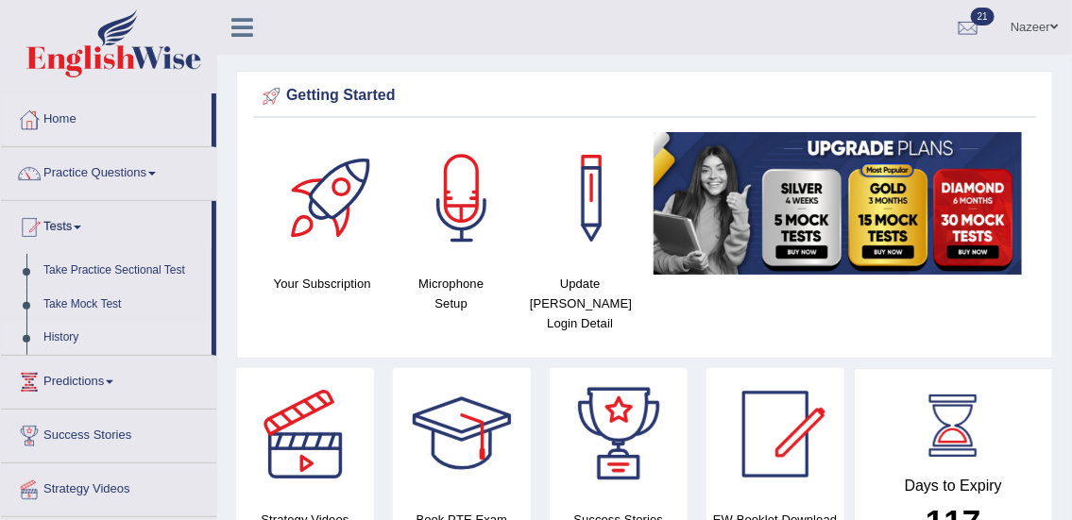
click at [63, 339] on link "History" at bounding box center [123, 338] width 177 height 34
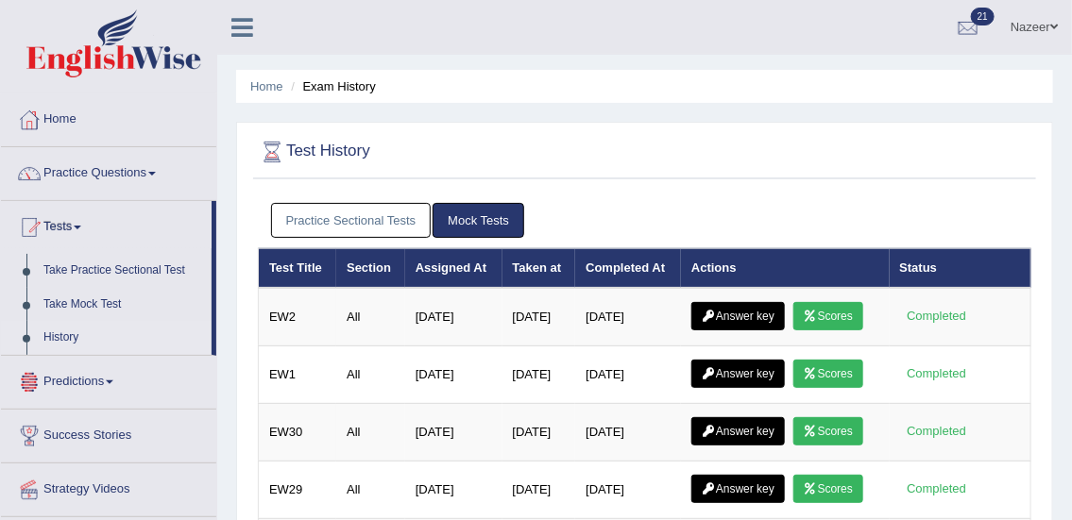
click at [390, 218] on link "Practice Sectional Tests" at bounding box center [351, 220] width 161 height 35
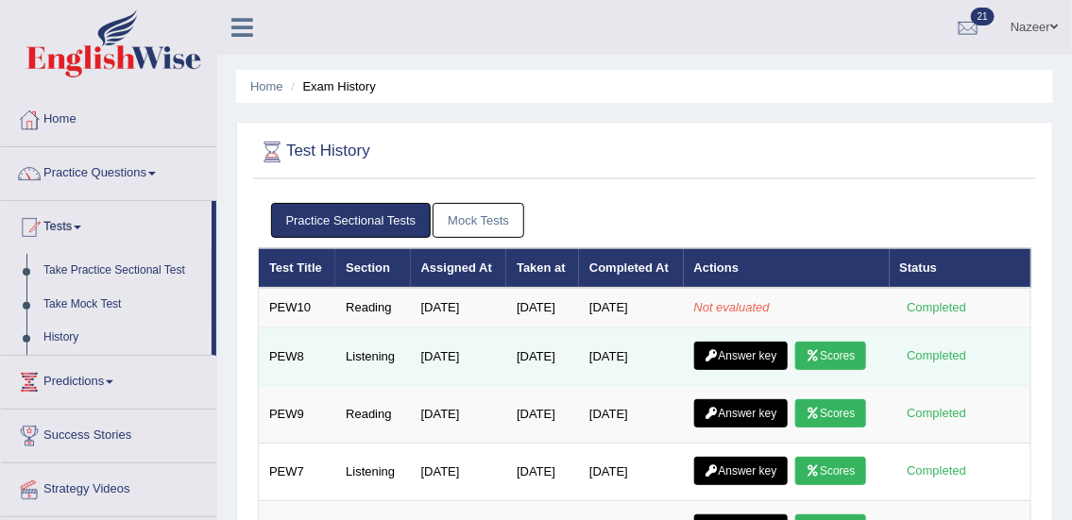
click at [795, 370] on link "Scores" at bounding box center [830, 356] width 70 height 28
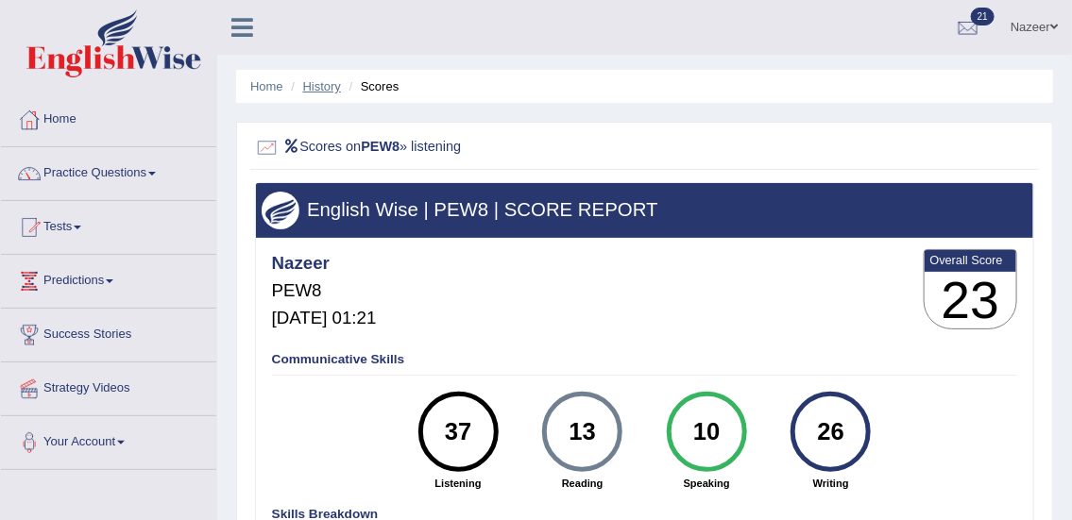
click at [316, 88] on link "History" at bounding box center [322, 86] width 38 height 14
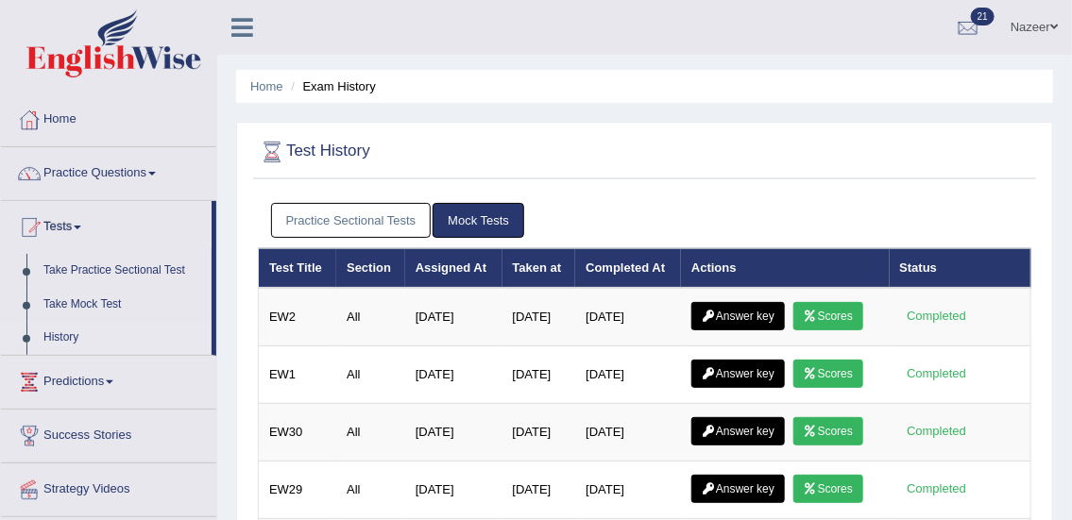
click at [366, 215] on link "Practice Sectional Tests" at bounding box center [351, 220] width 161 height 35
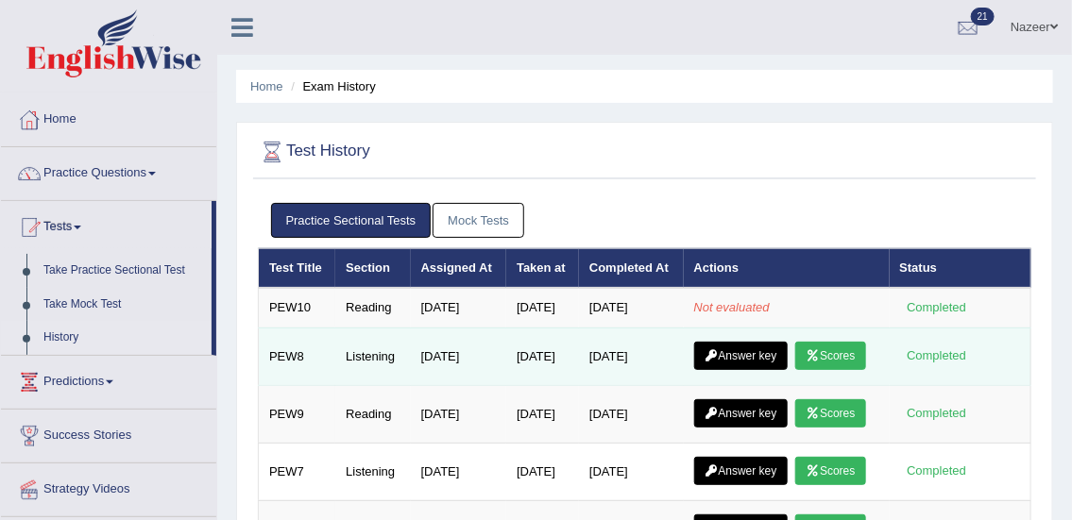
click at [755, 370] on link "Answer key" at bounding box center [740, 356] width 93 height 28
